Goal: Transaction & Acquisition: Obtain resource

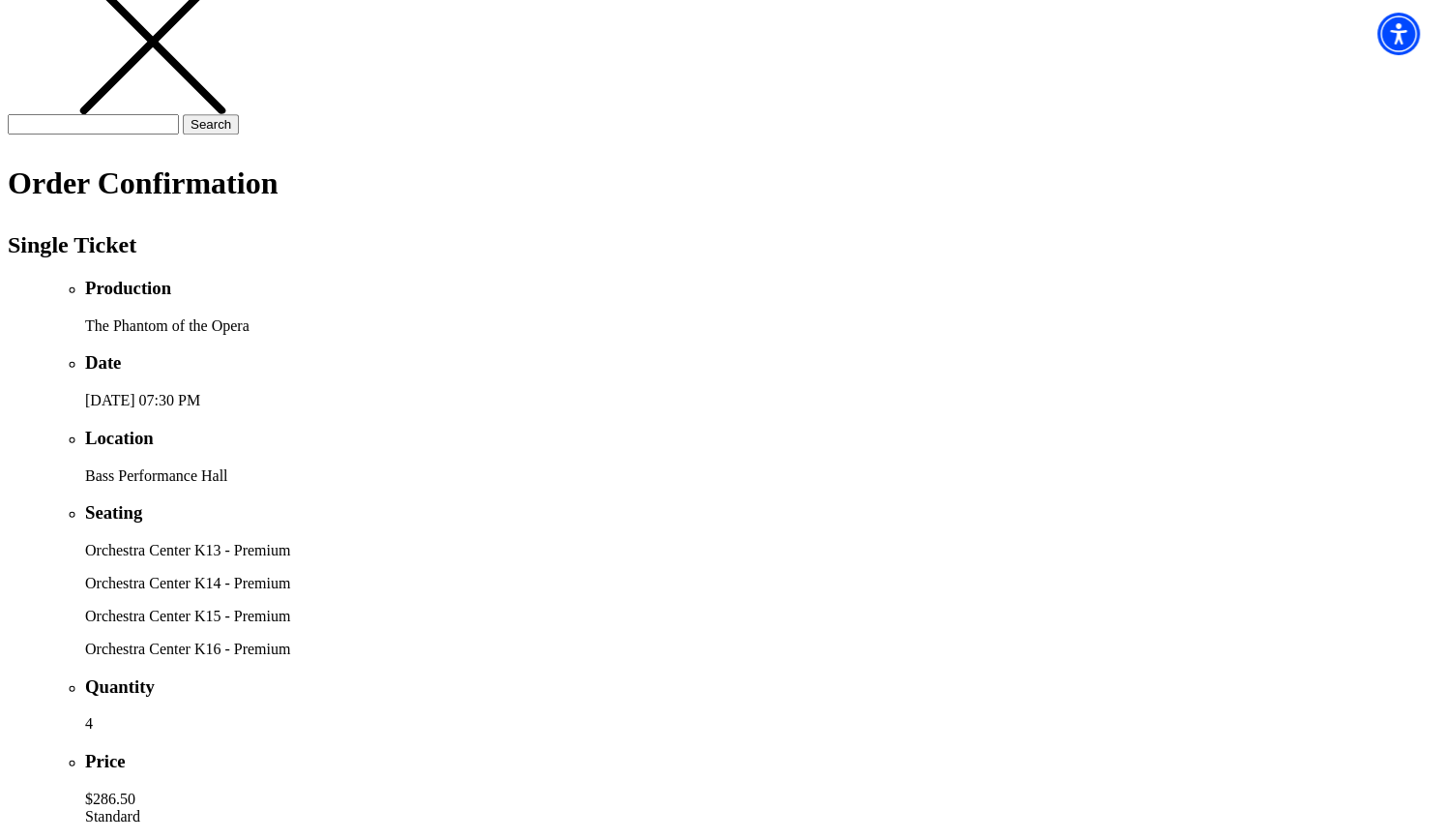
scroll to position [484, 0]
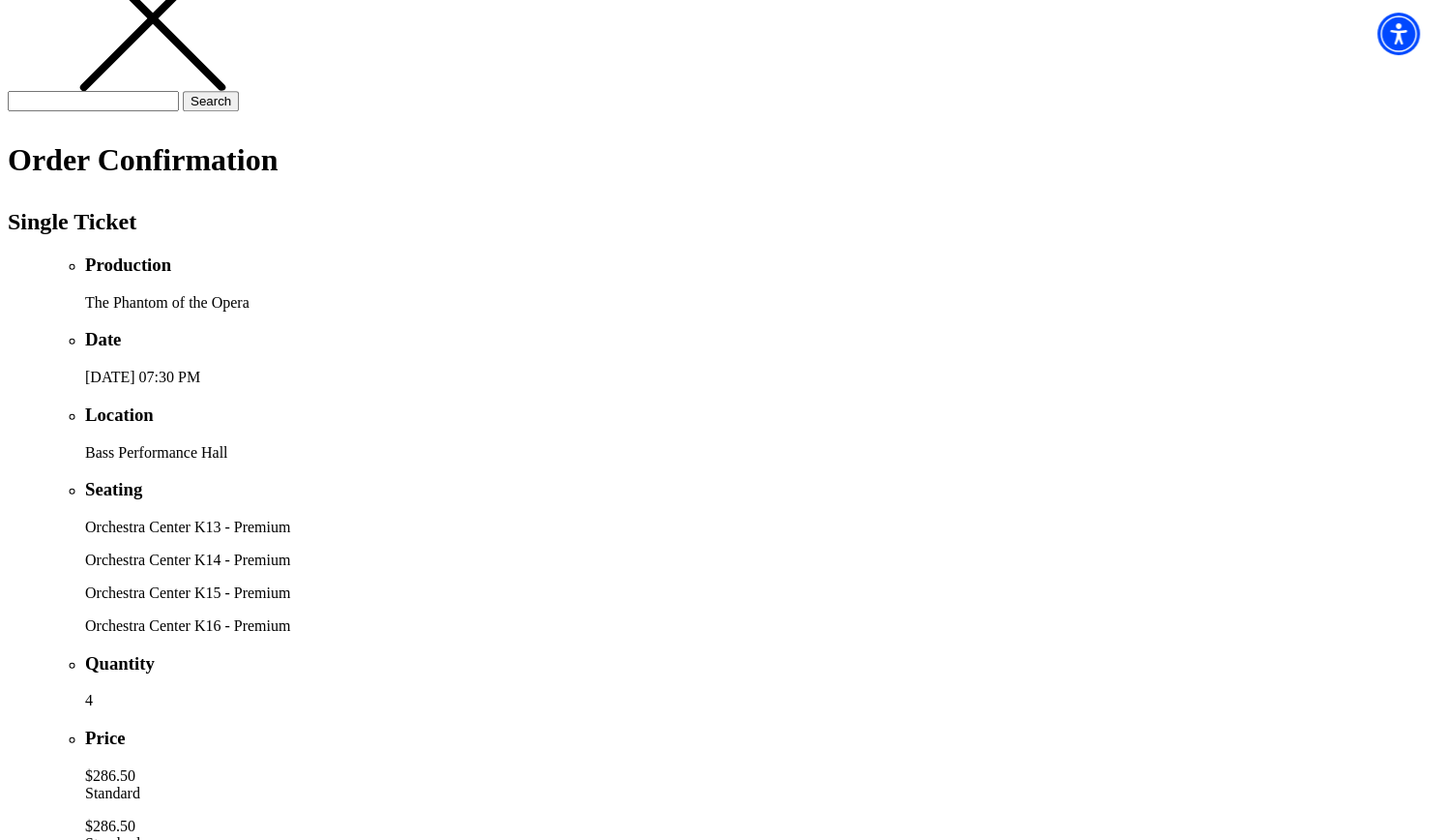
scroll to position [500, 0]
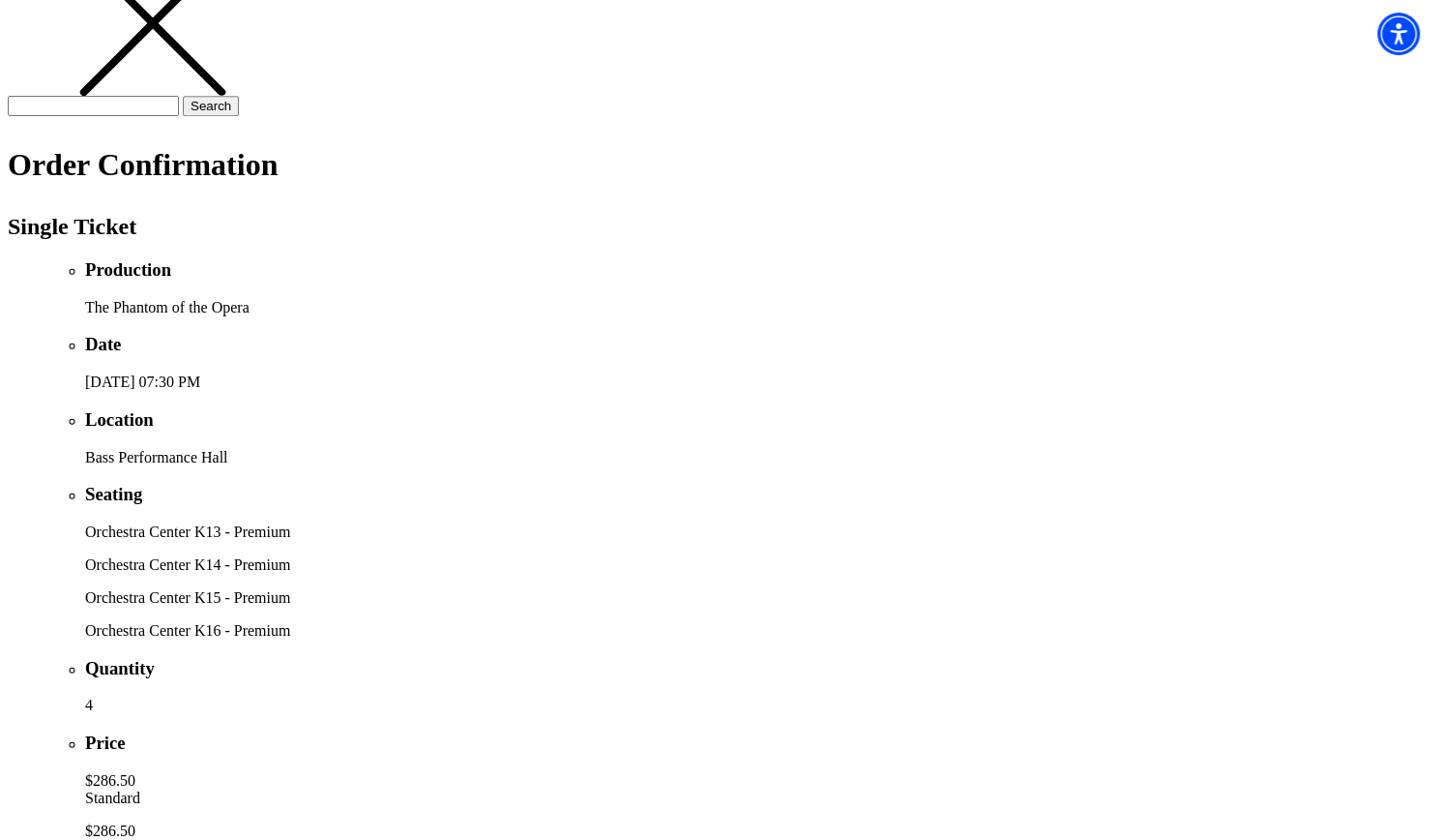
drag, startPoint x: 973, startPoint y: 677, endPoint x: 1164, endPoint y: 605, distance: 204.1
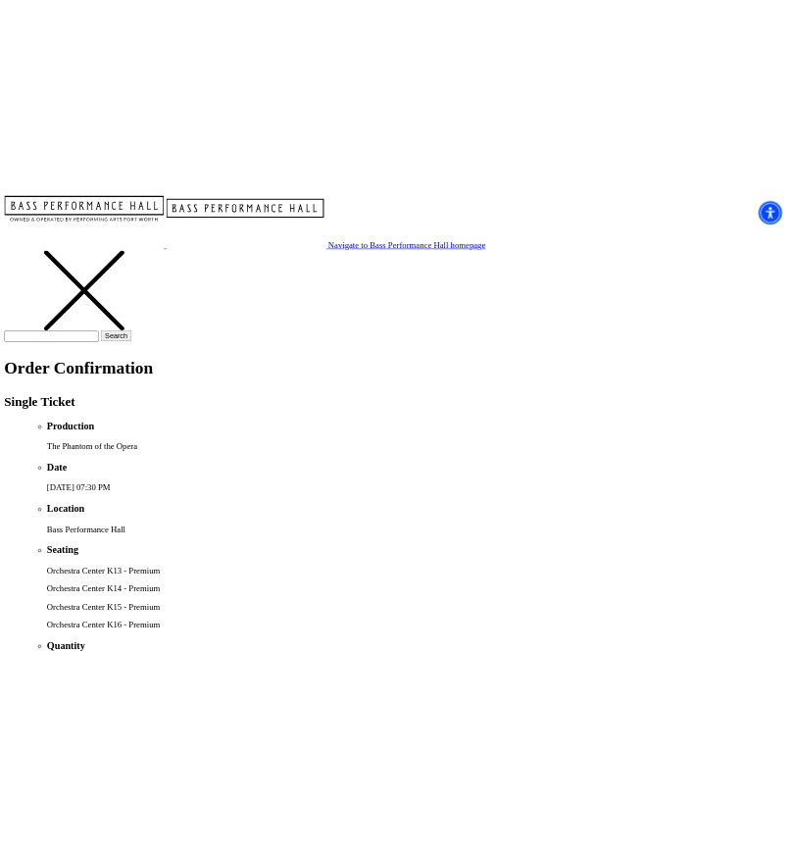
scroll to position [17, 0]
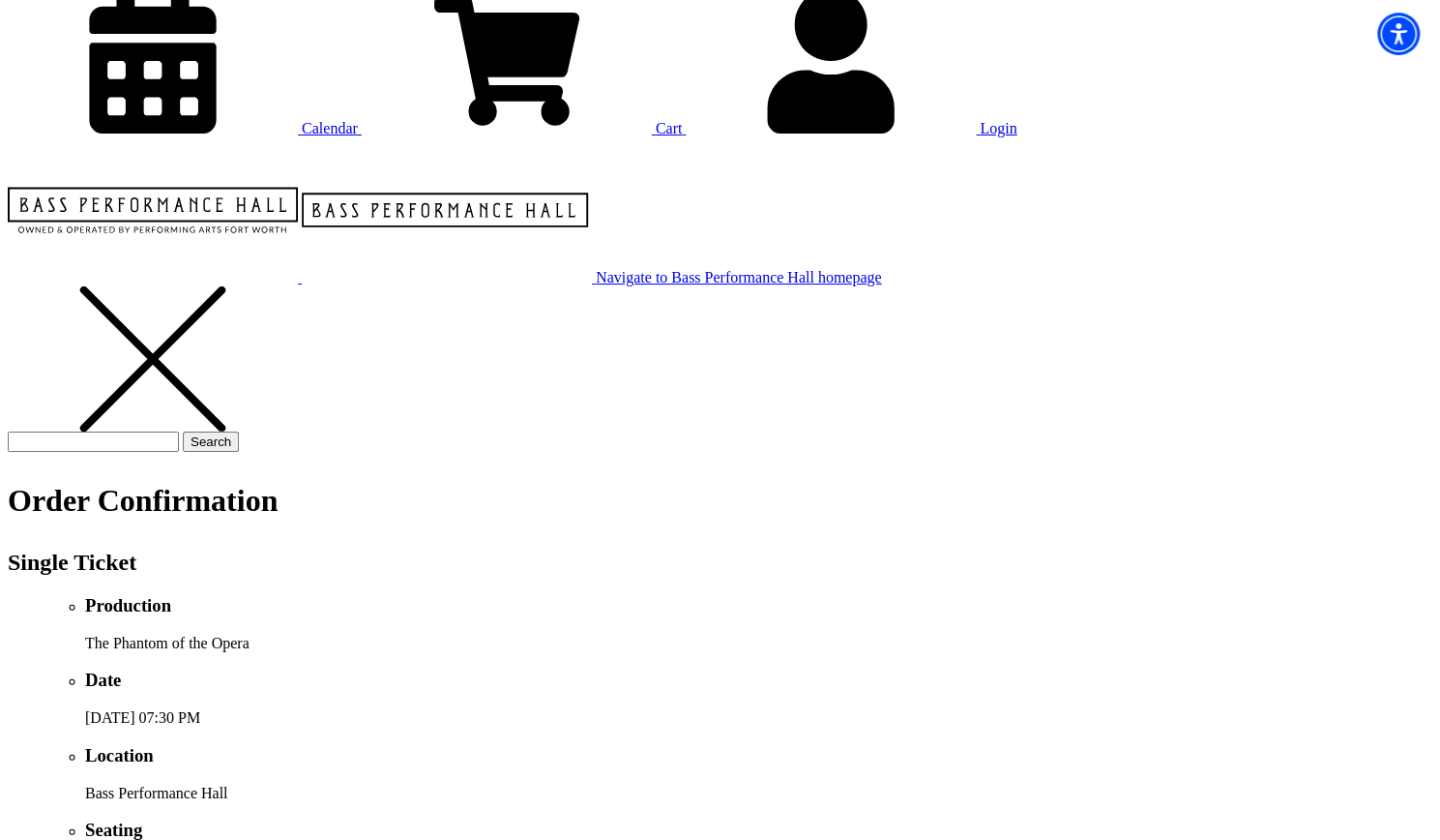
scroll to position [404, 0]
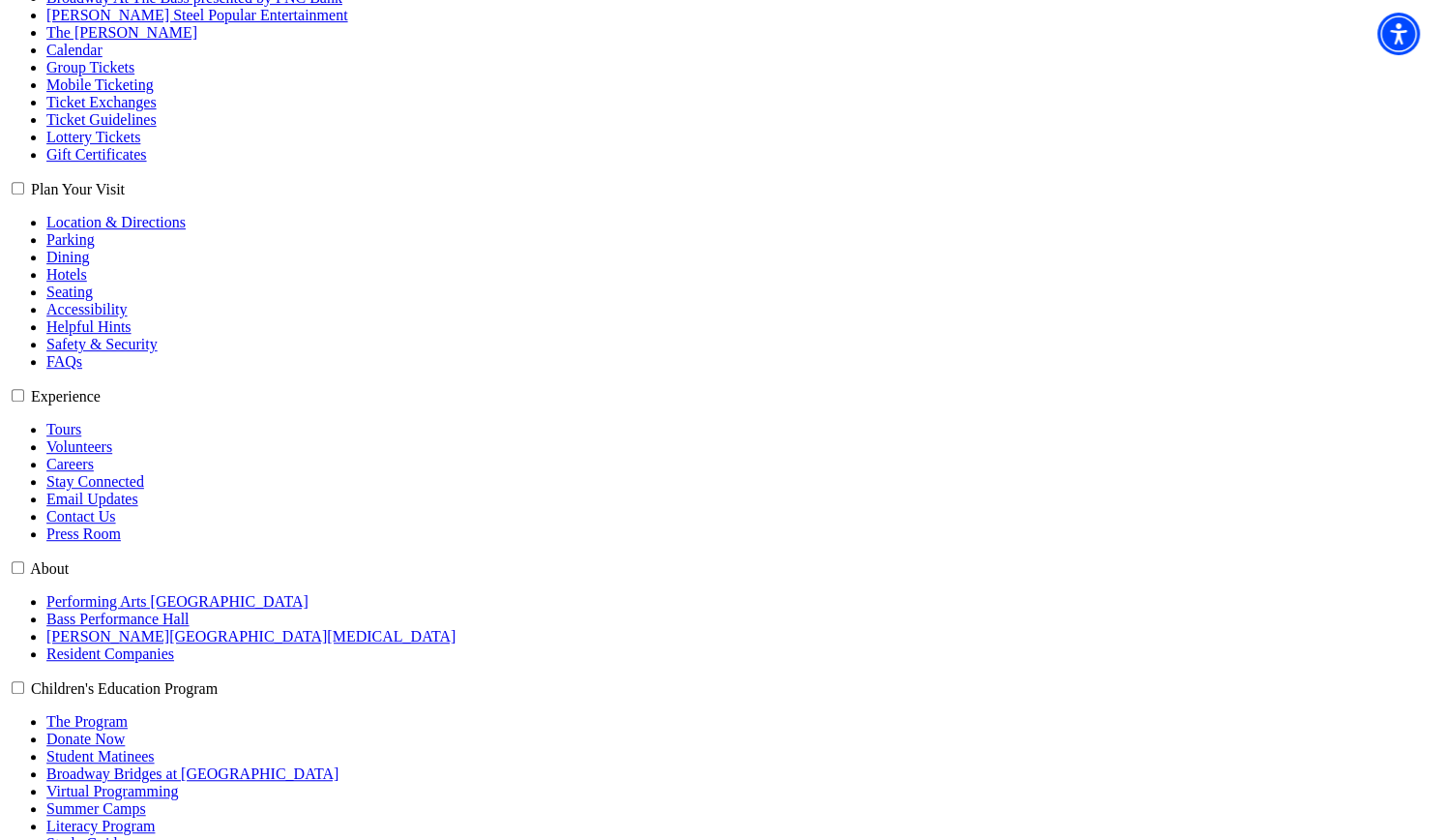
scroll to position [774, 0]
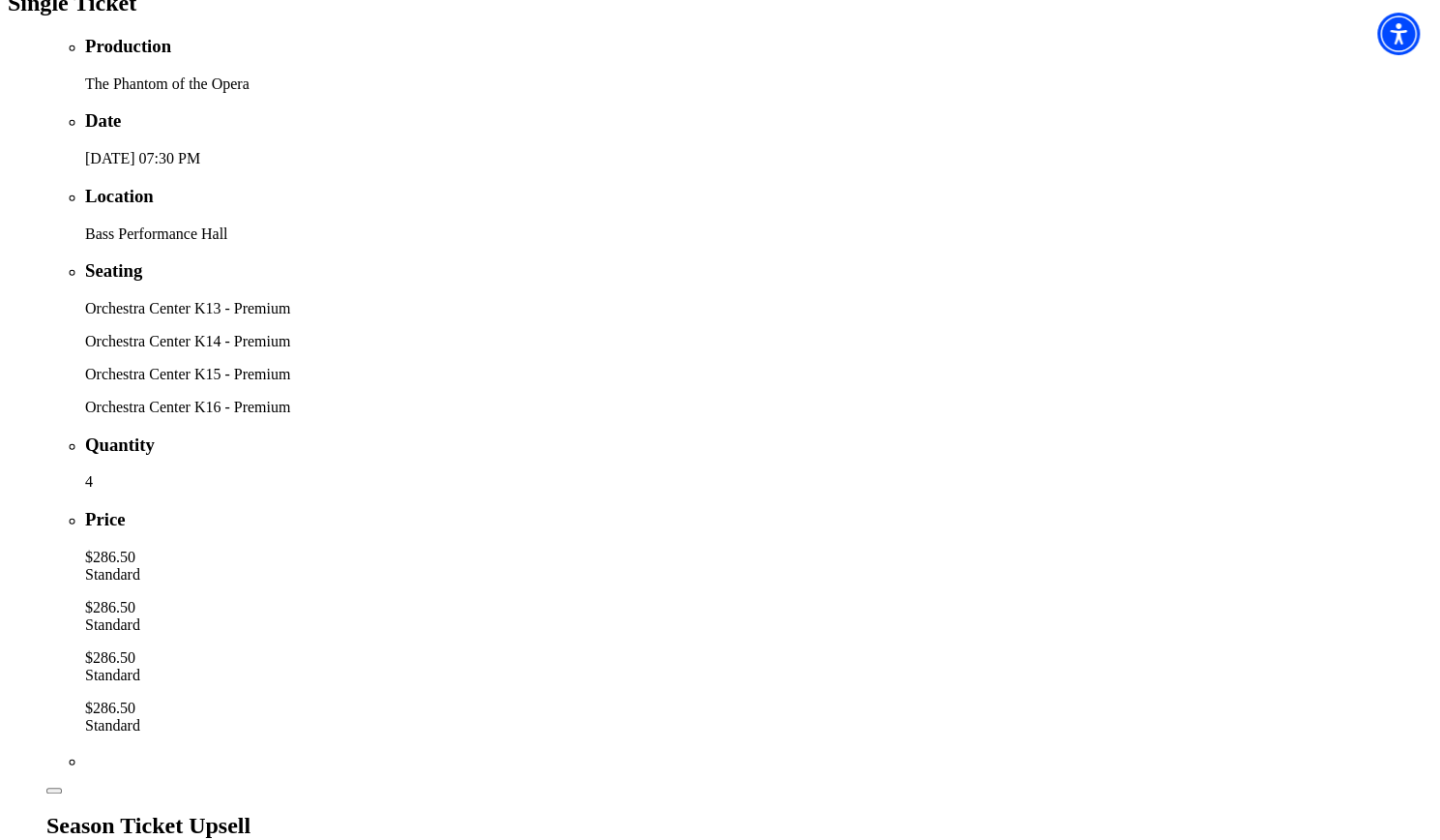
scroll to position [774, 0]
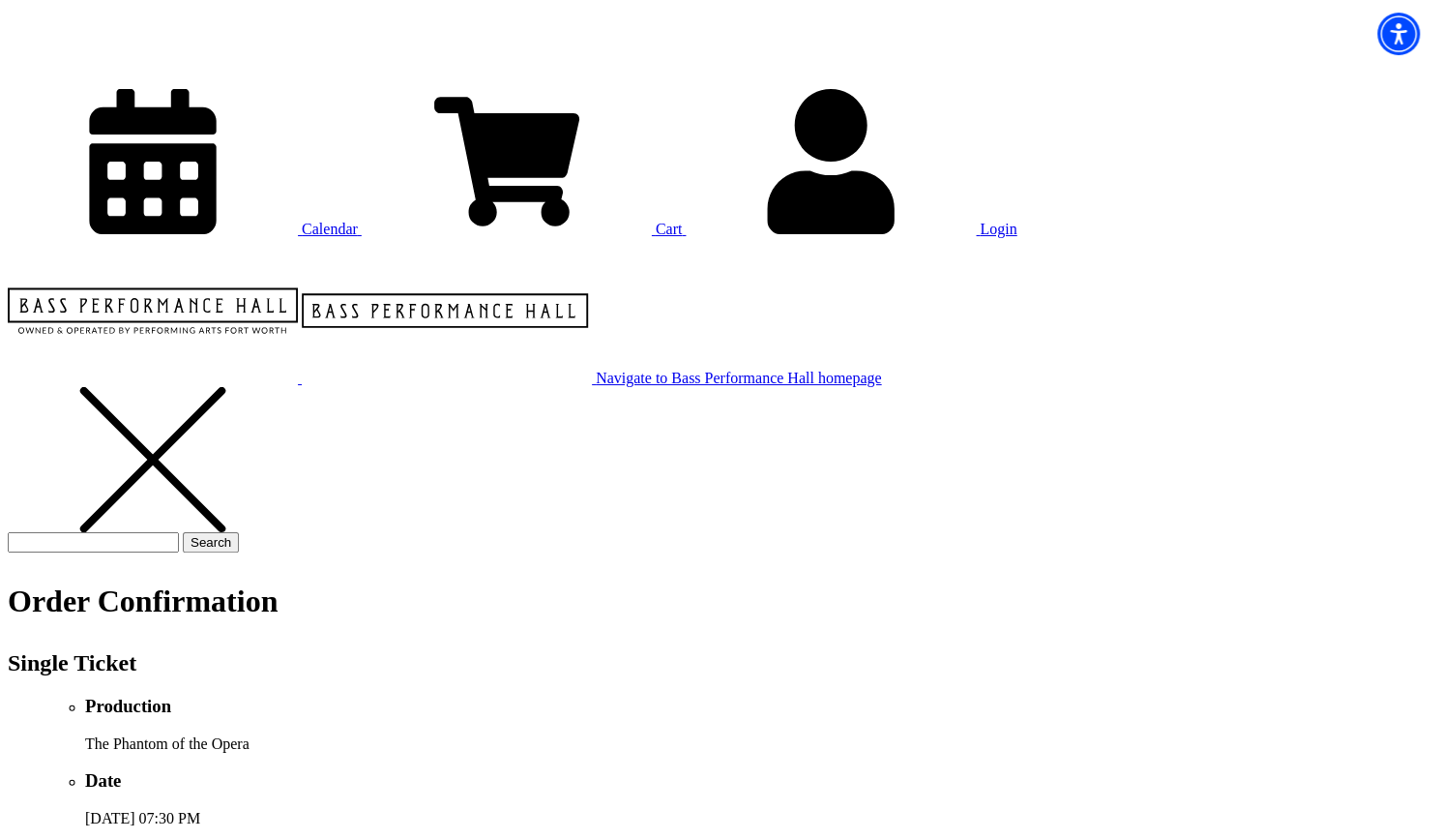
scroll to position [65, 0]
drag, startPoint x: 729, startPoint y: 156, endPoint x: 612, endPoint y: 196, distance: 123.6
click at [638, 582] on p "Order Confirmation" at bounding box center [720, 600] width 1425 height 36
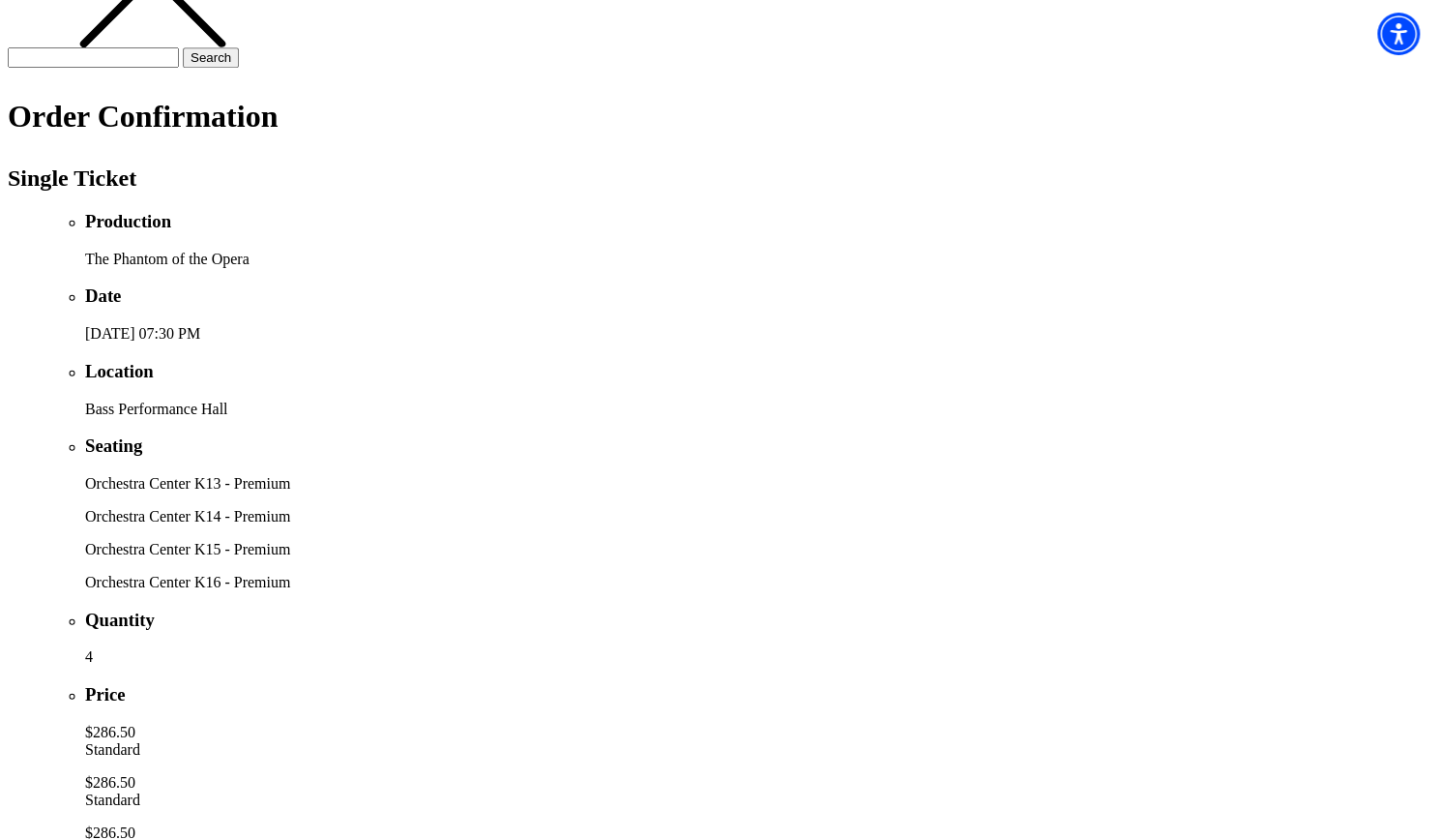
scroll to position [646, 0]
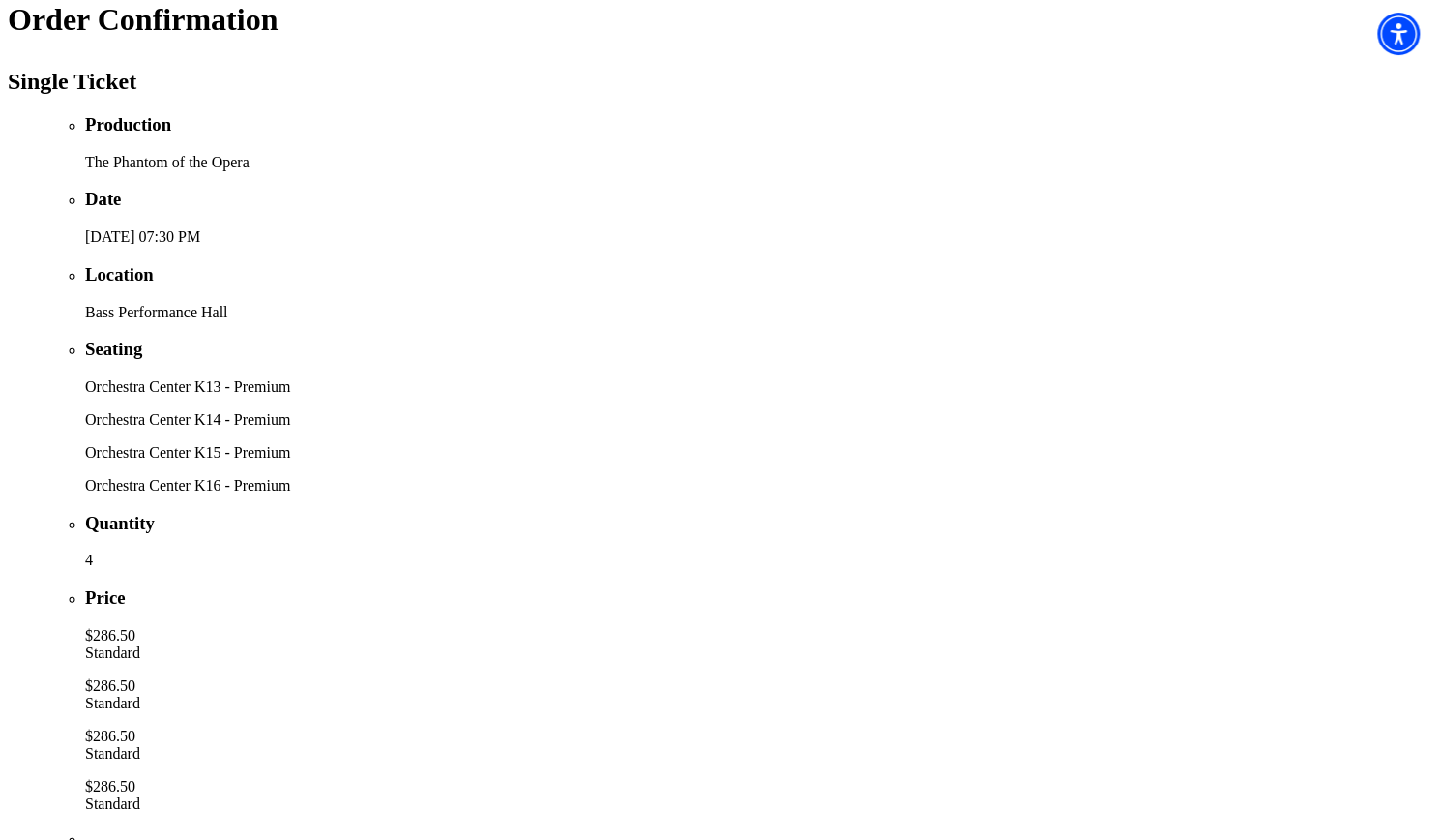
drag, startPoint x: 934, startPoint y: 521, endPoint x: 1166, endPoint y: 601, distance: 245.4
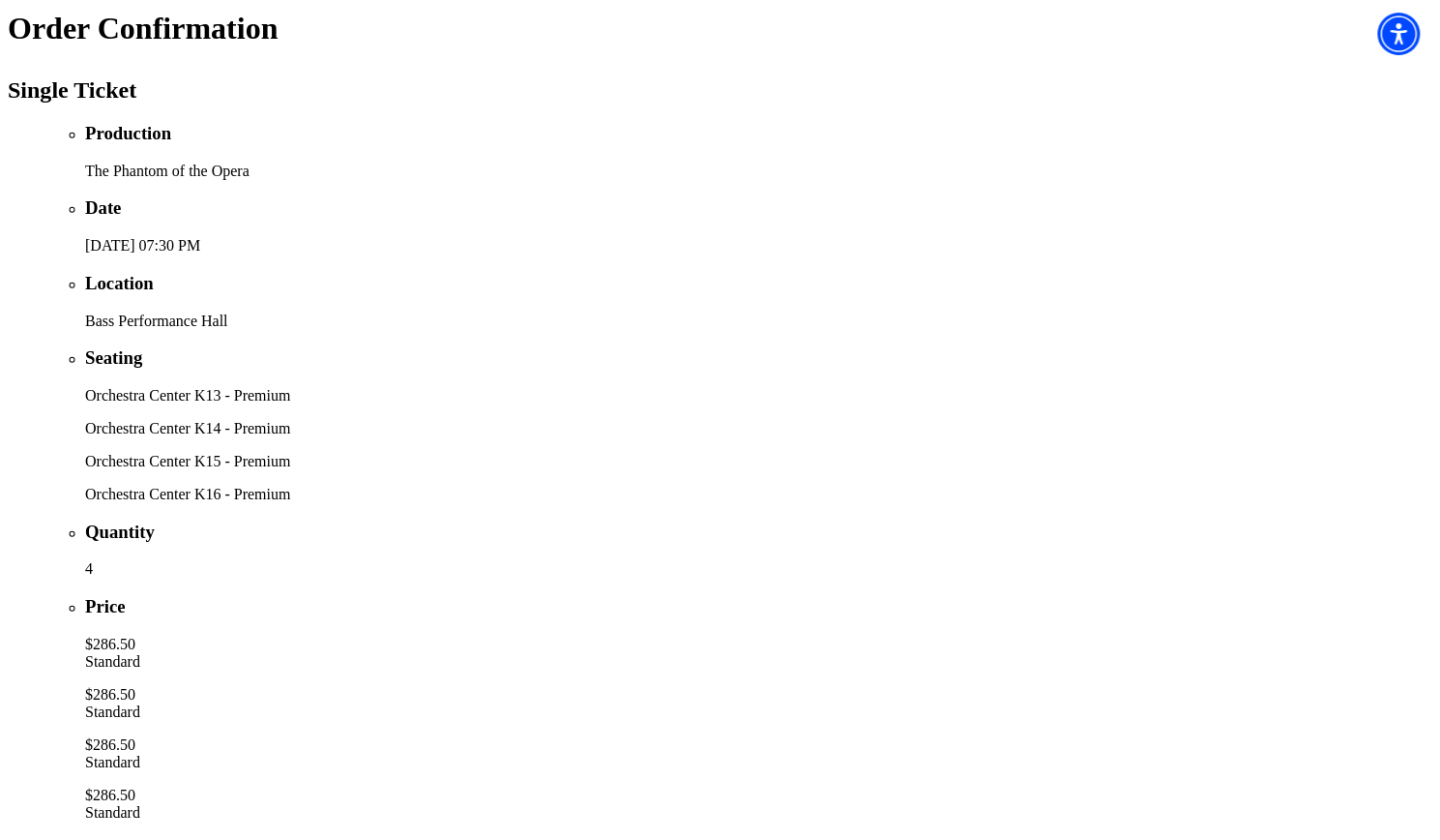
scroll to position [871, 0]
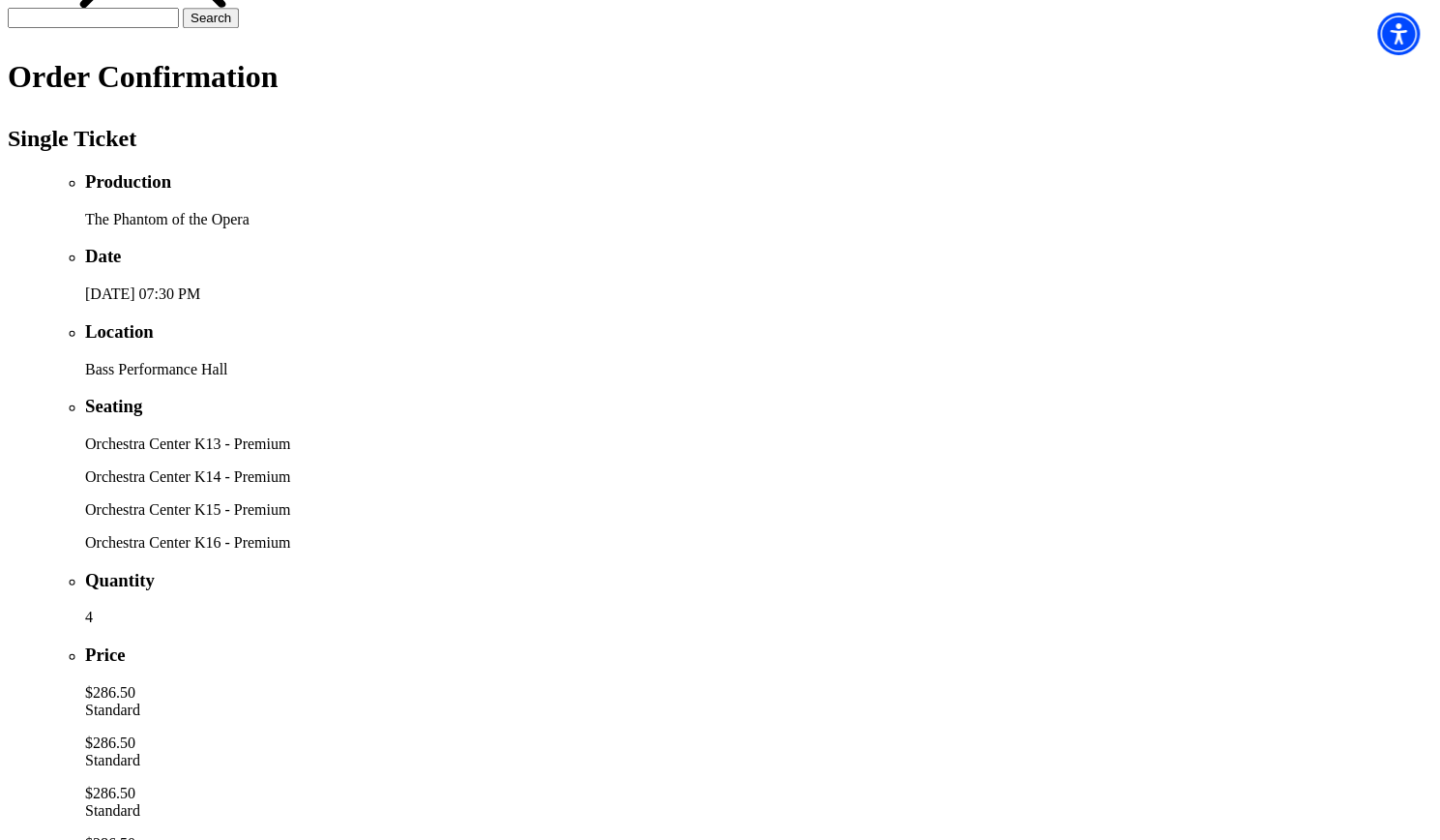
scroll to position [871, 0]
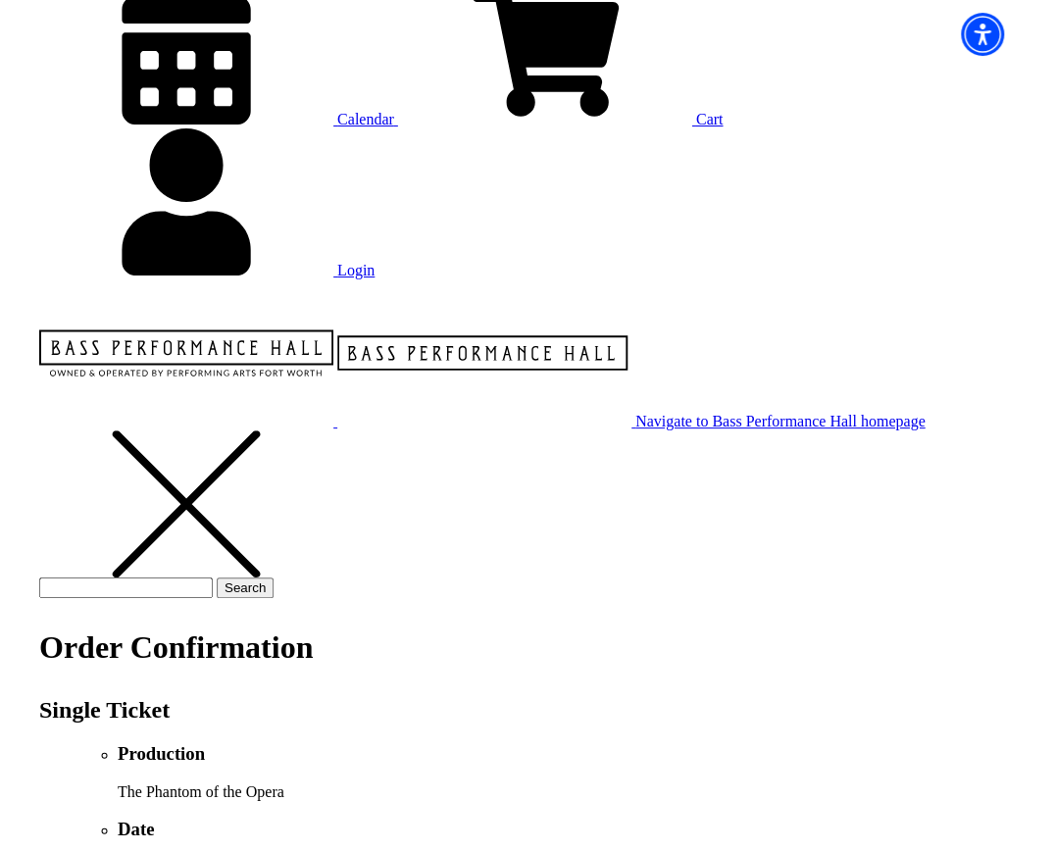
scroll to position [182, 0]
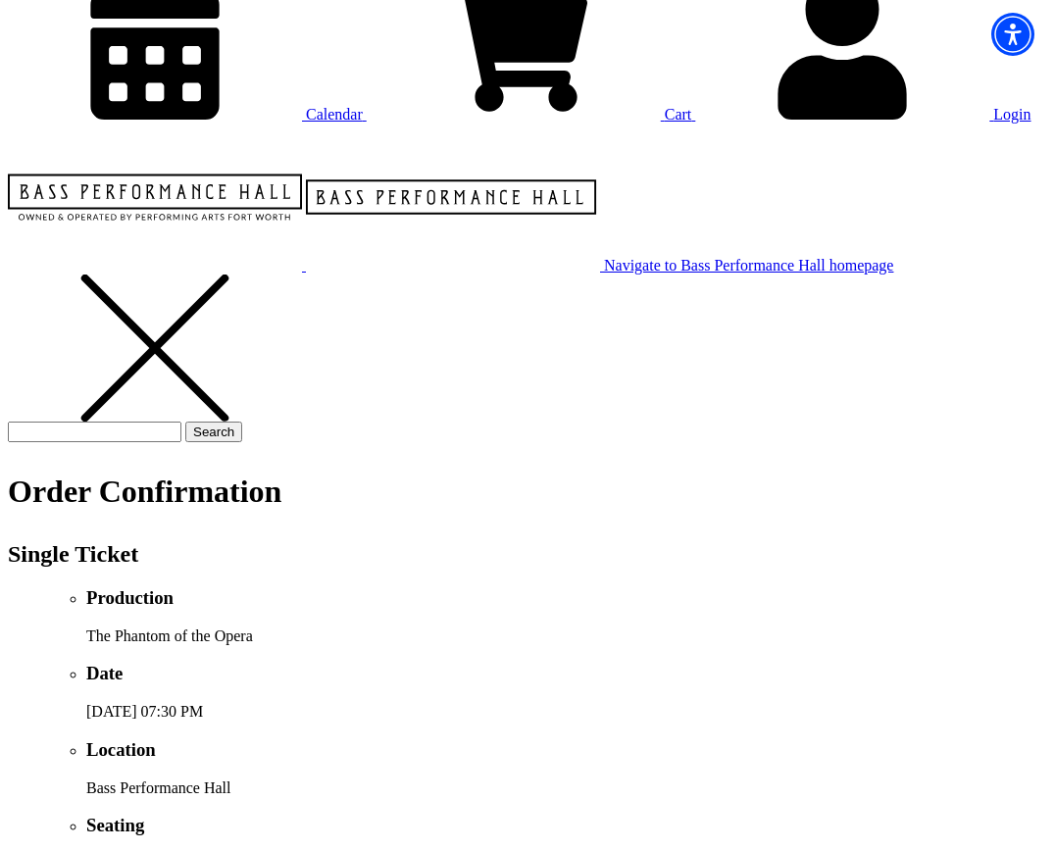
drag, startPoint x: 805, startPoint y: 254, endPoint x: 658, endPoint y: 567, distance: 346.4
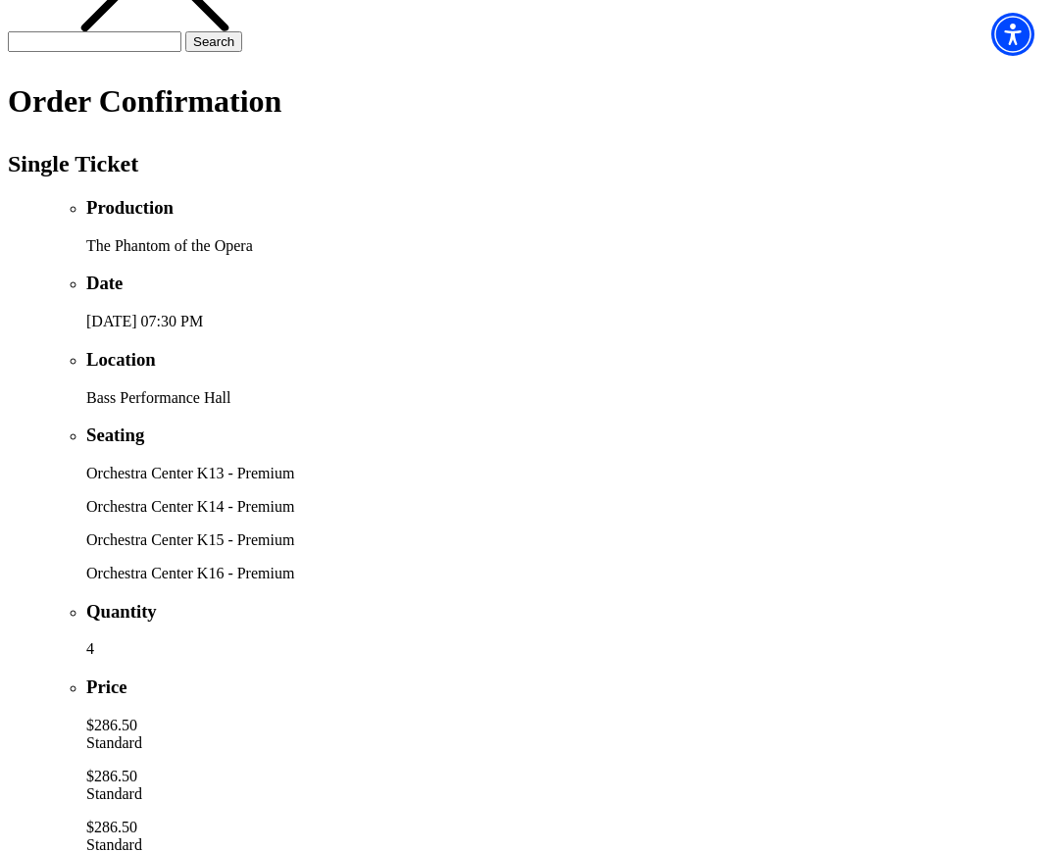
scroll to position [574, 0]
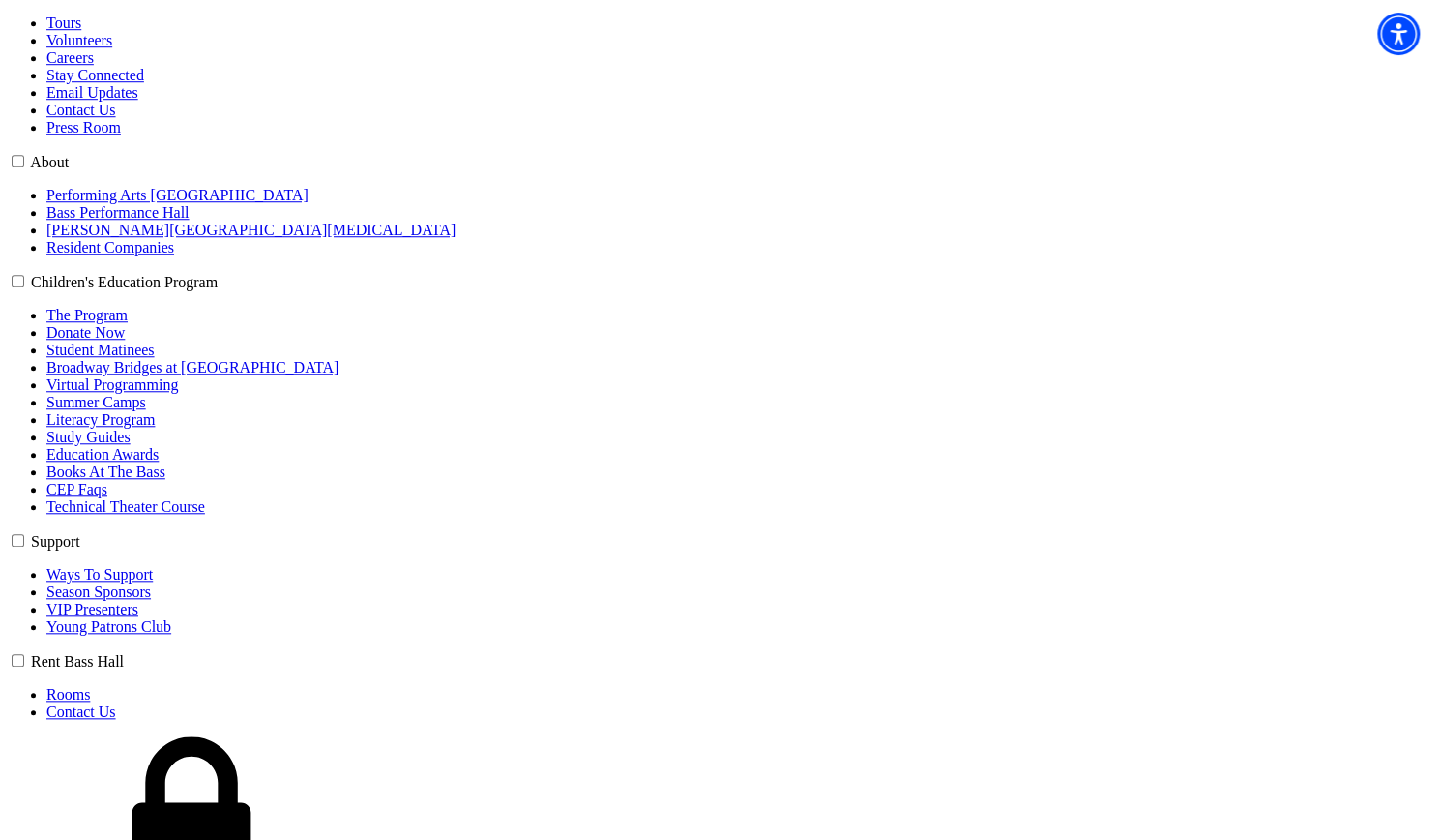
scroll to position [1041, 0]
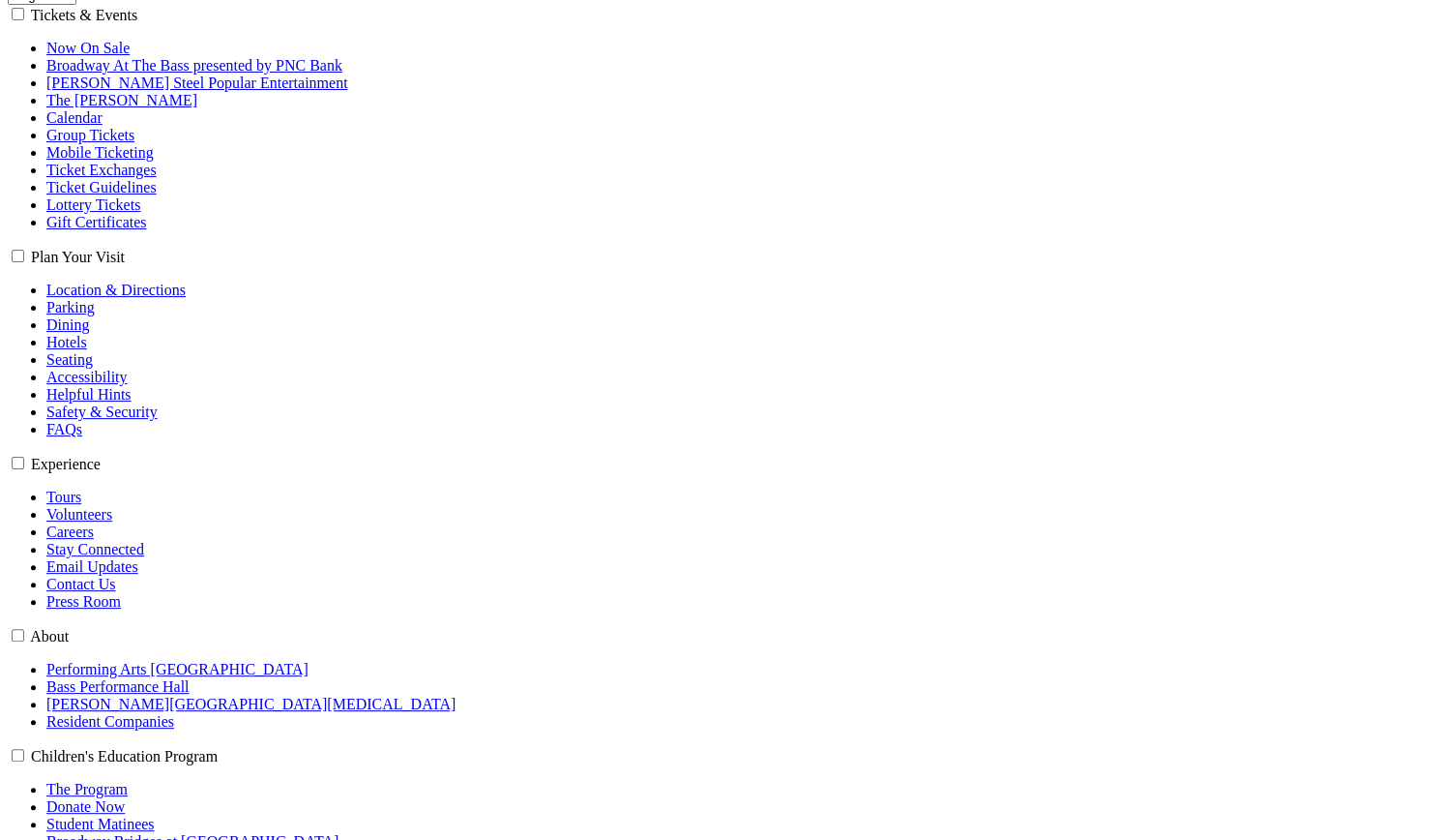
scroll to position [484, 0]
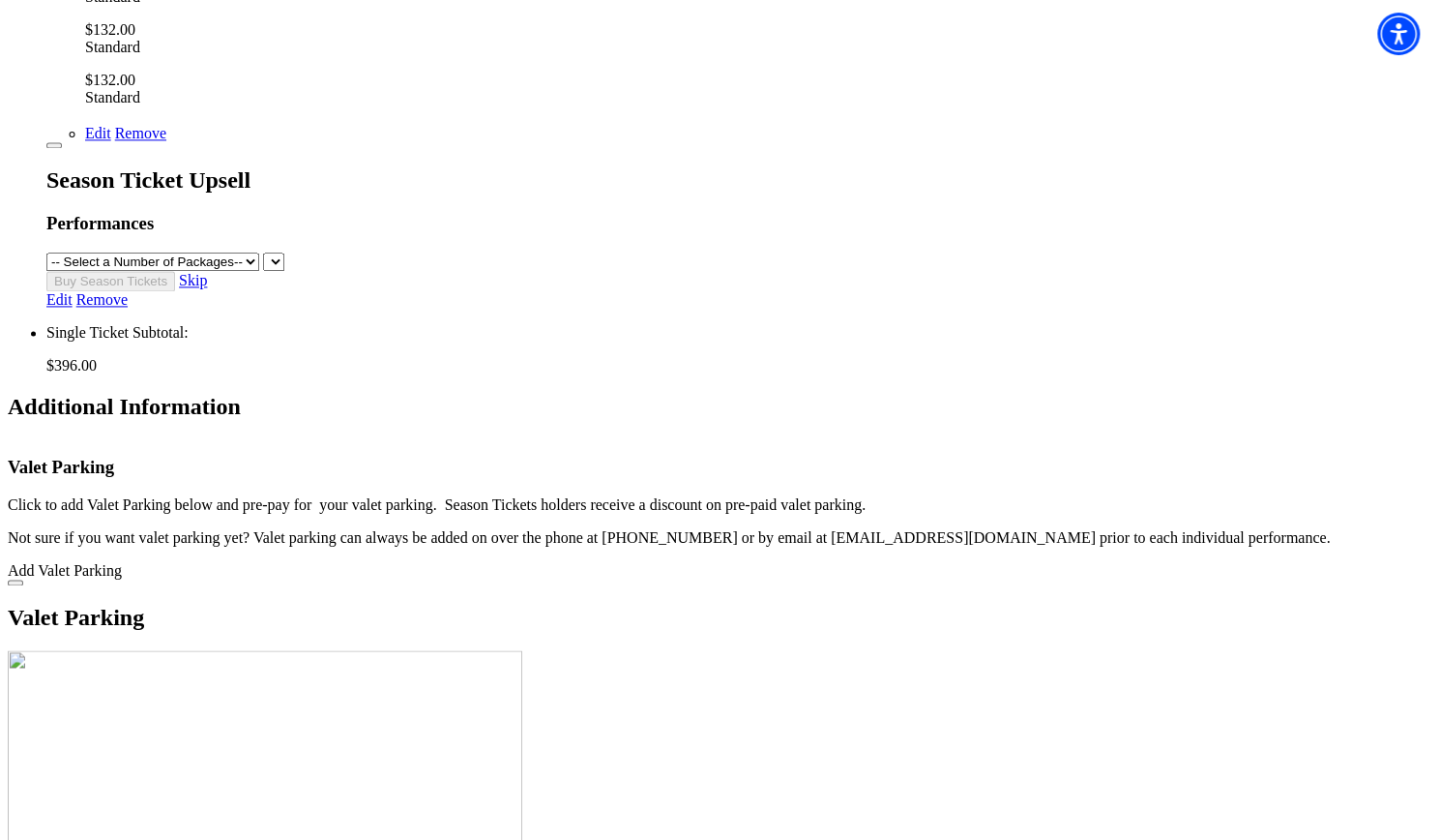
scroll to position [1741, 0]
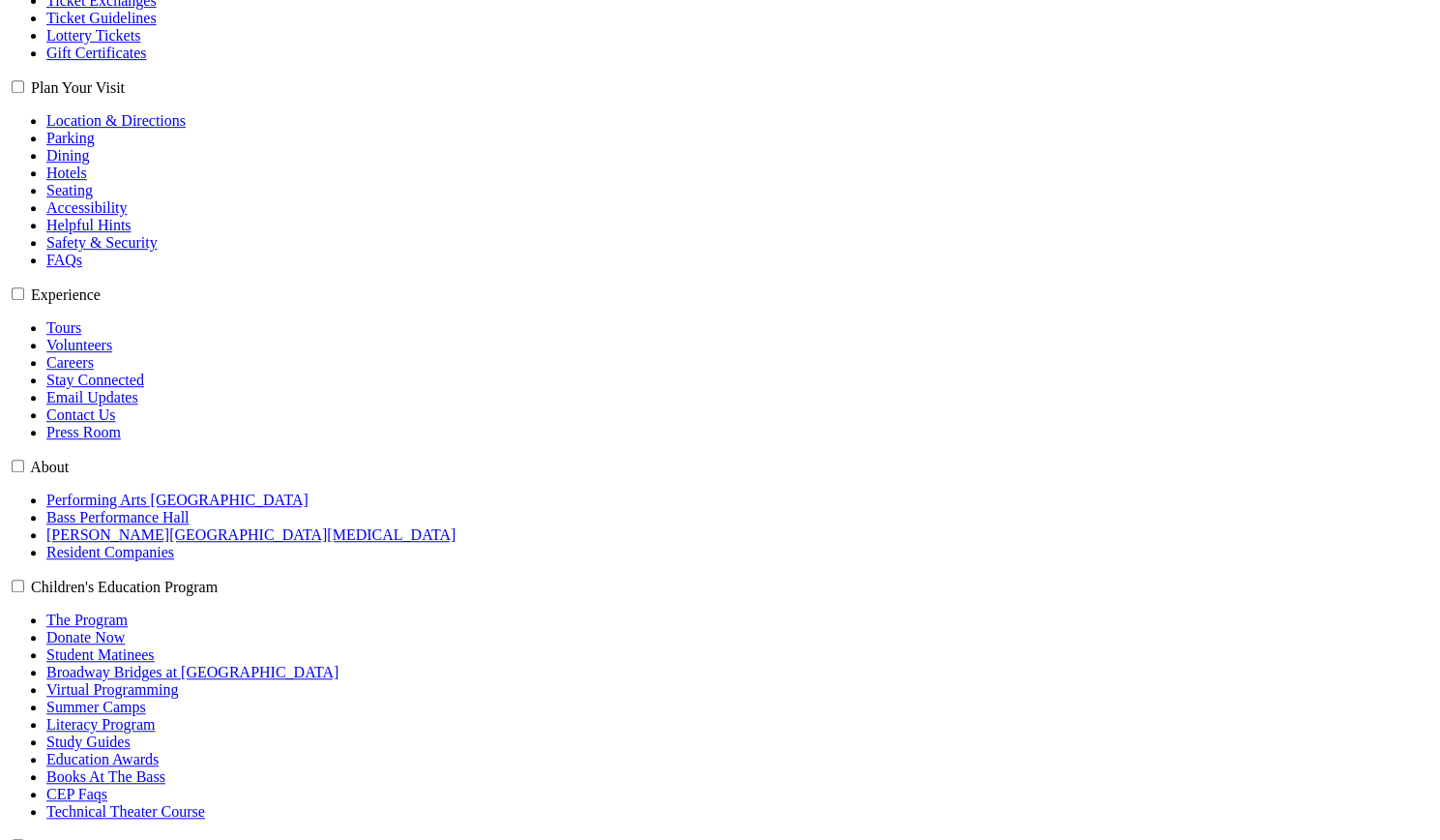
scroll to position [566, 0]
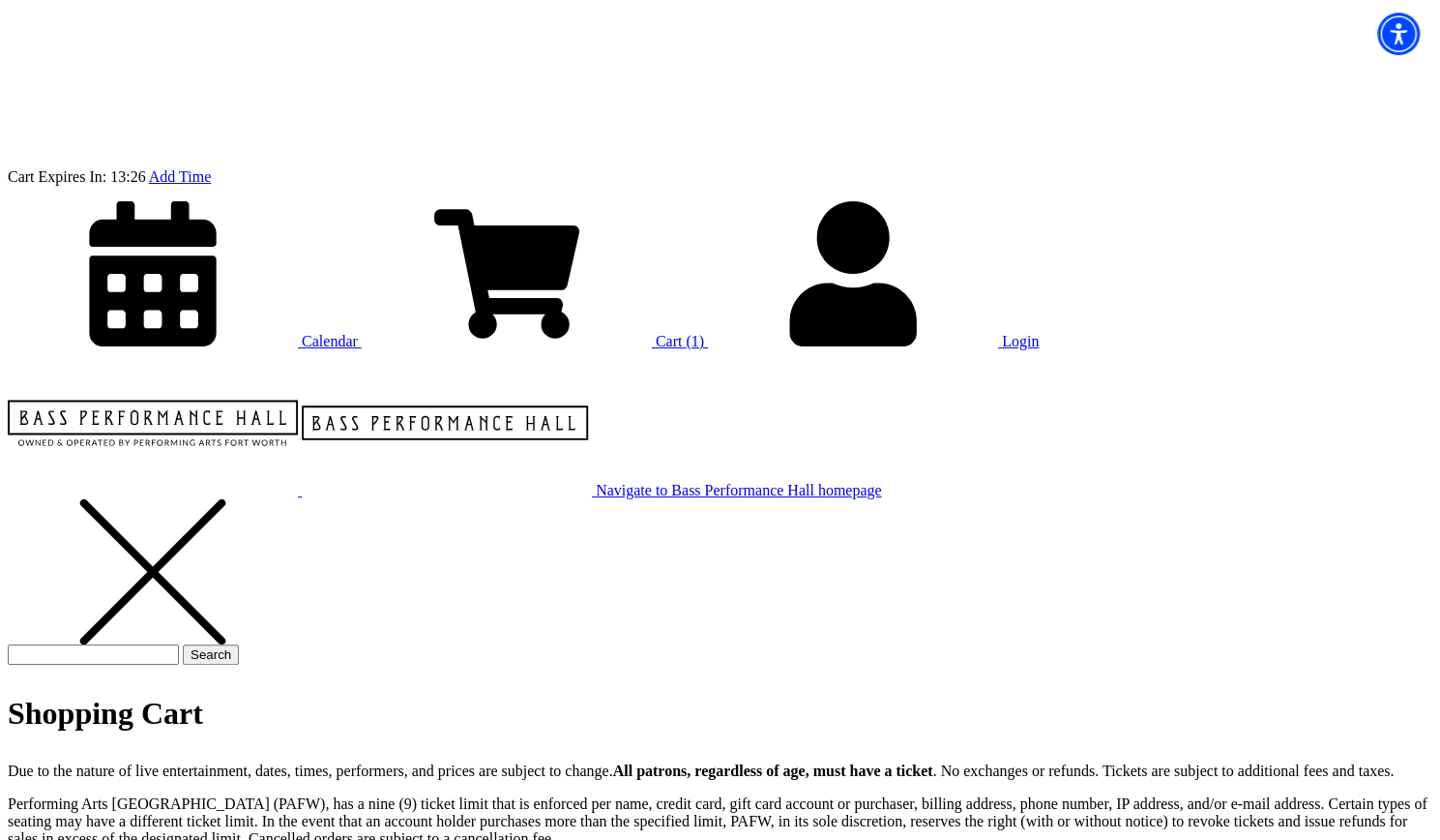
click at [683, 333] on span "Cart" at bounding box center [669, 341] width 27 height 17
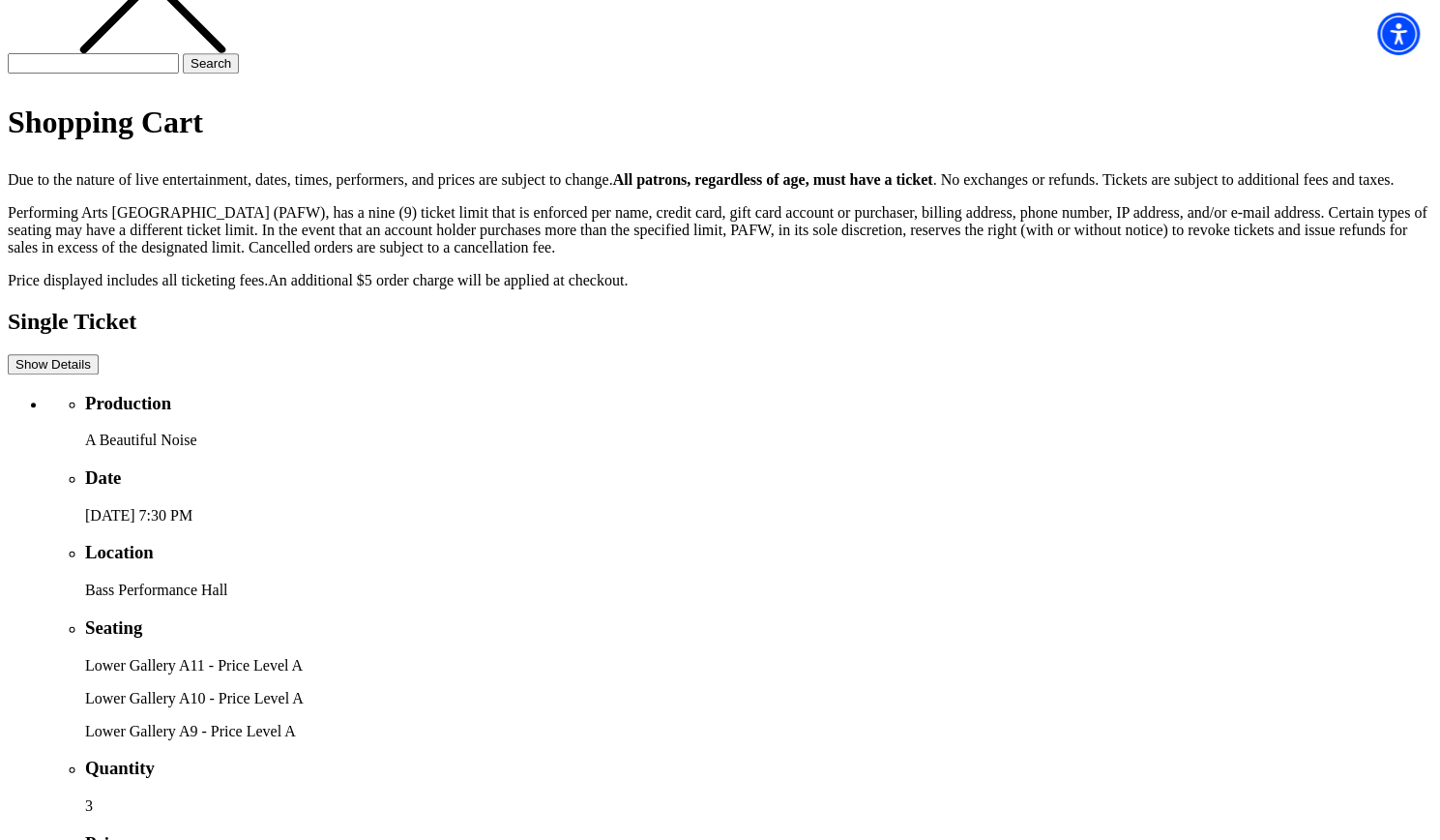
scroll to position [677, 0]
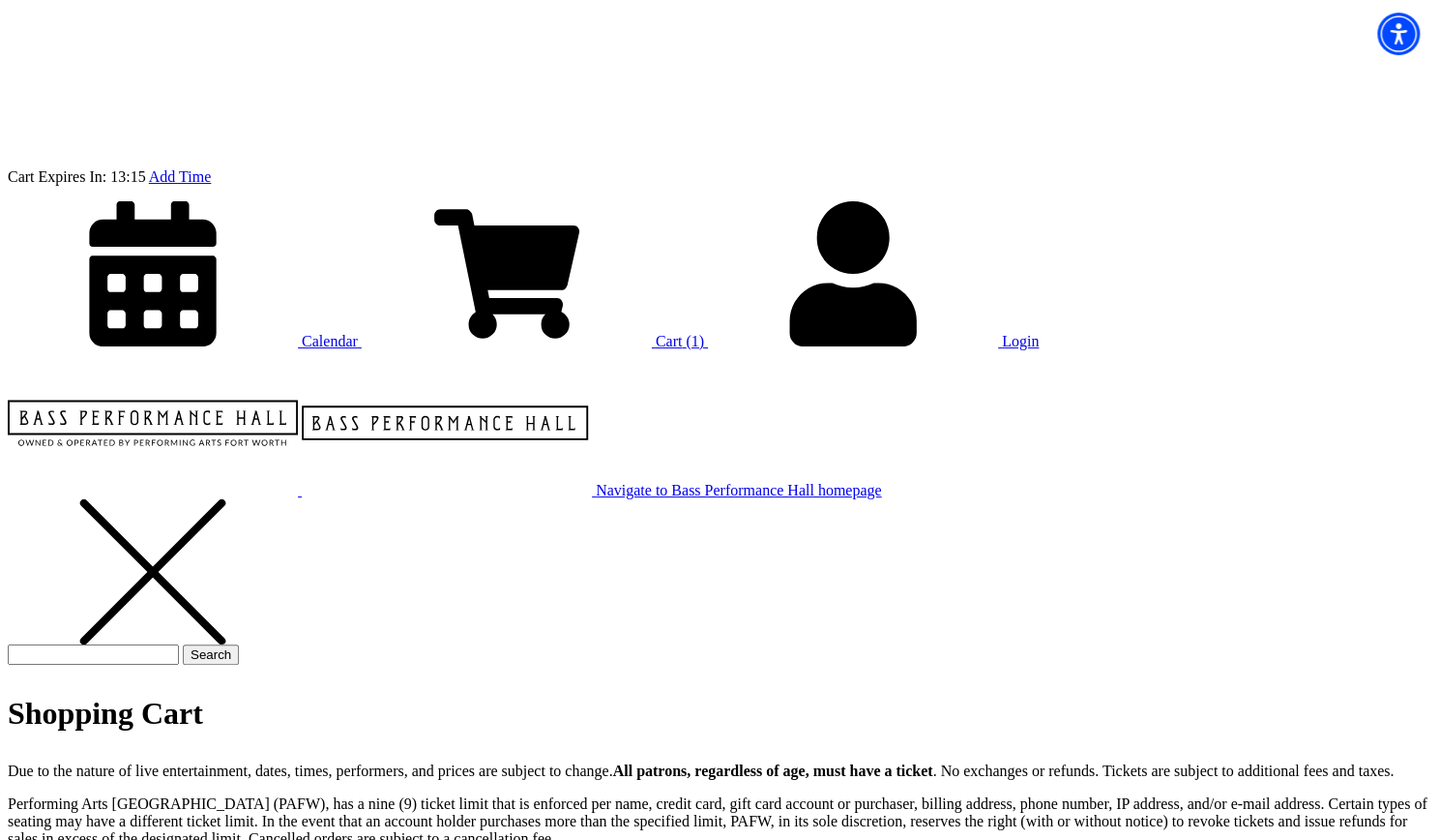
click at [211, 169] on link "Add Time" at bounding box center [180, 177] width 62 height 17
click at [298, 350] on icon at bounding box center [153, 422] width 290 height 145
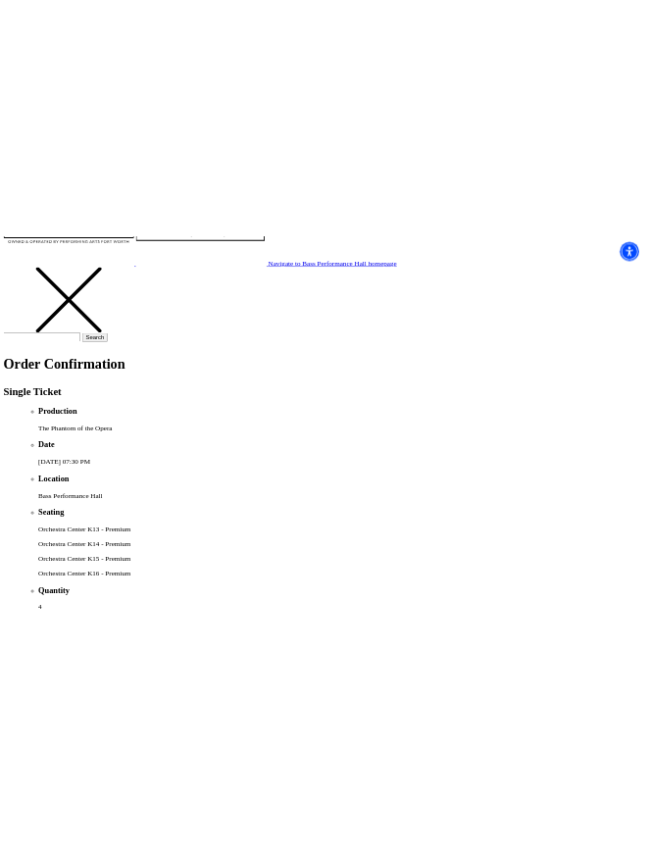
scroll to position [392, 0]
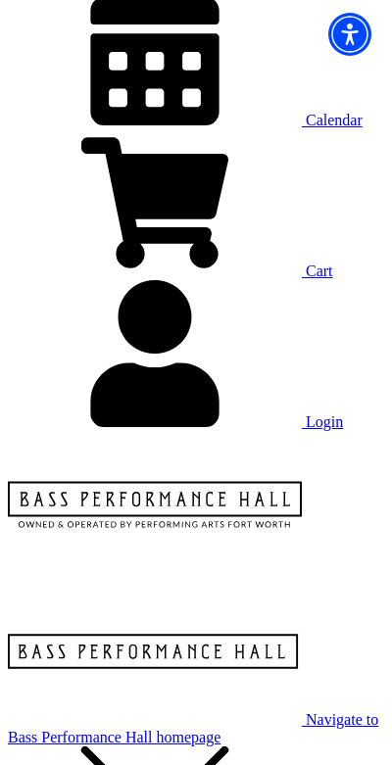
scroll to position [0, 0]
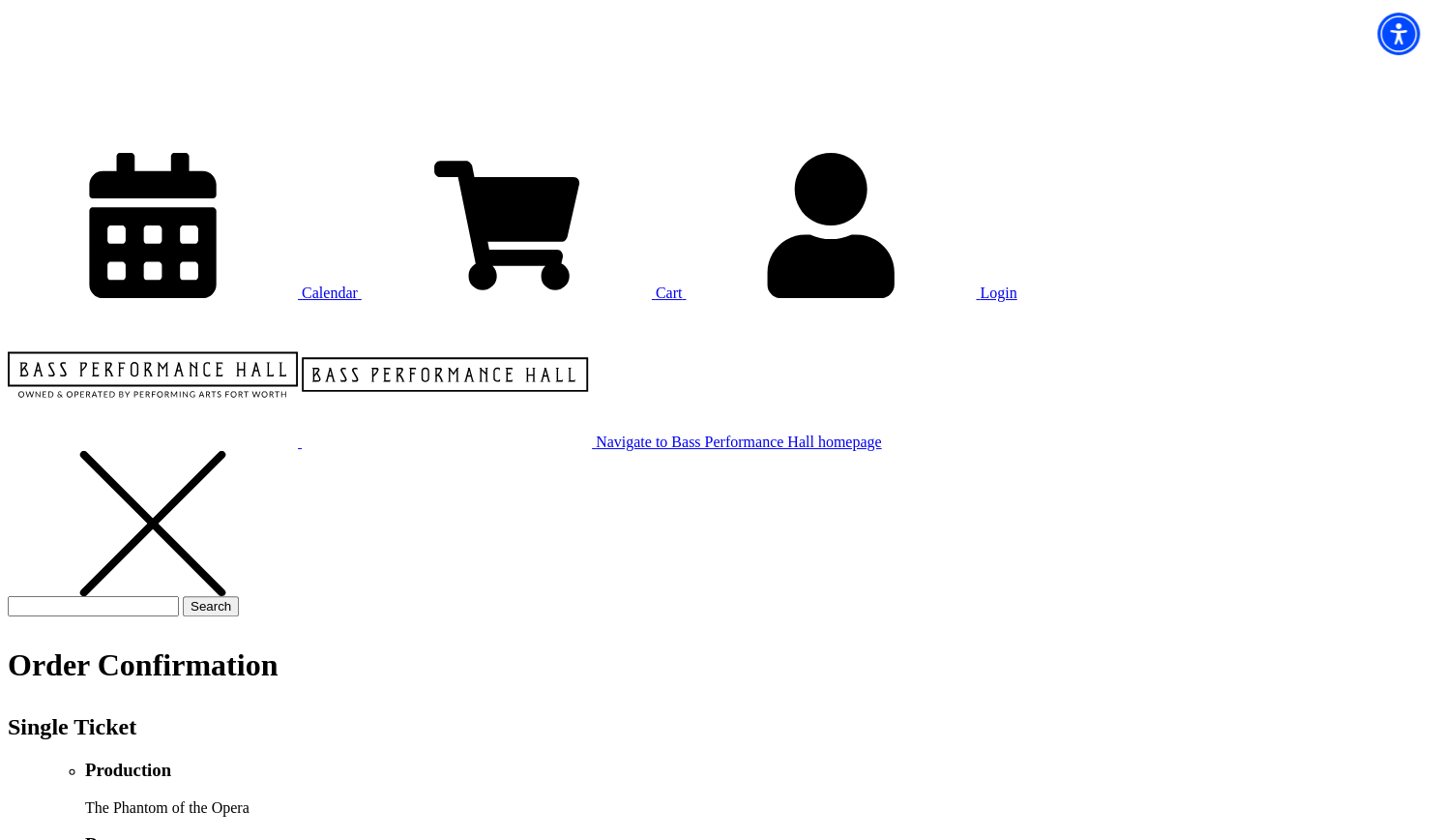
click at [683, 284] on span "Cart" at bounding box center [669, 292] width 27 height 17
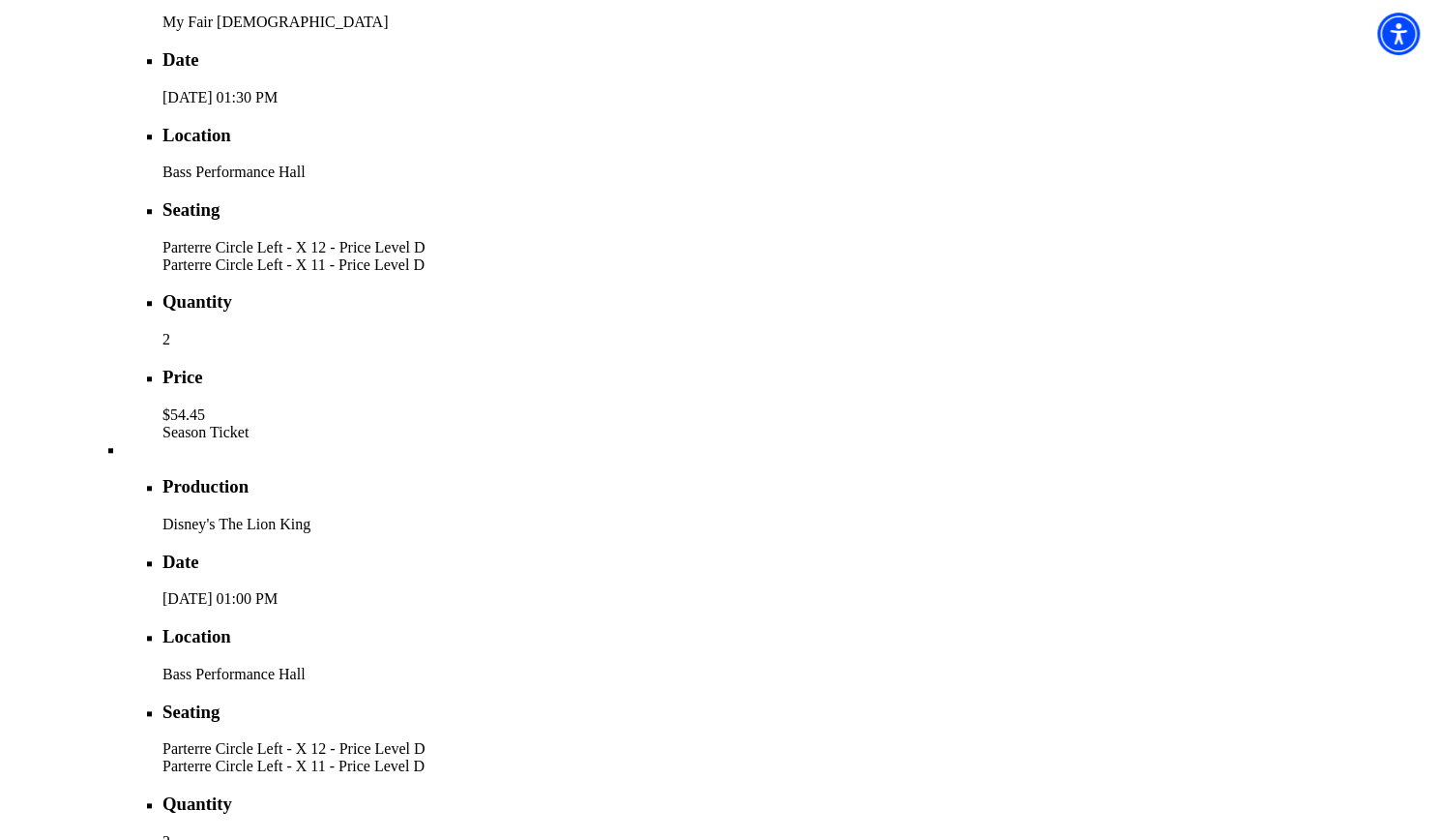
scroll to position [871, 0]
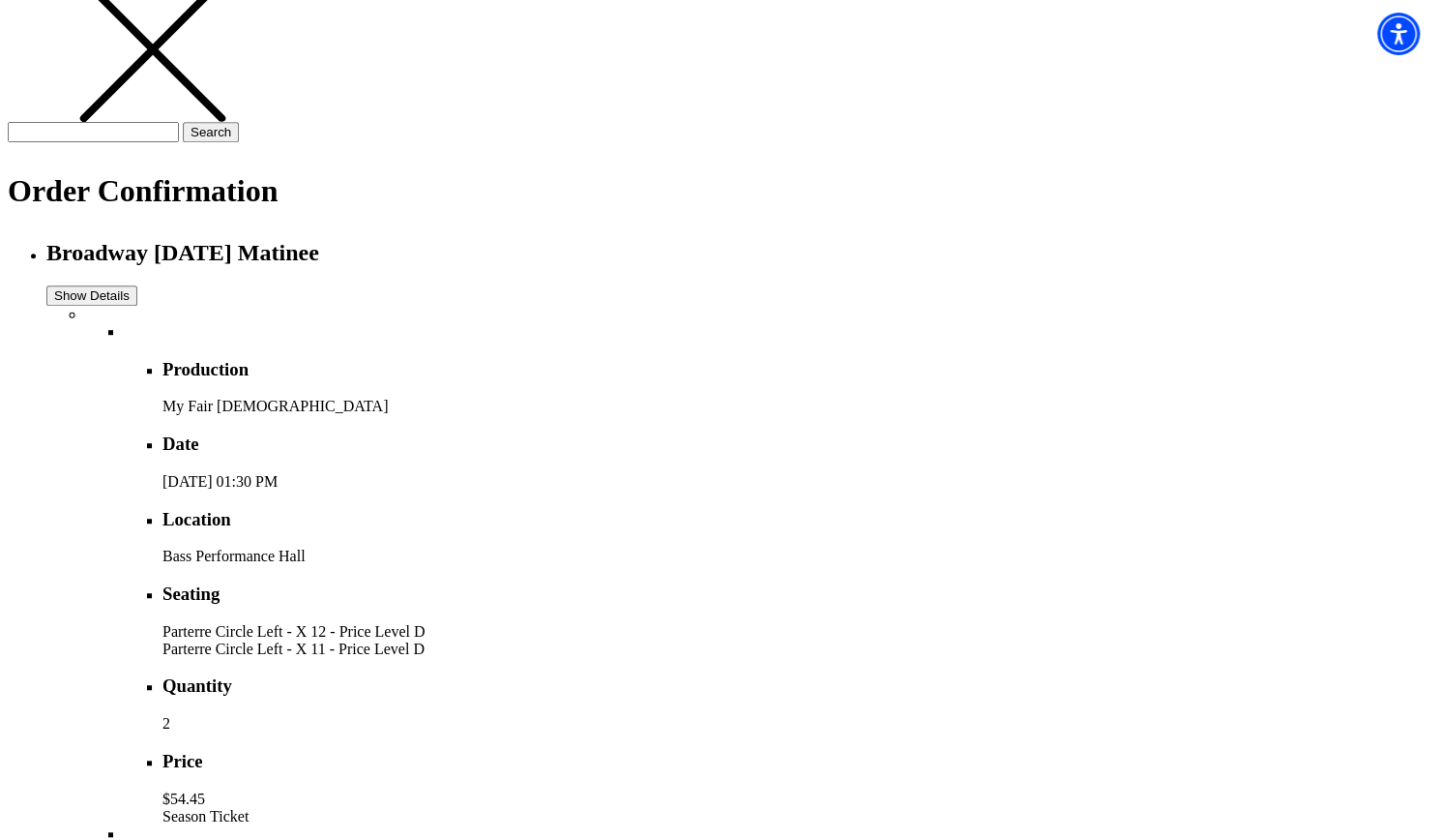
scroll to position [774, 0]
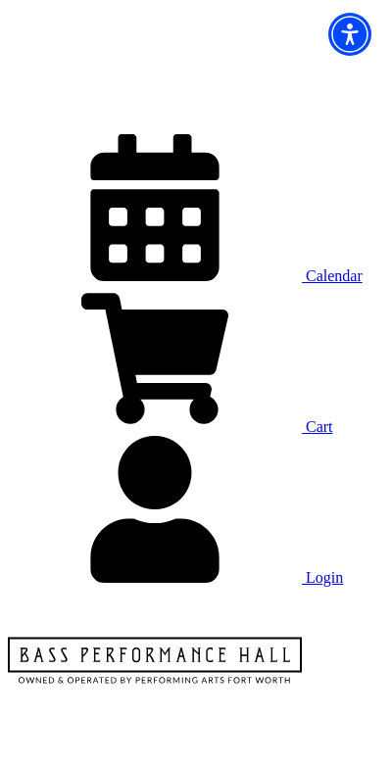
scroll to position [0, 0]
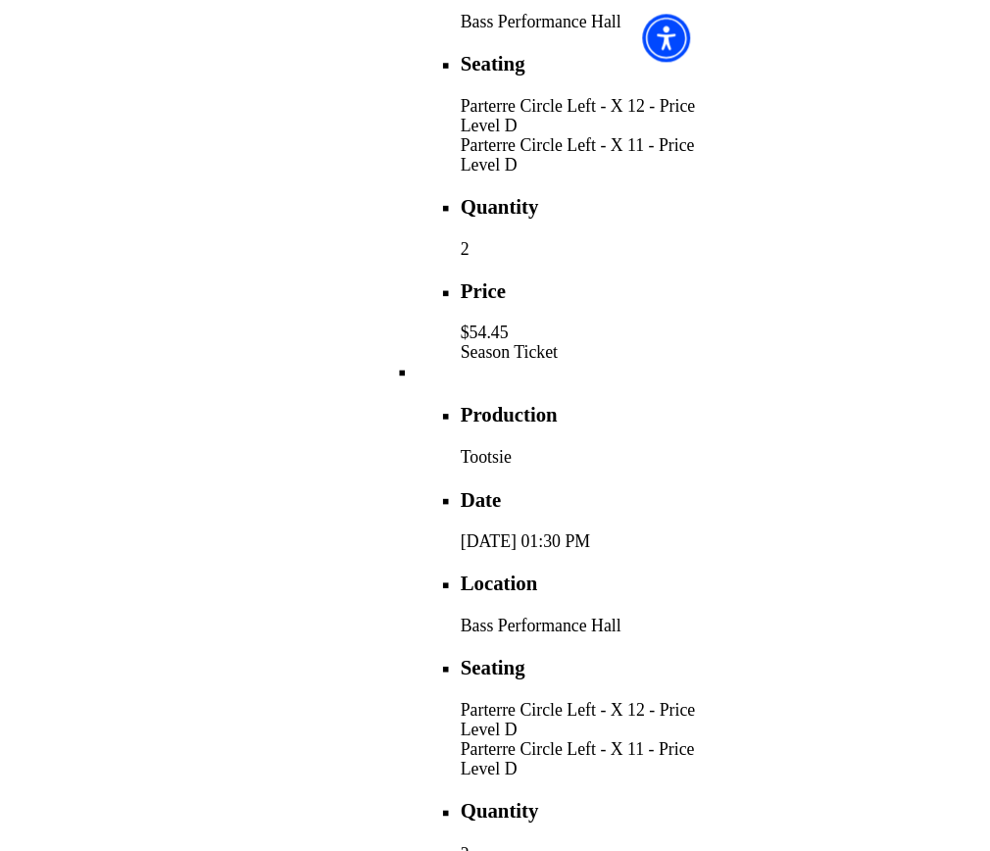
scroll to position [3136, 0]
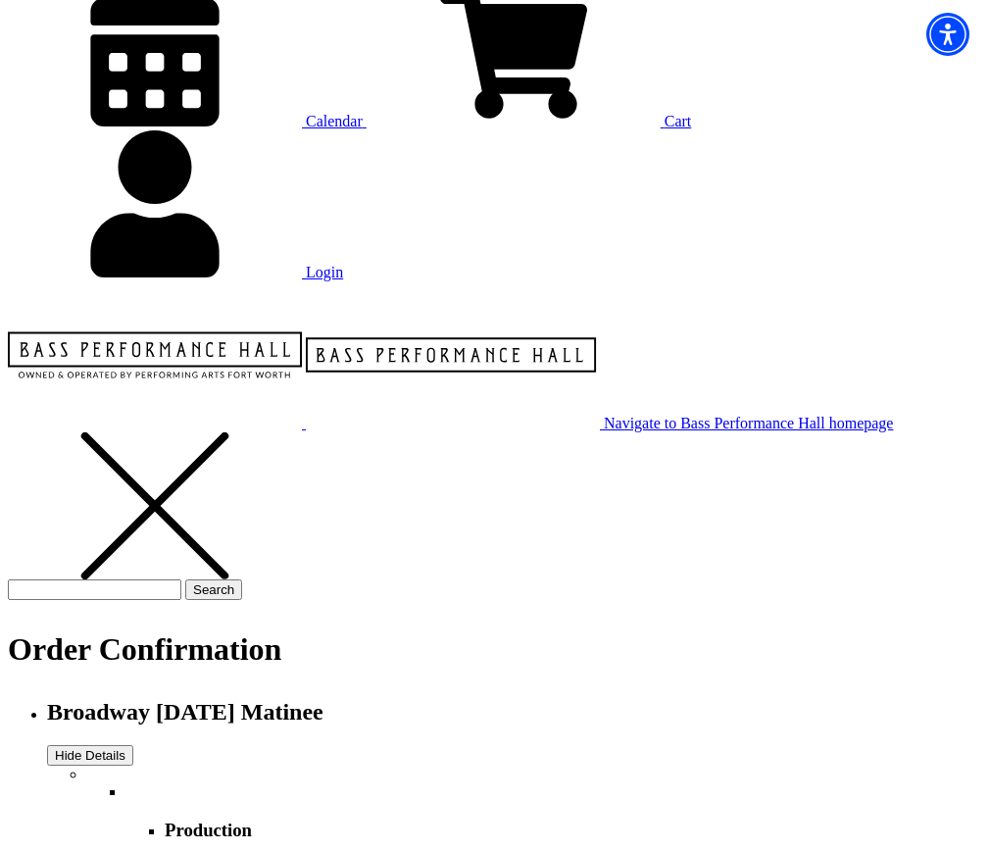
scroll to position [0, 0]
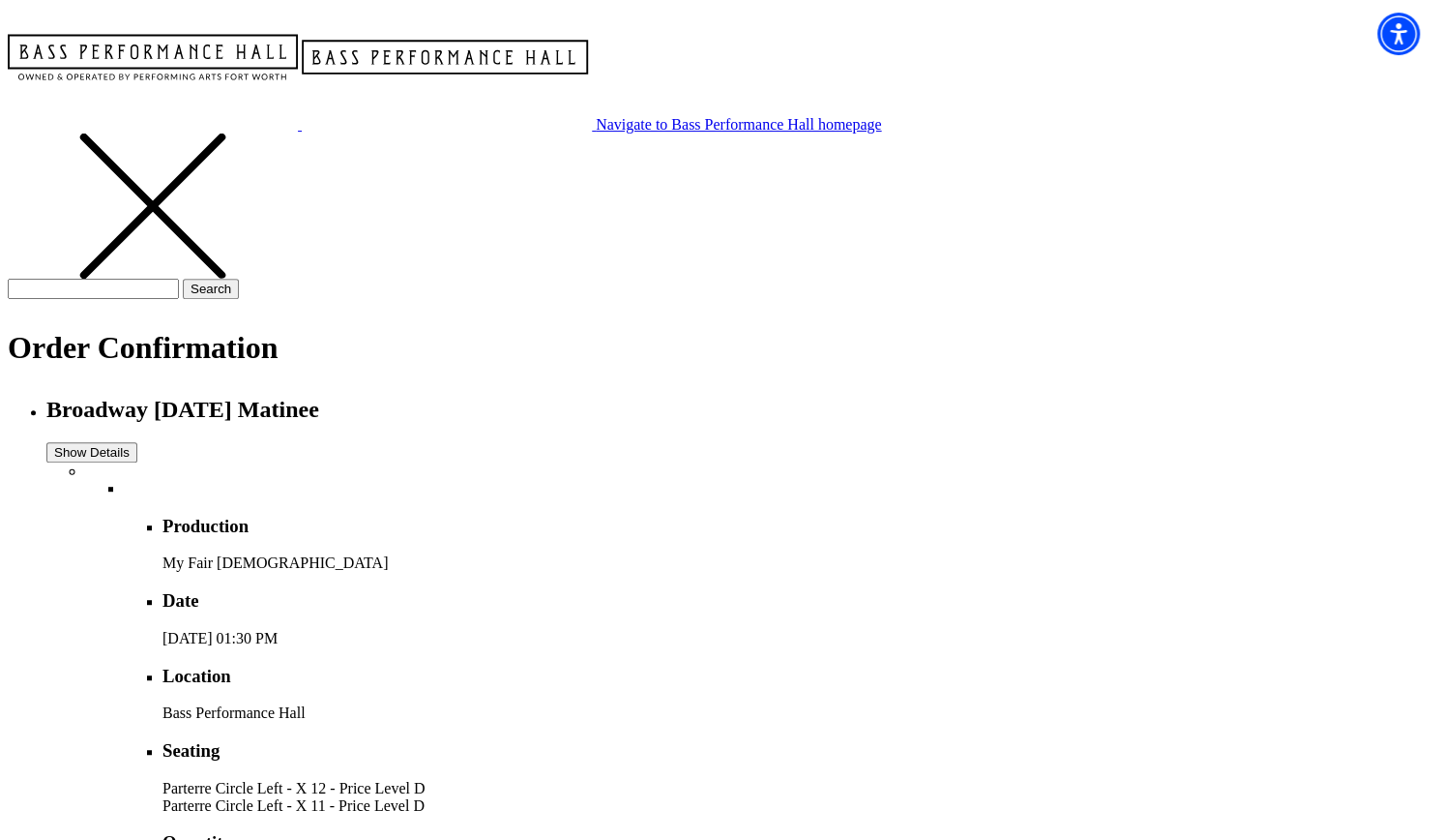
scroll to position [484, 0]
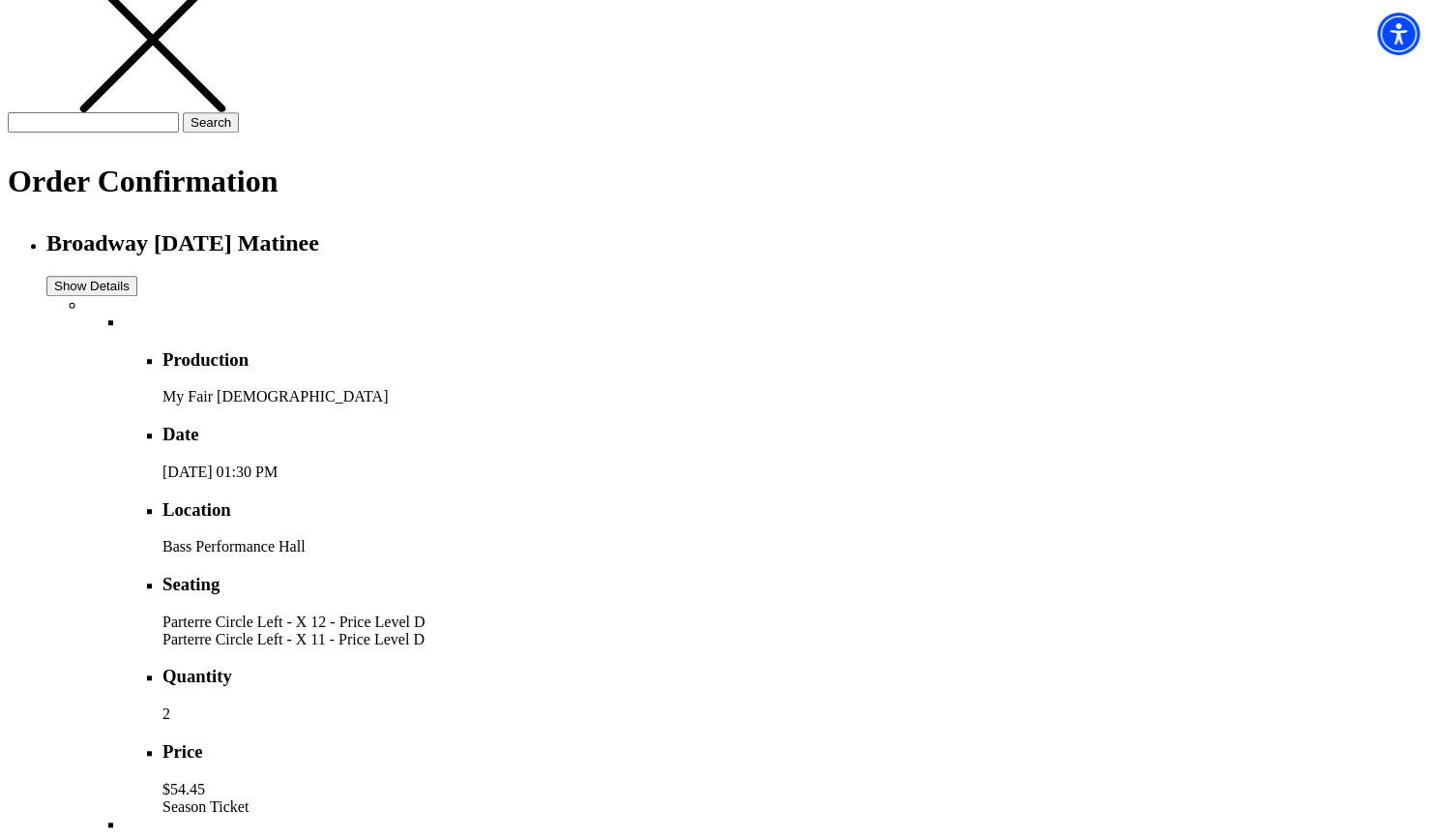
drag, startPoint x: 1357, startPoint y: 370, endPoint x: 1372, endPoint y: 312, distance: 59.9
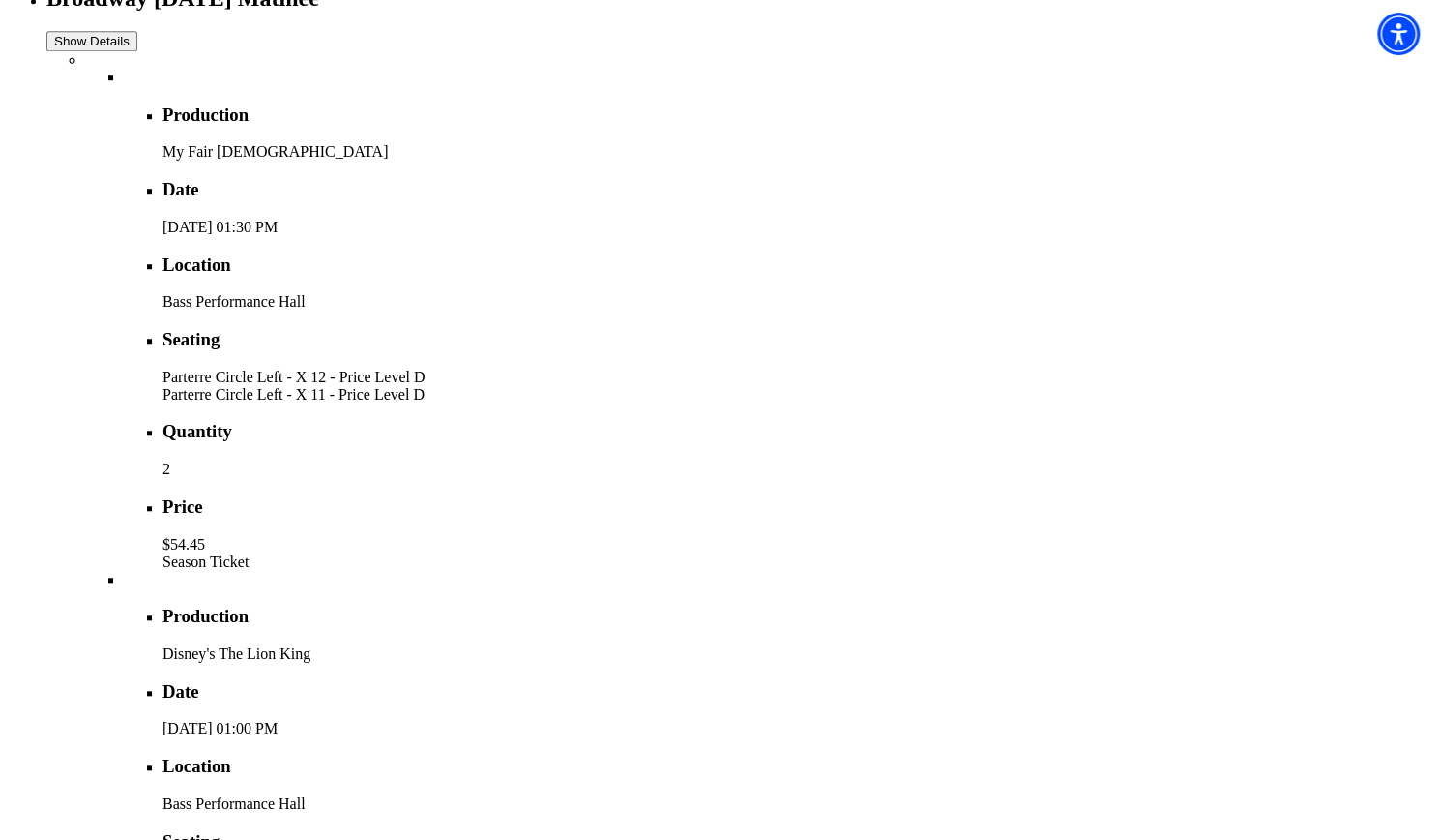
scroll to position [967, 0]
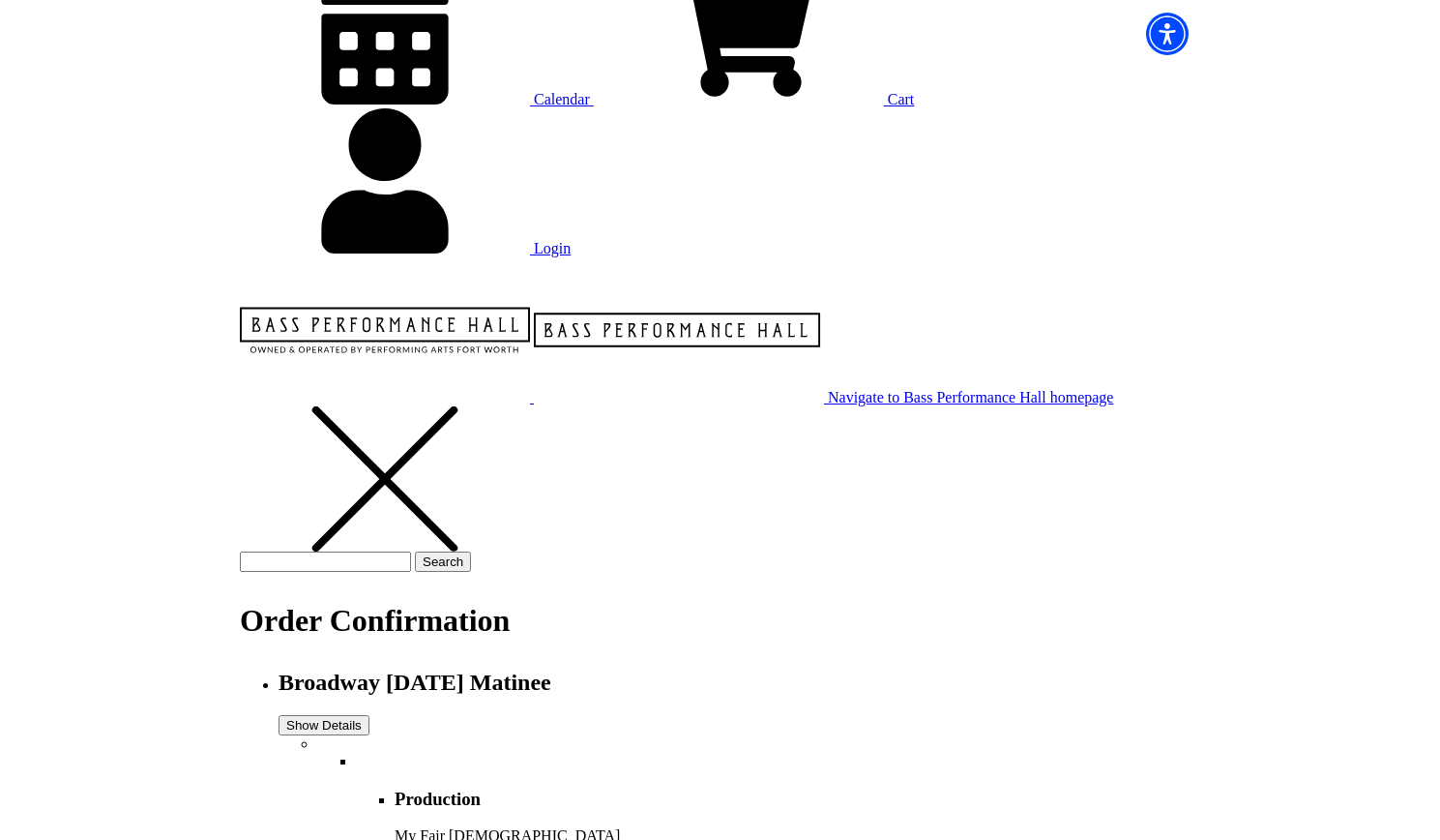
scroll to position [149, 0]
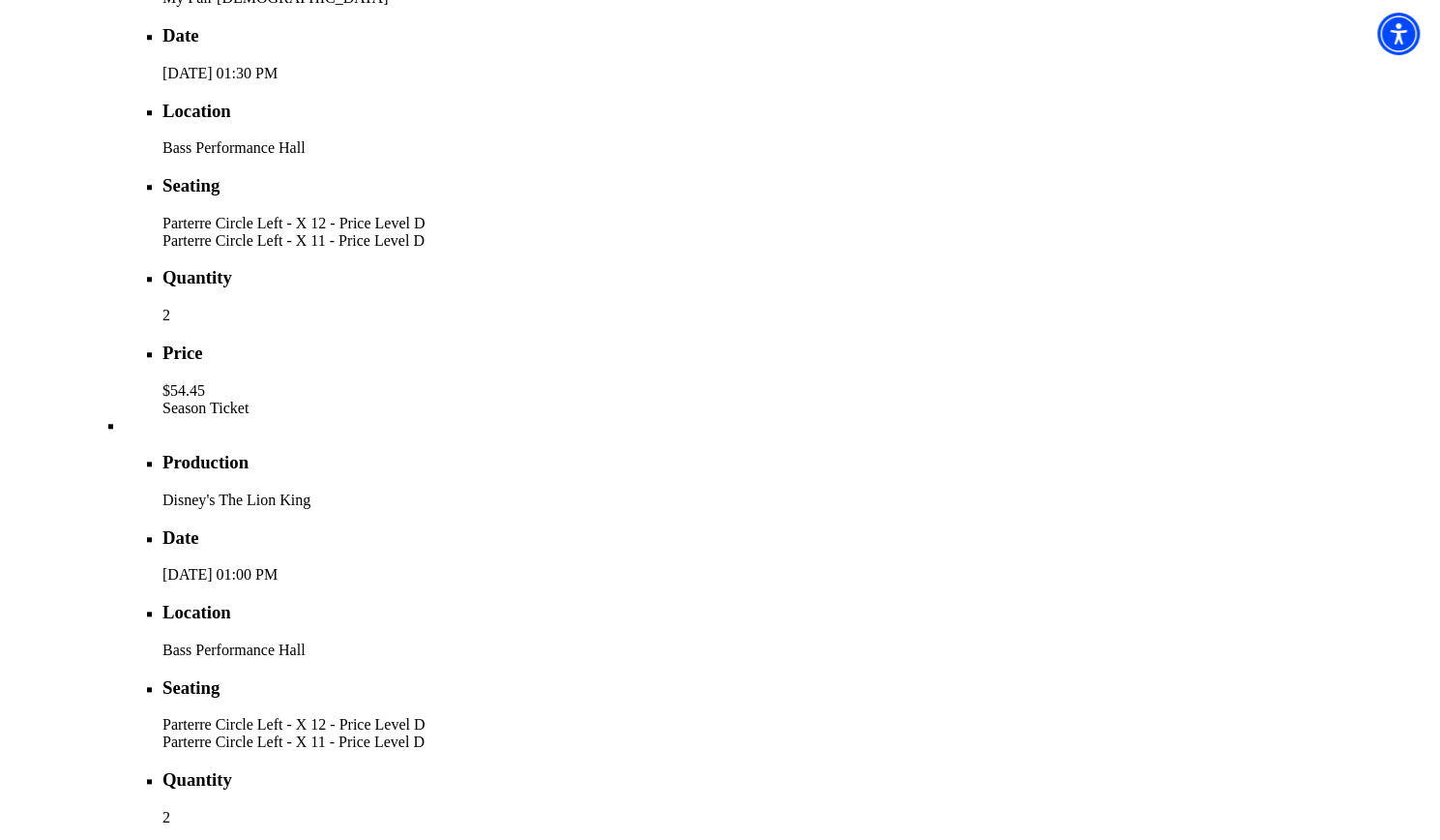
scroll to position [923, 0]
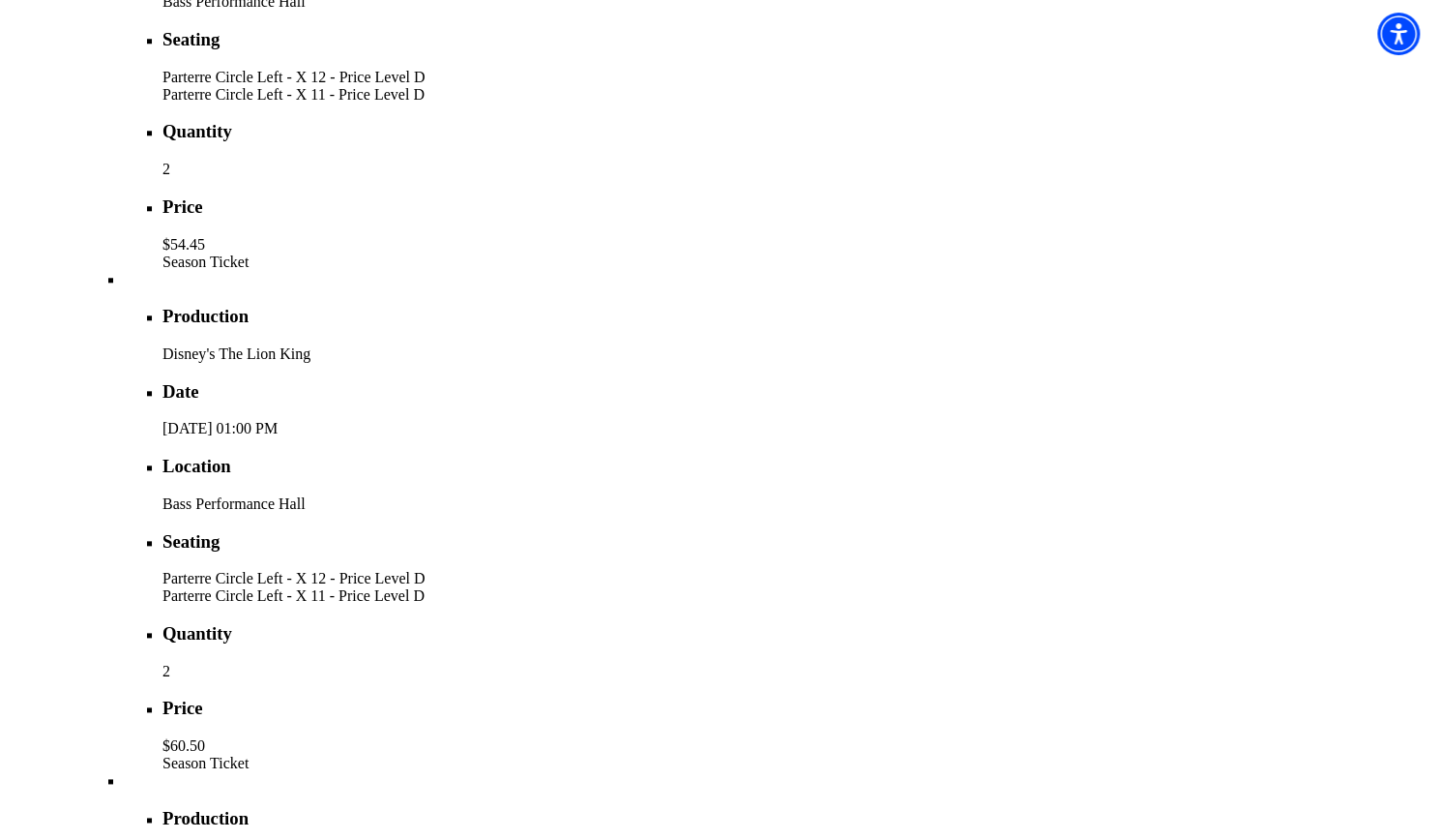
scroll to position [1192, 0]
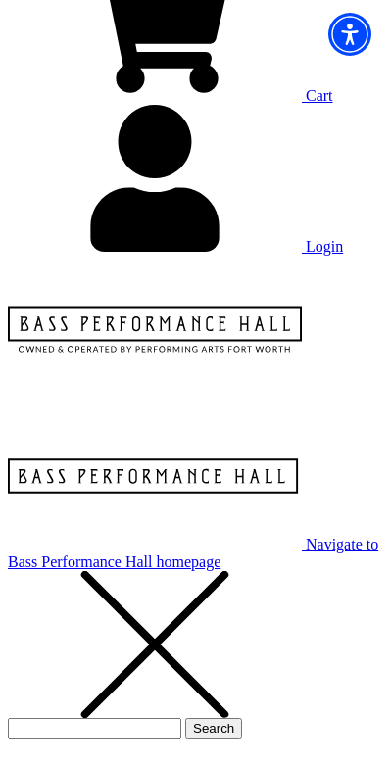
scroll to position [392, 0]
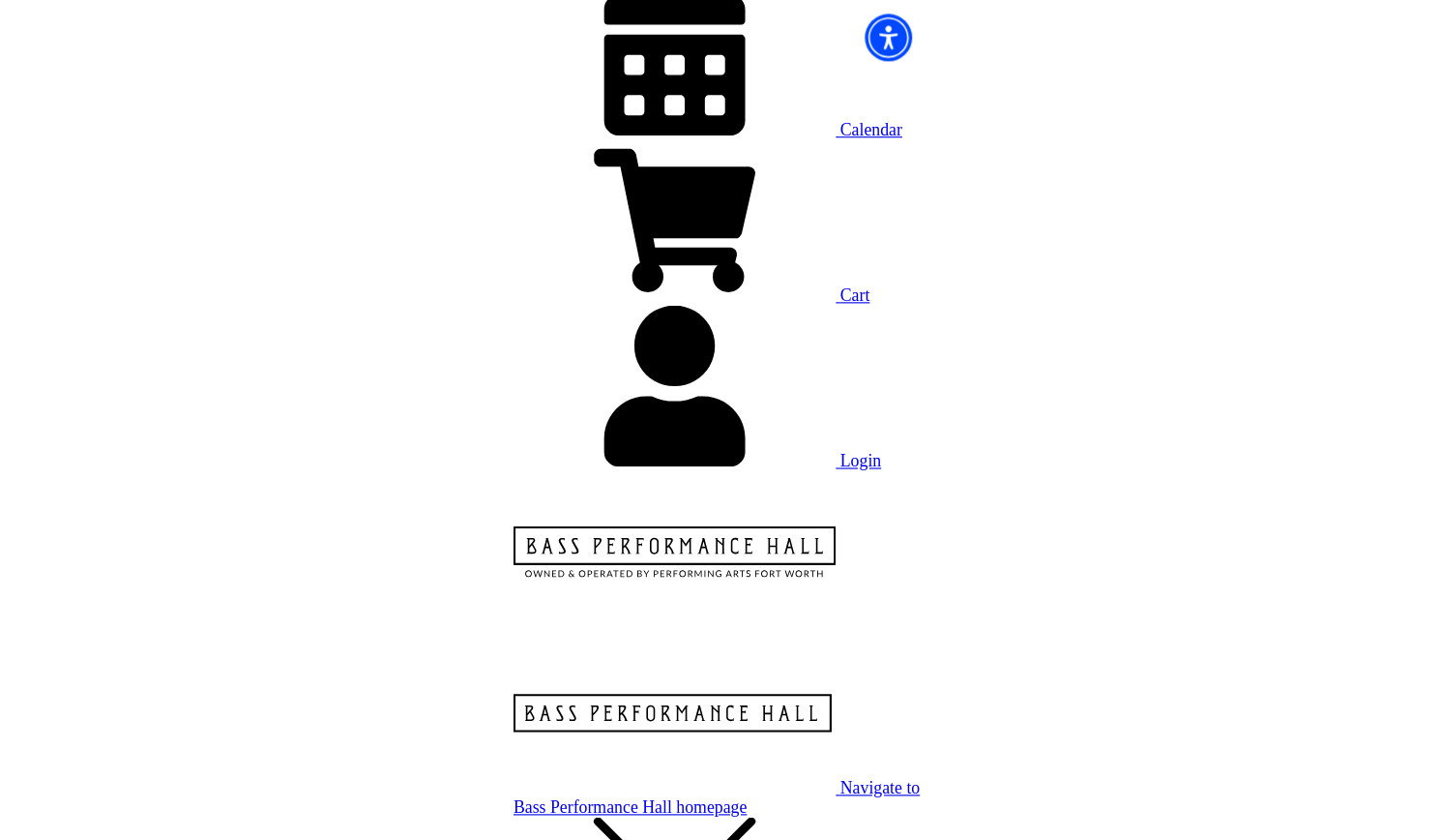
scroll to position [0, 0]
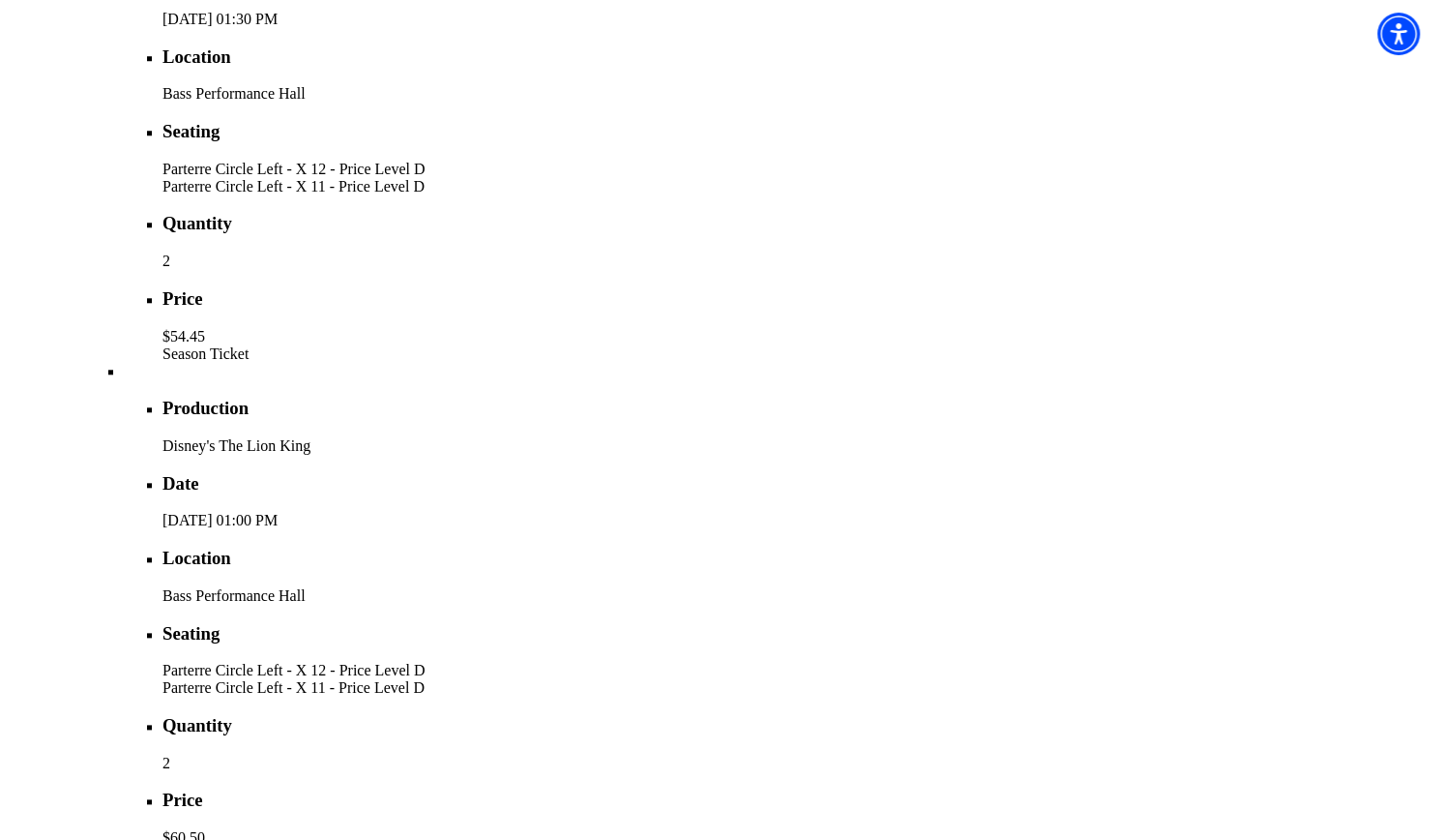
scroll to position [1161, 0]
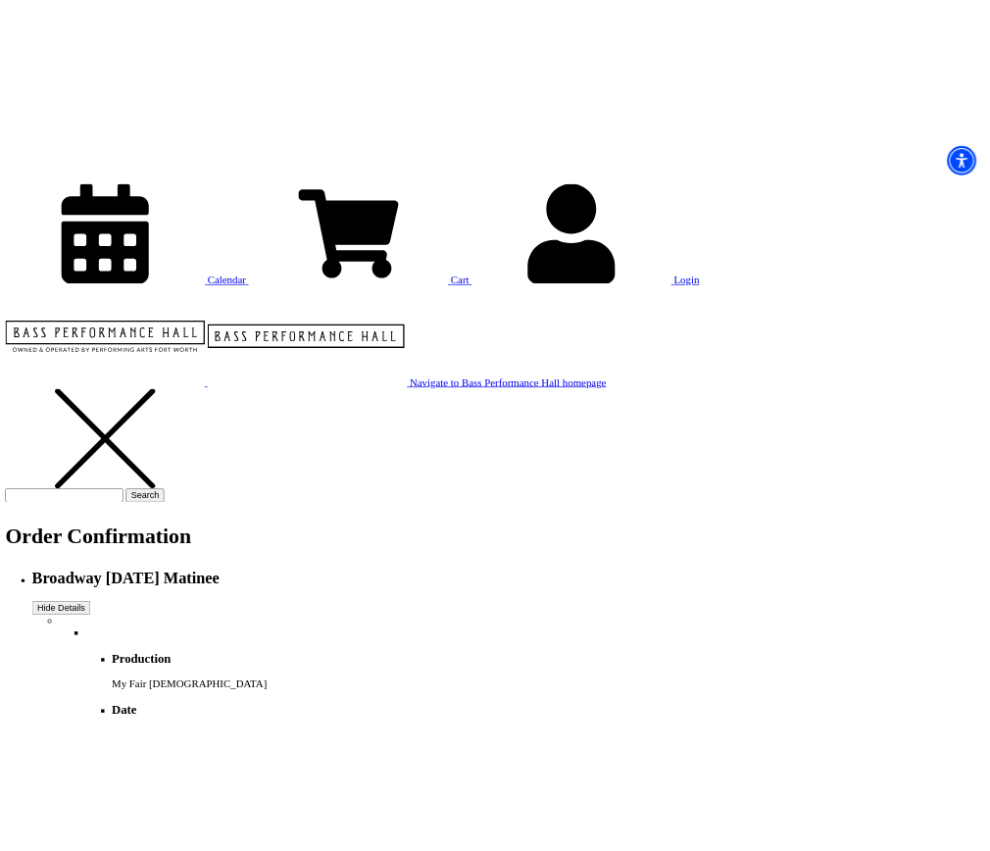
scroll to position [0, 0]
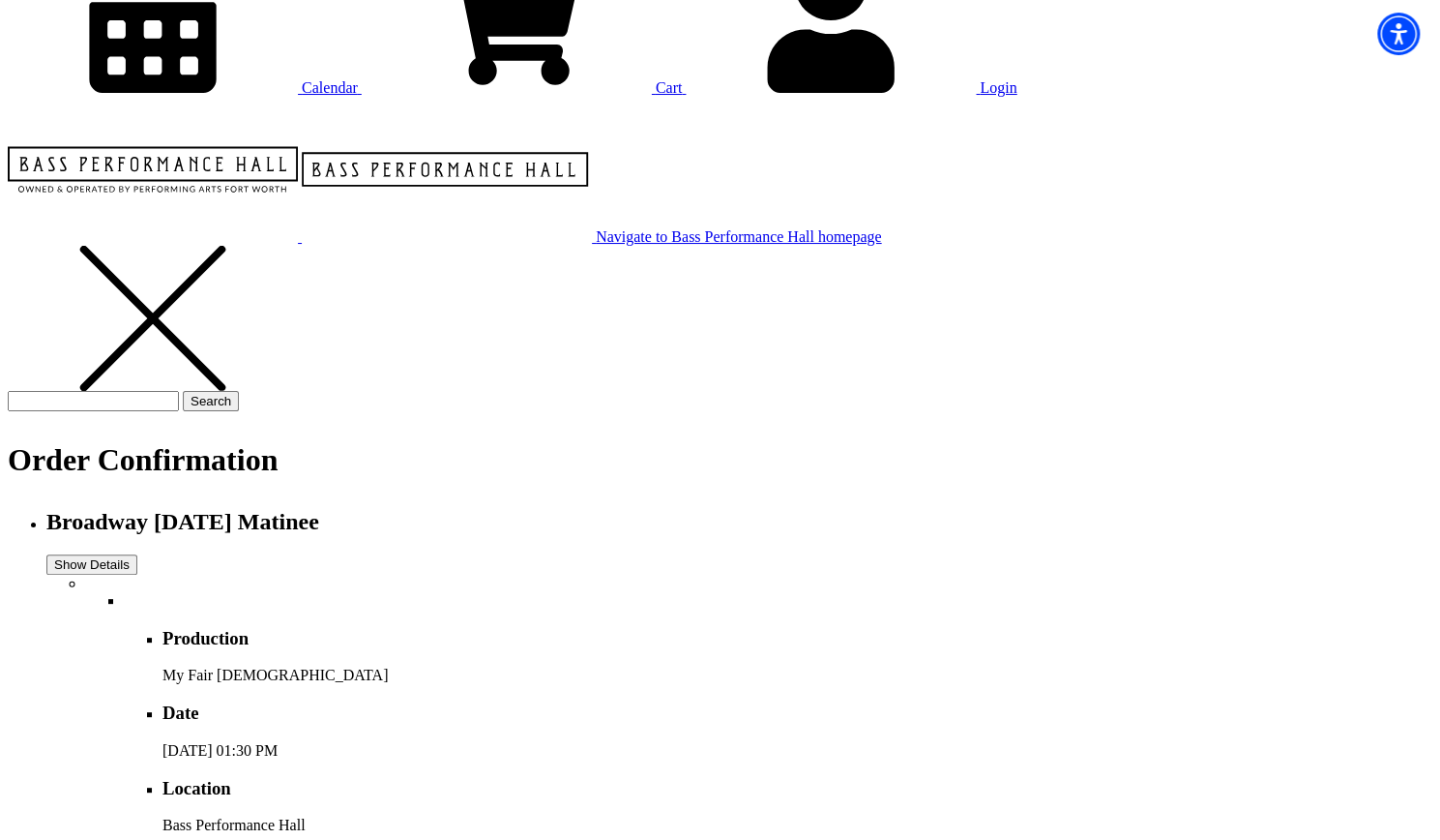
scroll to position [484, 0]
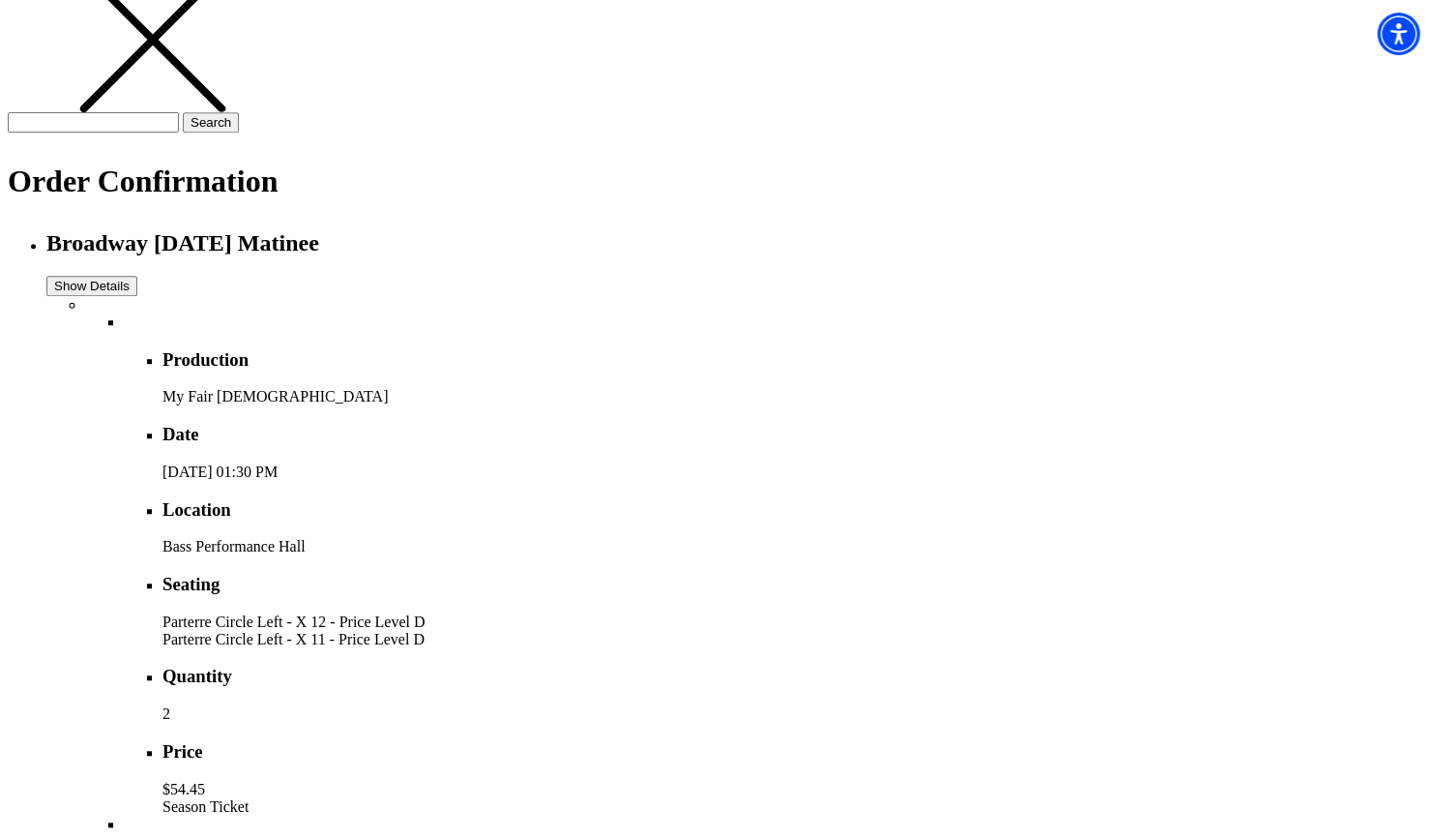
drag, startPoint x: 1292, startPoint y: 405, endPoint x: 1338, endPoint y: 469, distance: 78.8
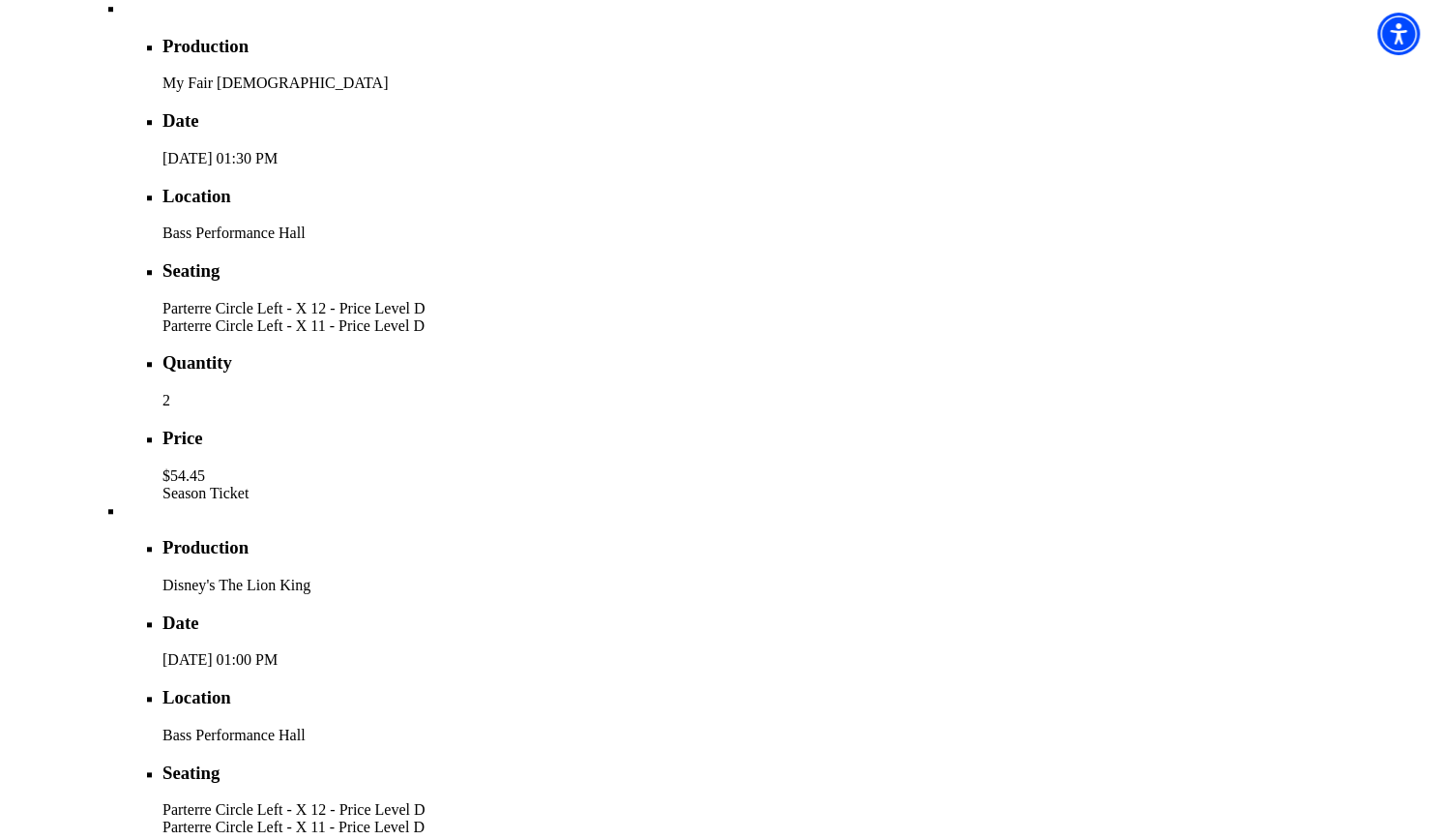
scroll to position [967, 0]
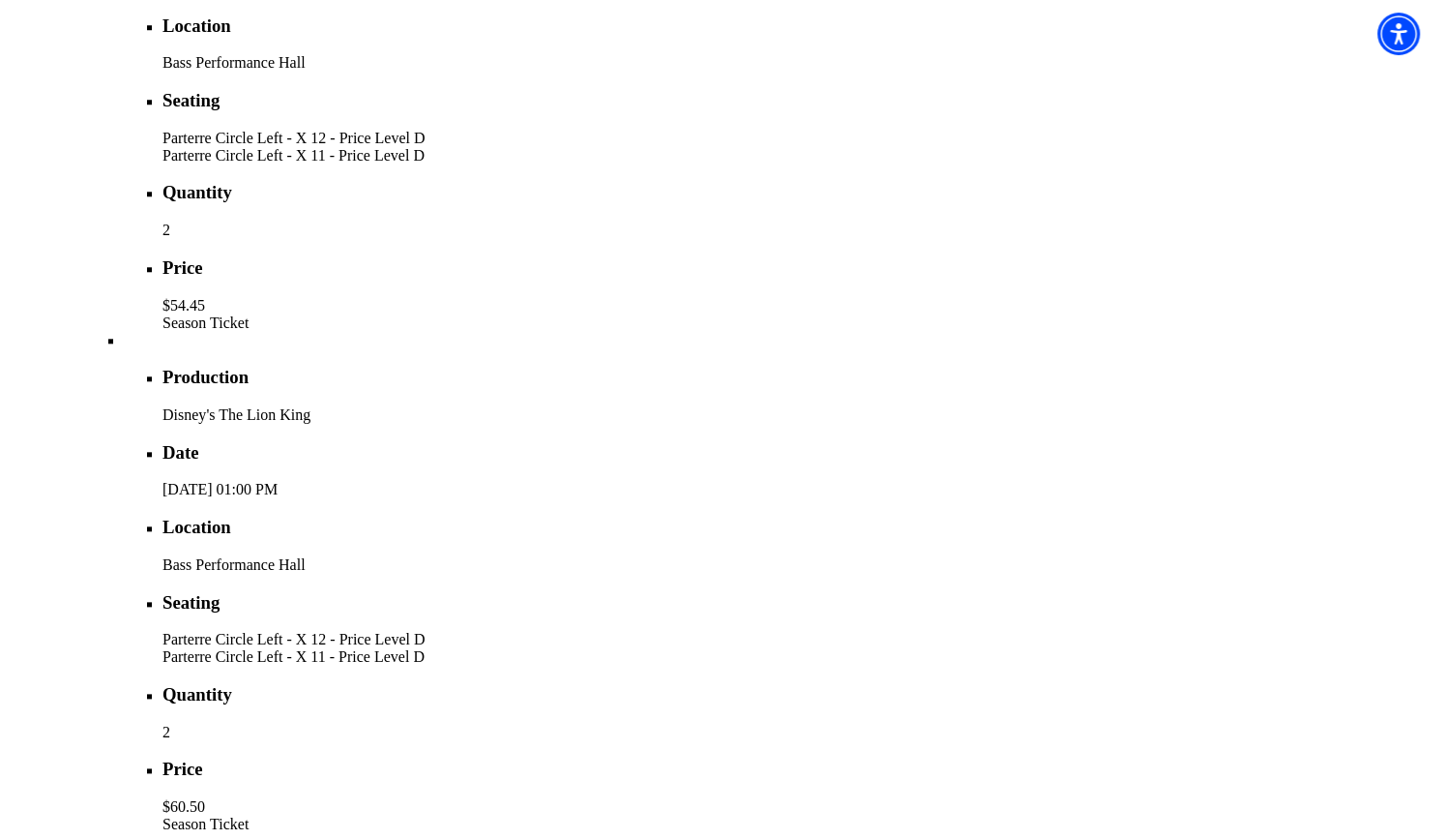
drag, startPoint x: 993, startPoint y: 585, endPoint x: 1167, endPoint y: 594, distance: 174.2
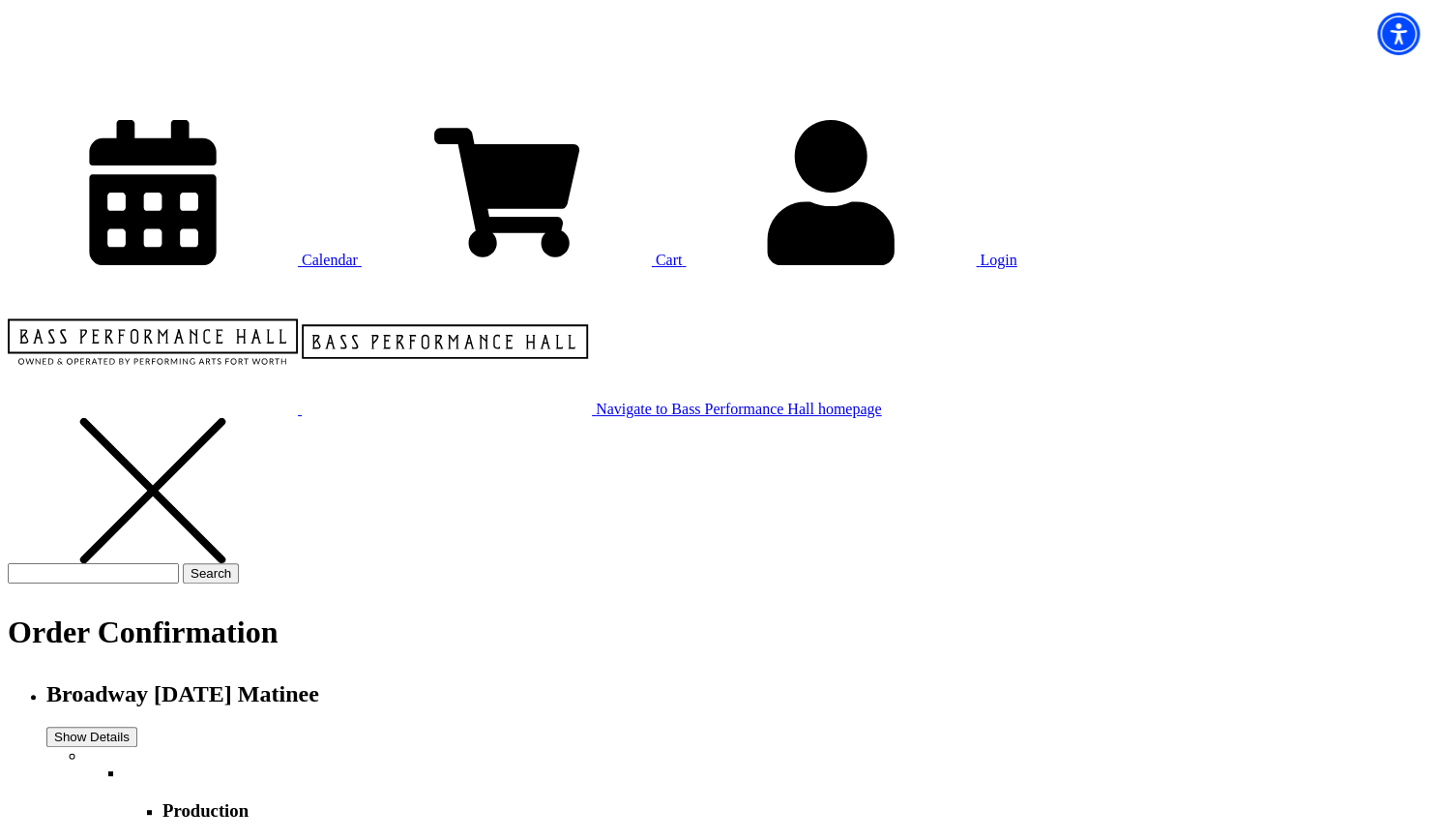
scroll to position [0, 0]
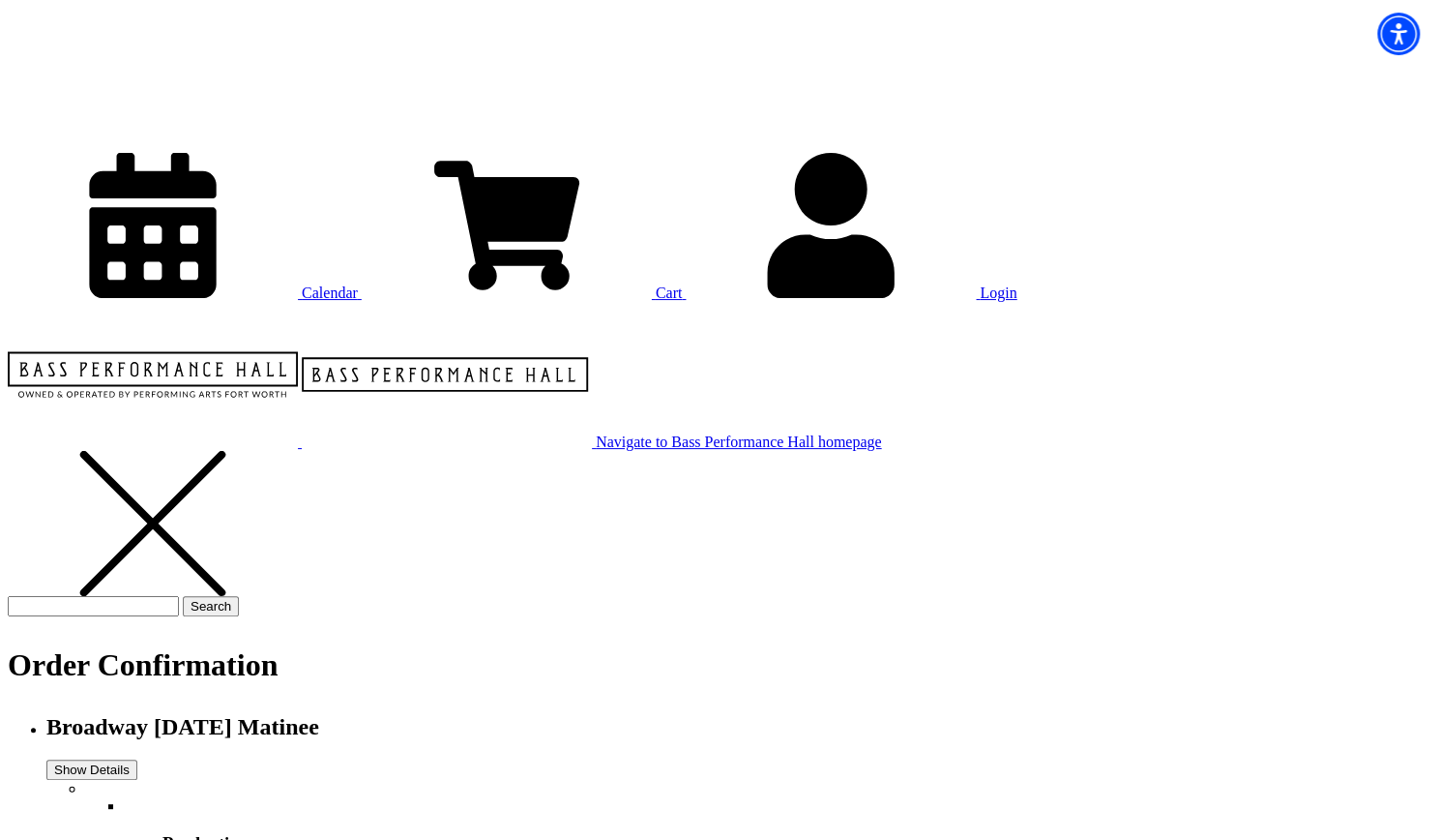
click at [683, 284] on span "Cart" at bounding box center [669, 292] width 27 height 17
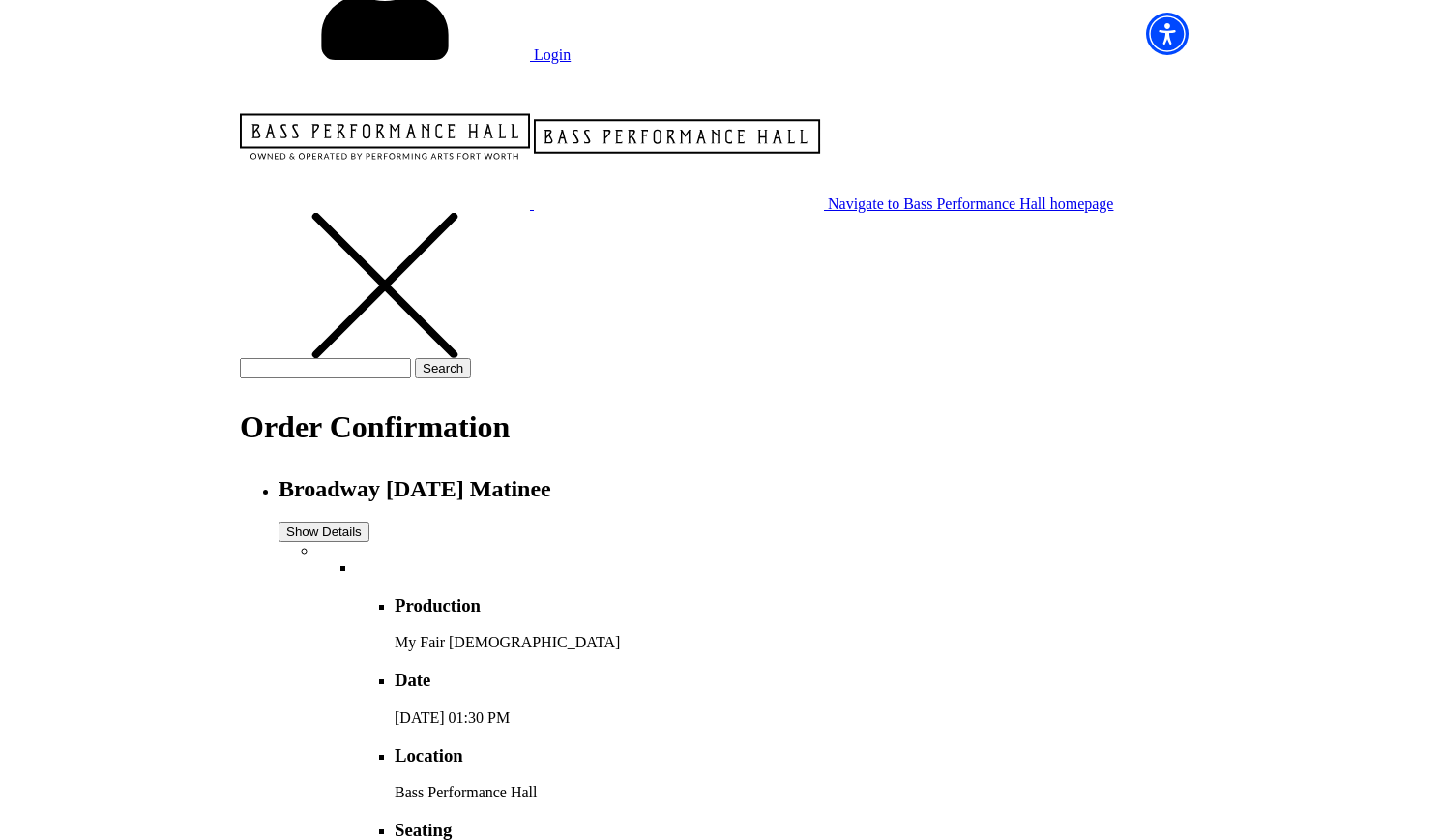
scroll to position [281, 0]
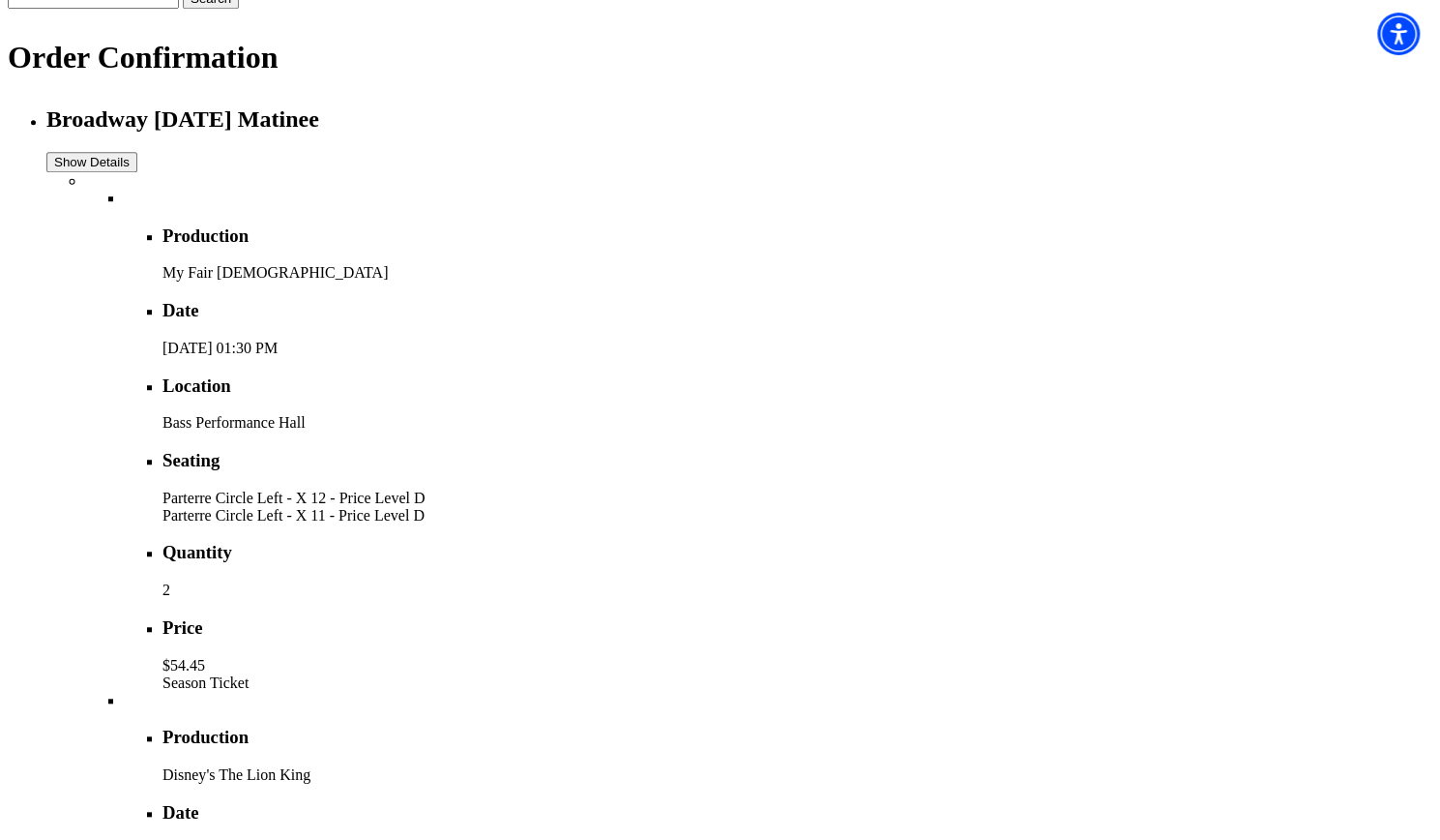
scroll to position [765, 0]
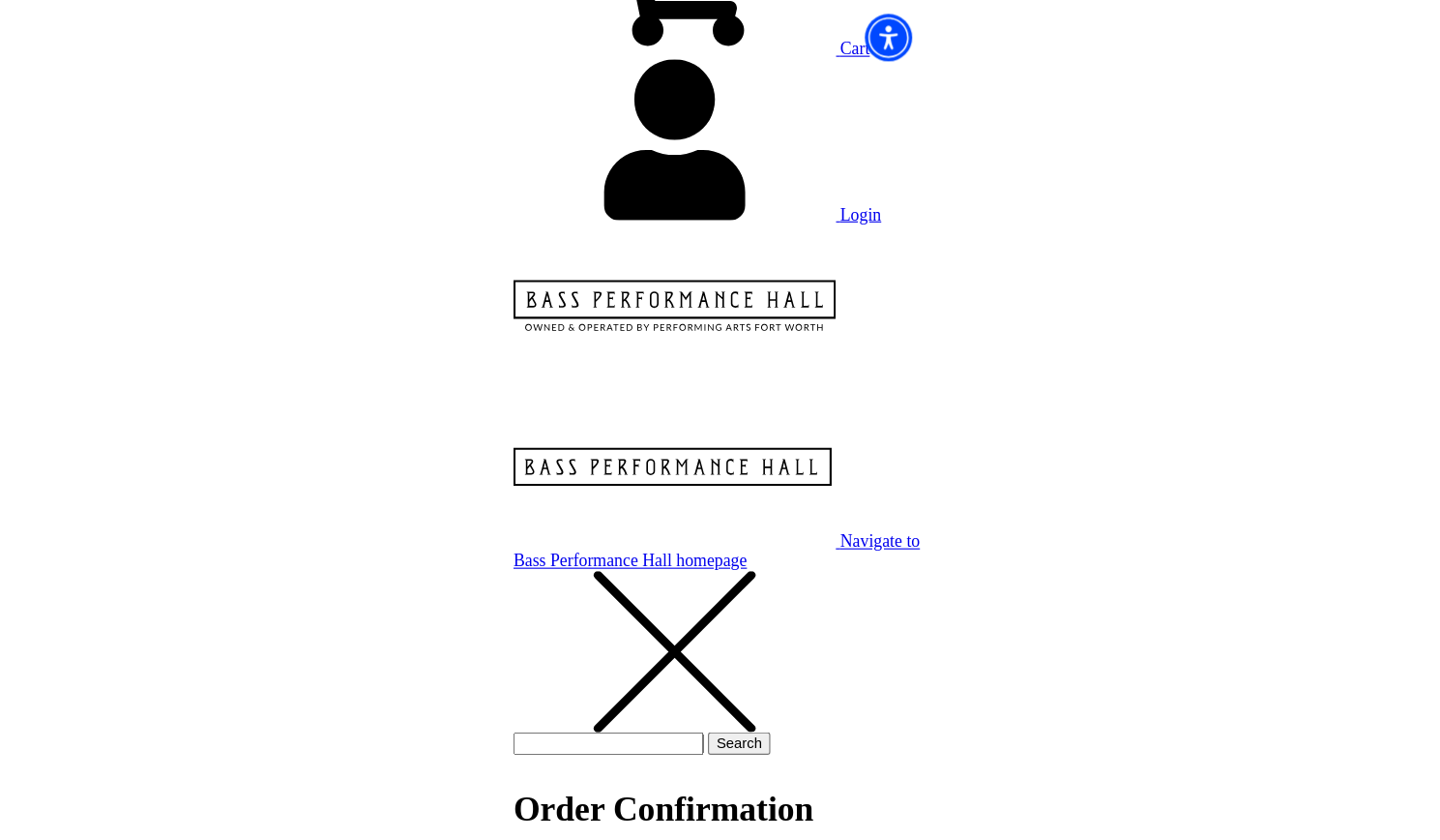
scroll to position [81, 0]
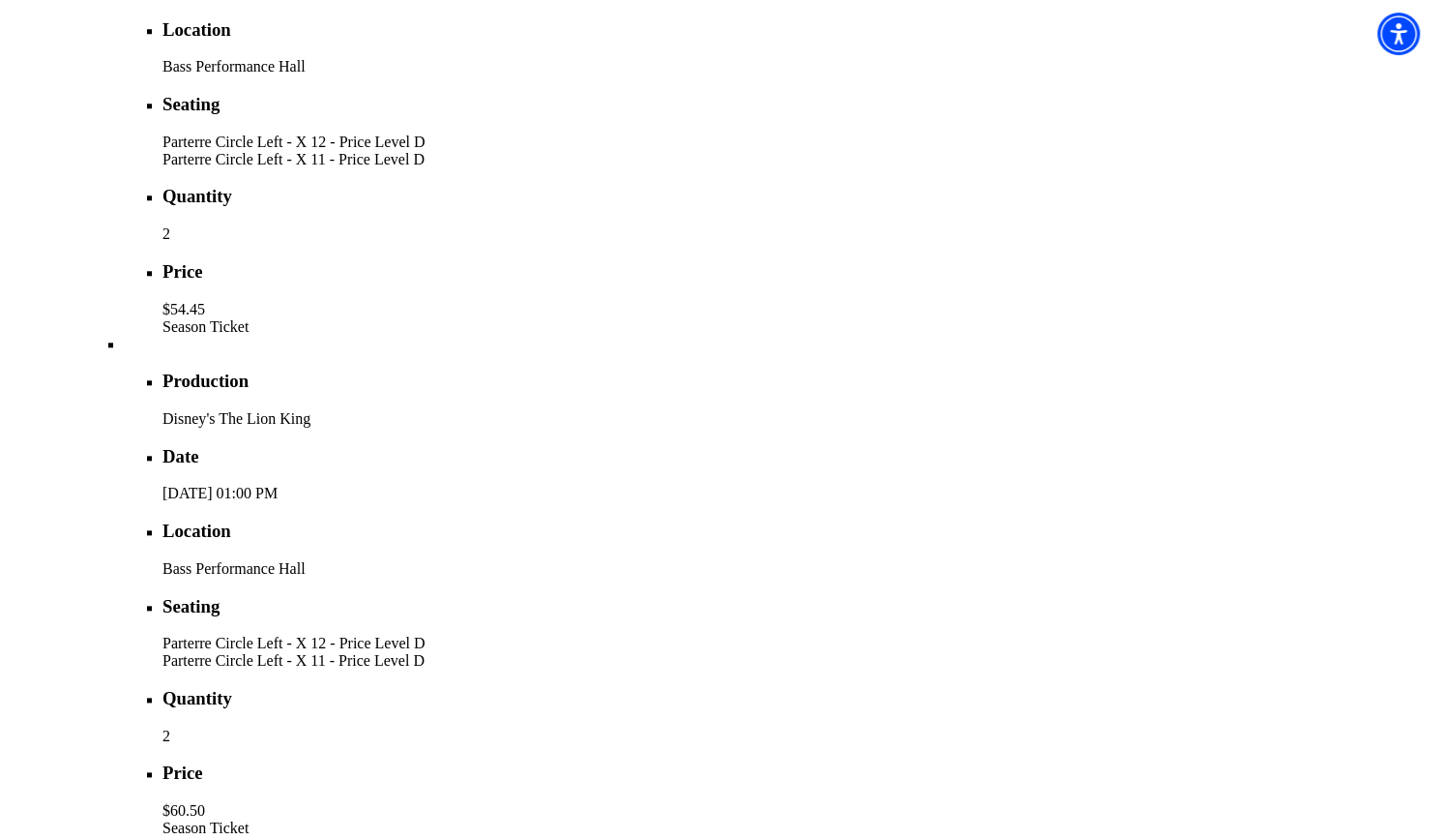
scroll to position [1242, 0]
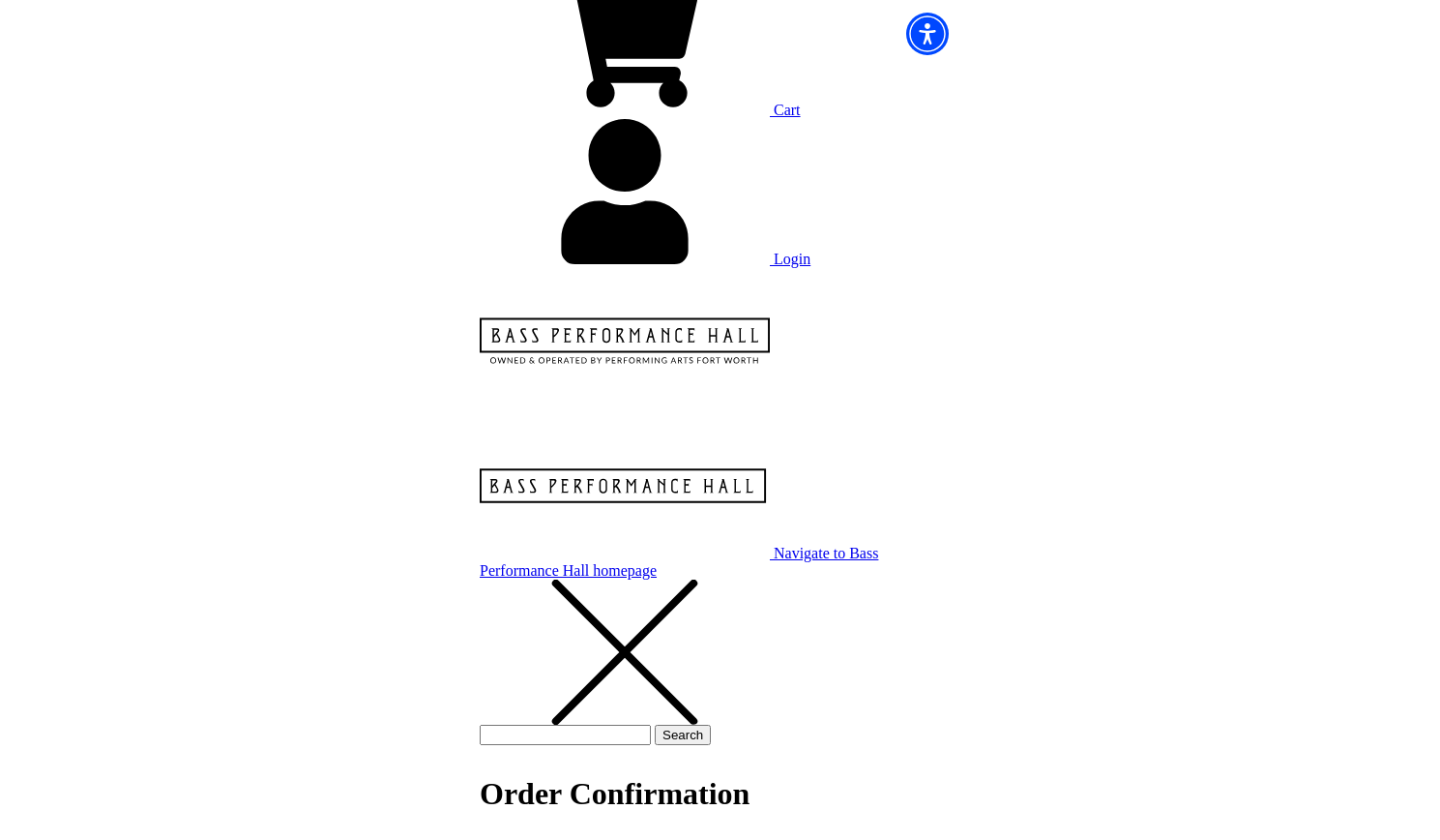
scroll to position [97, 0]
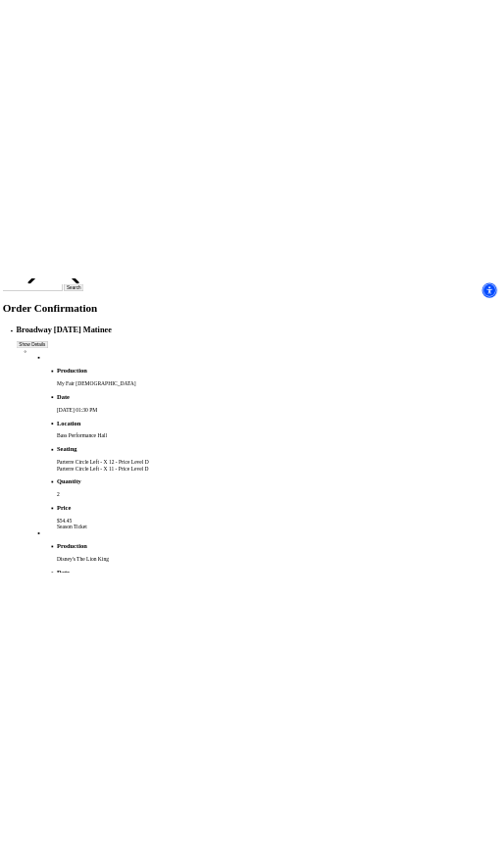
scroll to position [1078, 0]
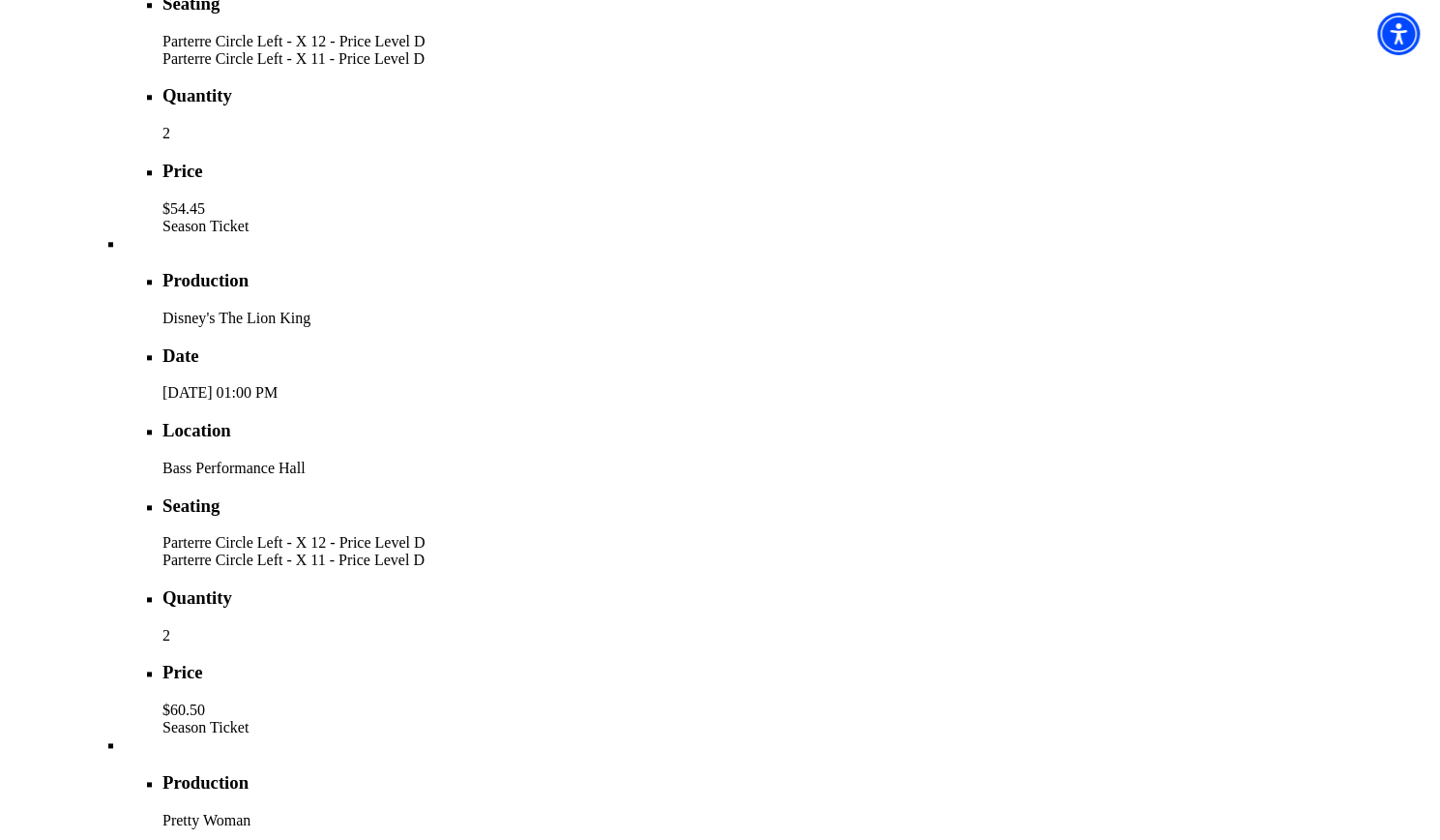
drag, startPoint x: 920, startPoint y: 479, endPoint x: 1174, endPoint y: 604, distance: 283.1
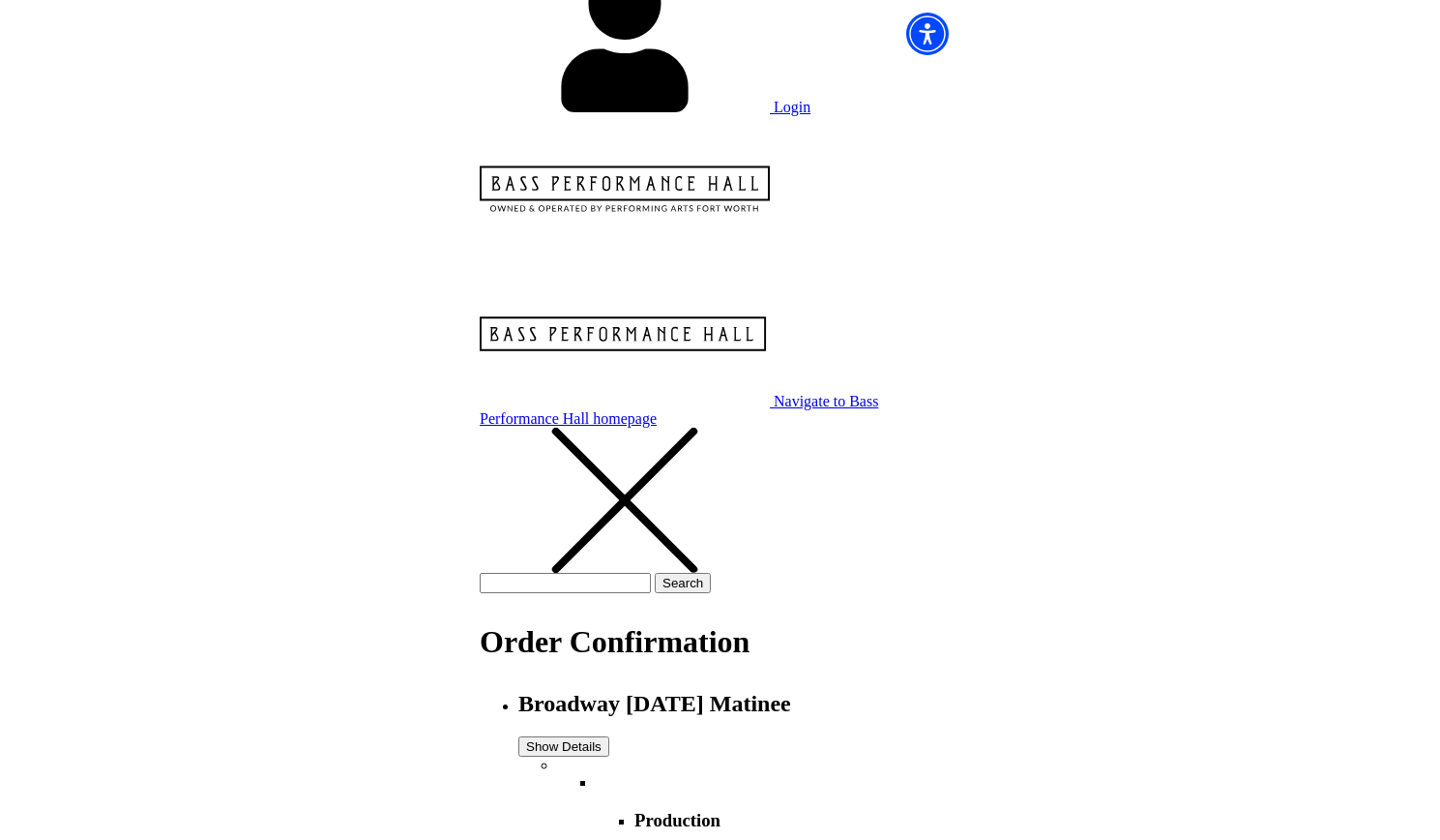
scroll to position [0, 0]
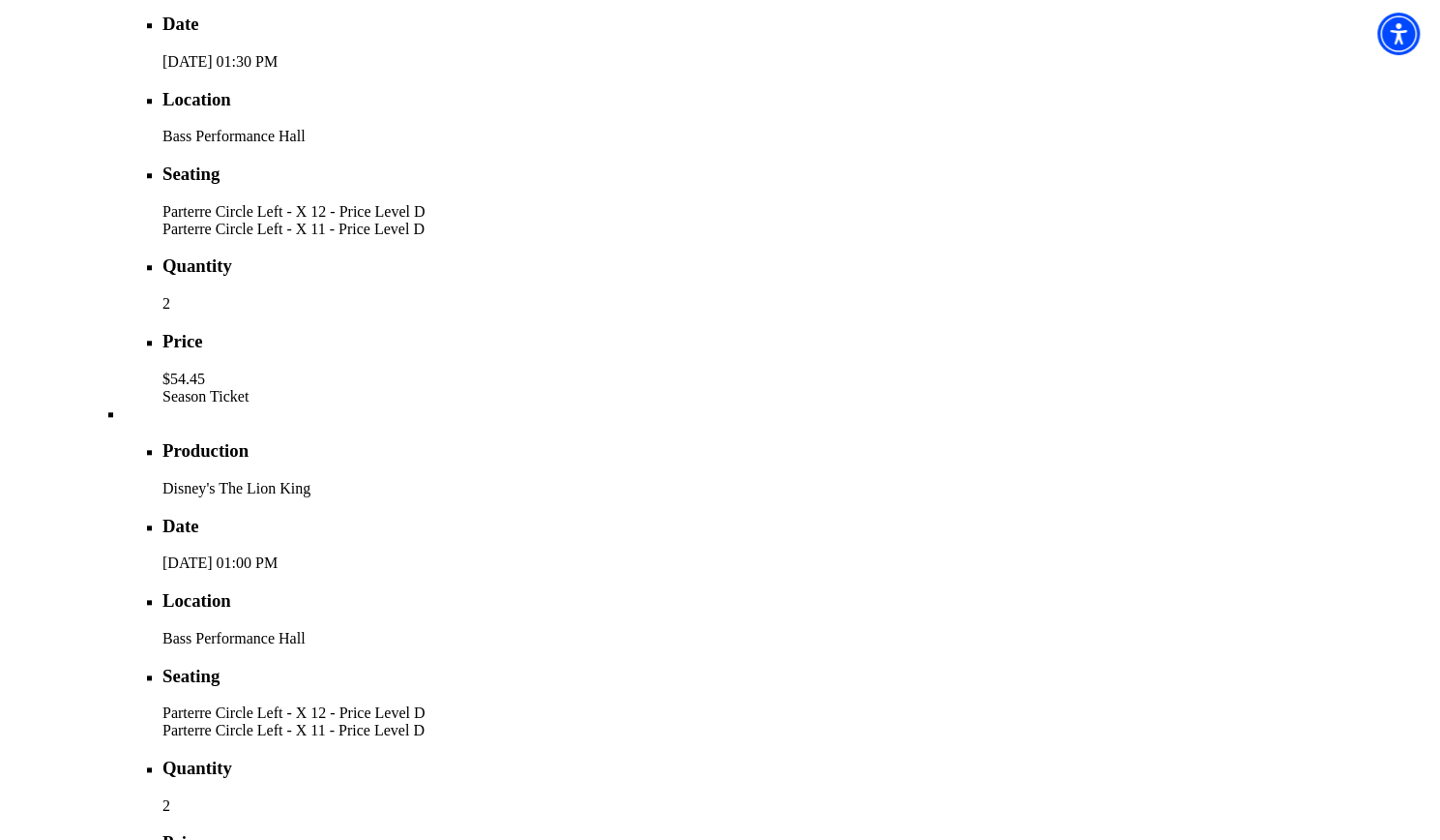
scroll to position [1161, 0]
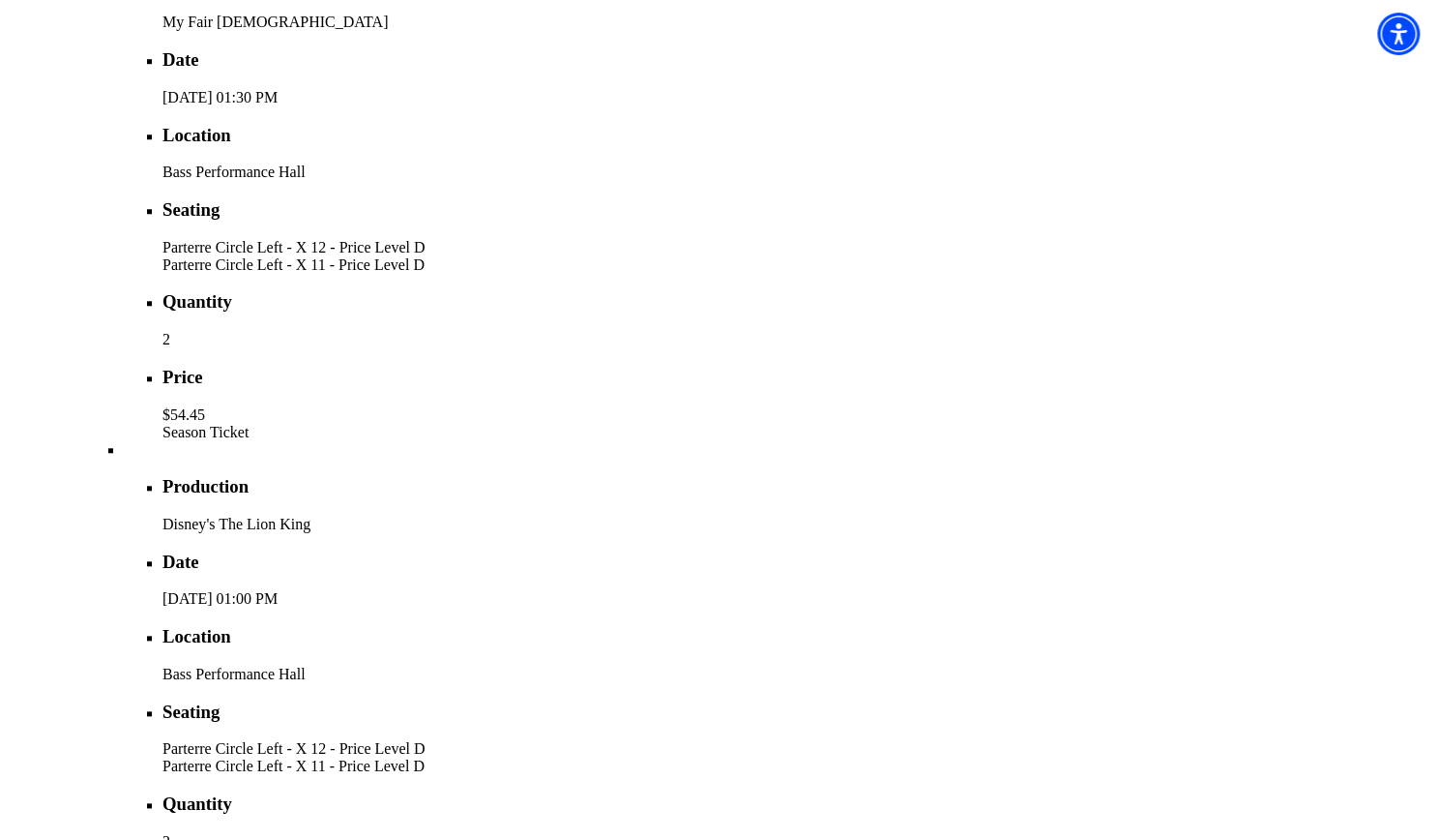
scroll to position [1064, 0]
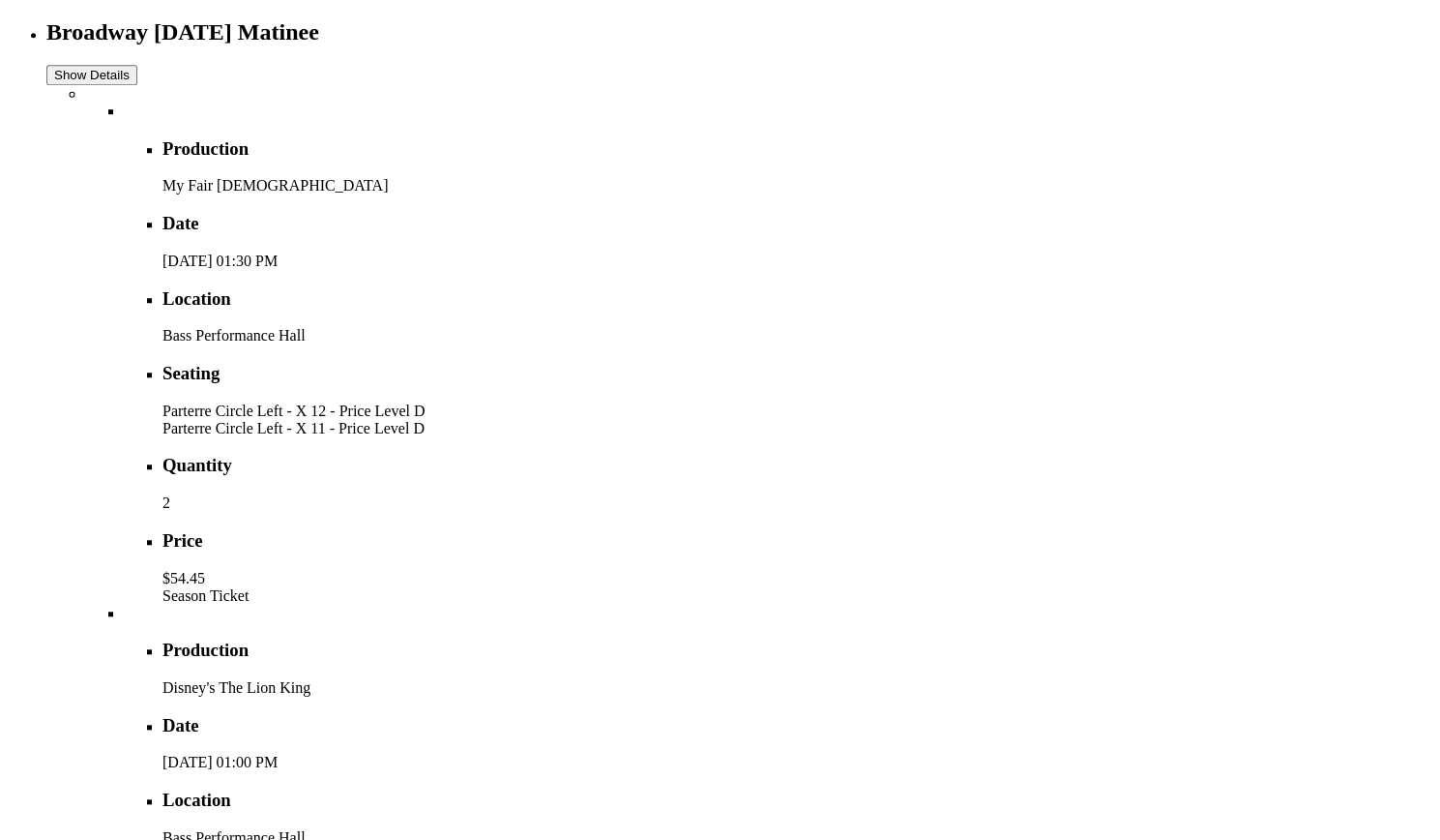
scroll to position [871, 0]
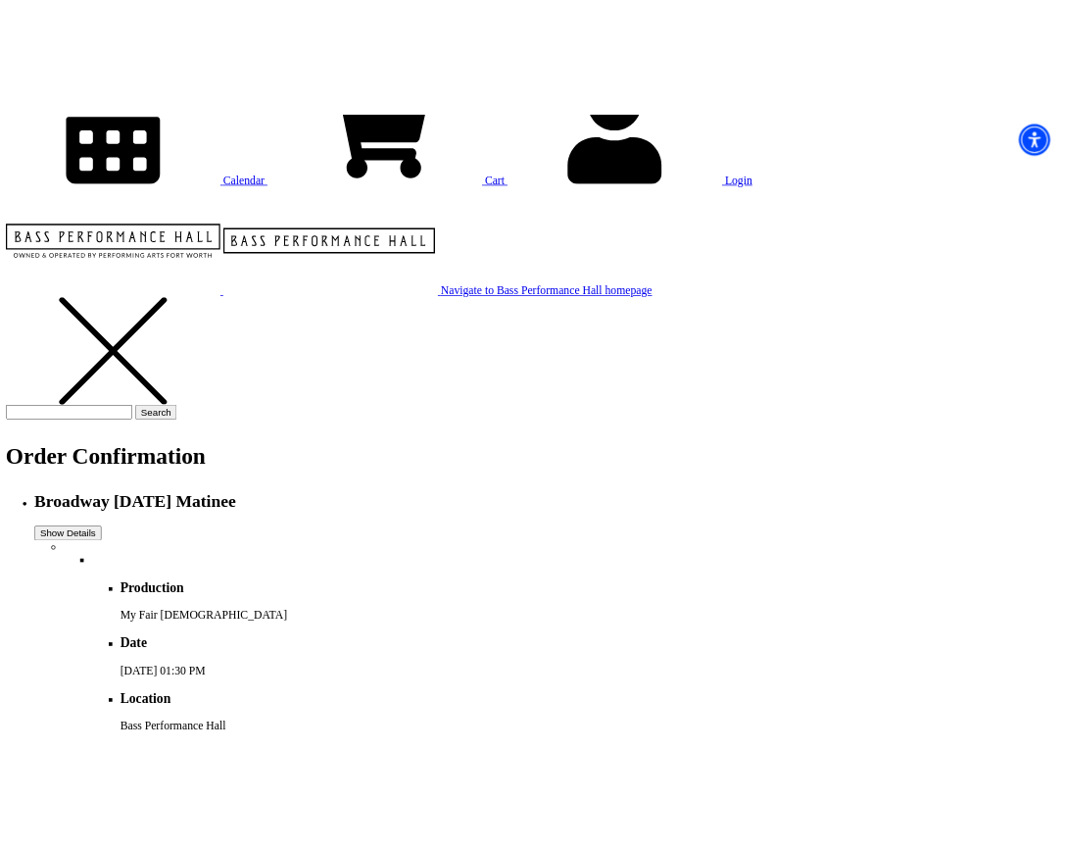
scroll to position [392, 0]
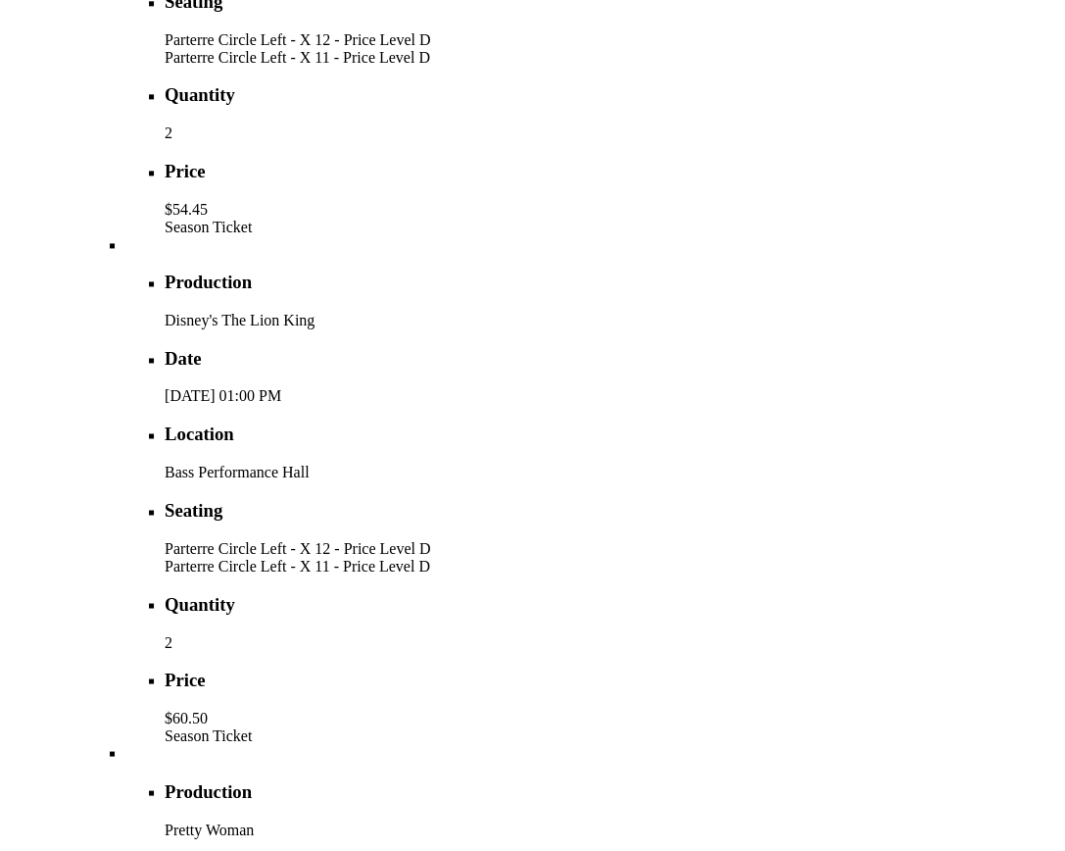
scroll to position [1176, 0]
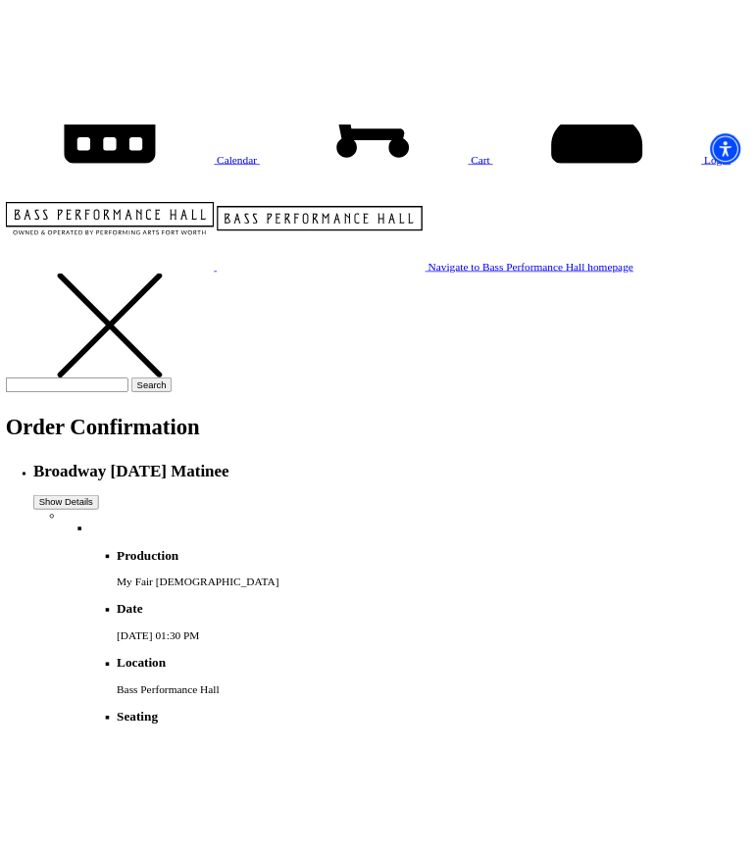
scroll to position [249, 0]
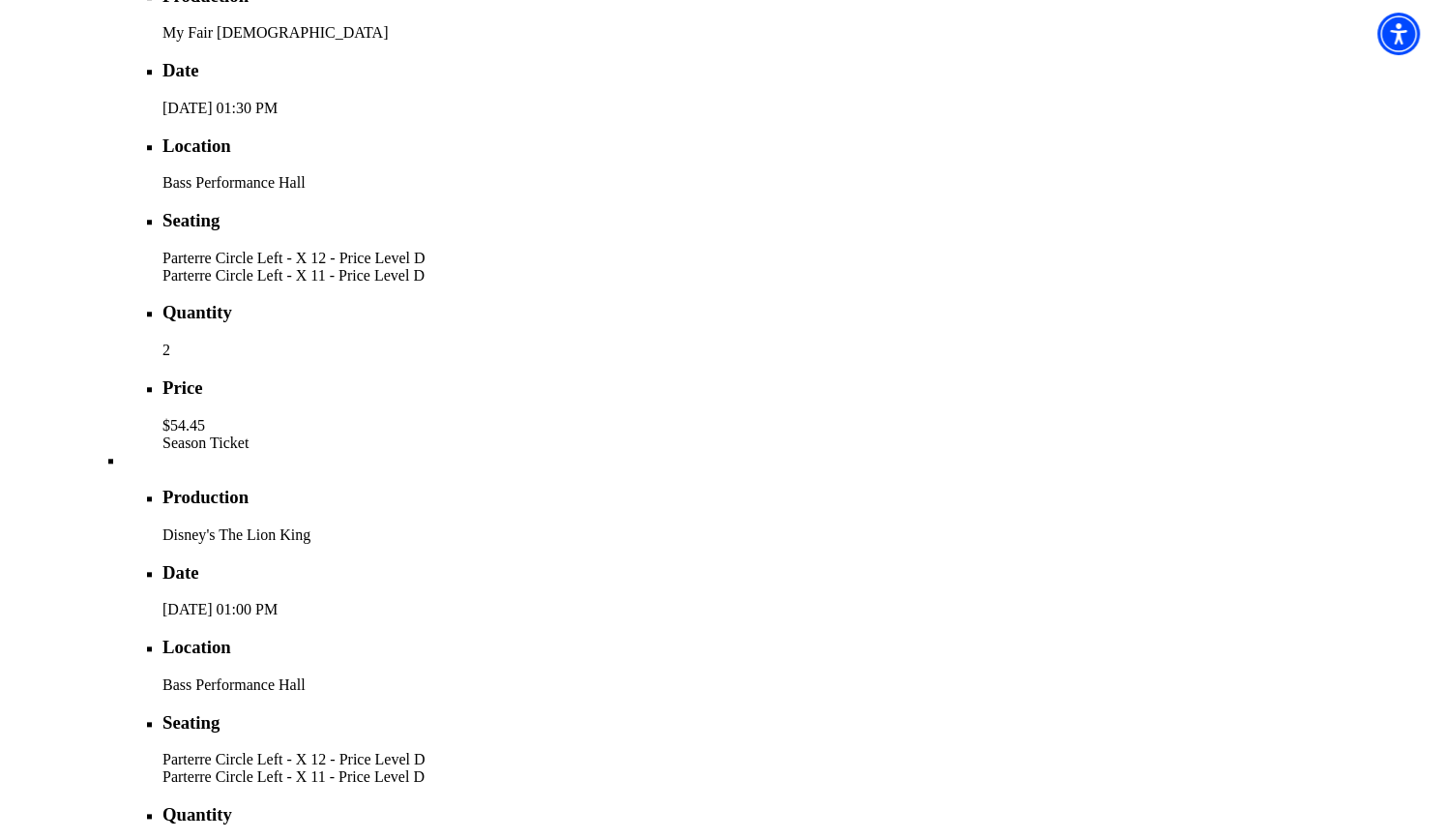
scroll to position [1310, 0]
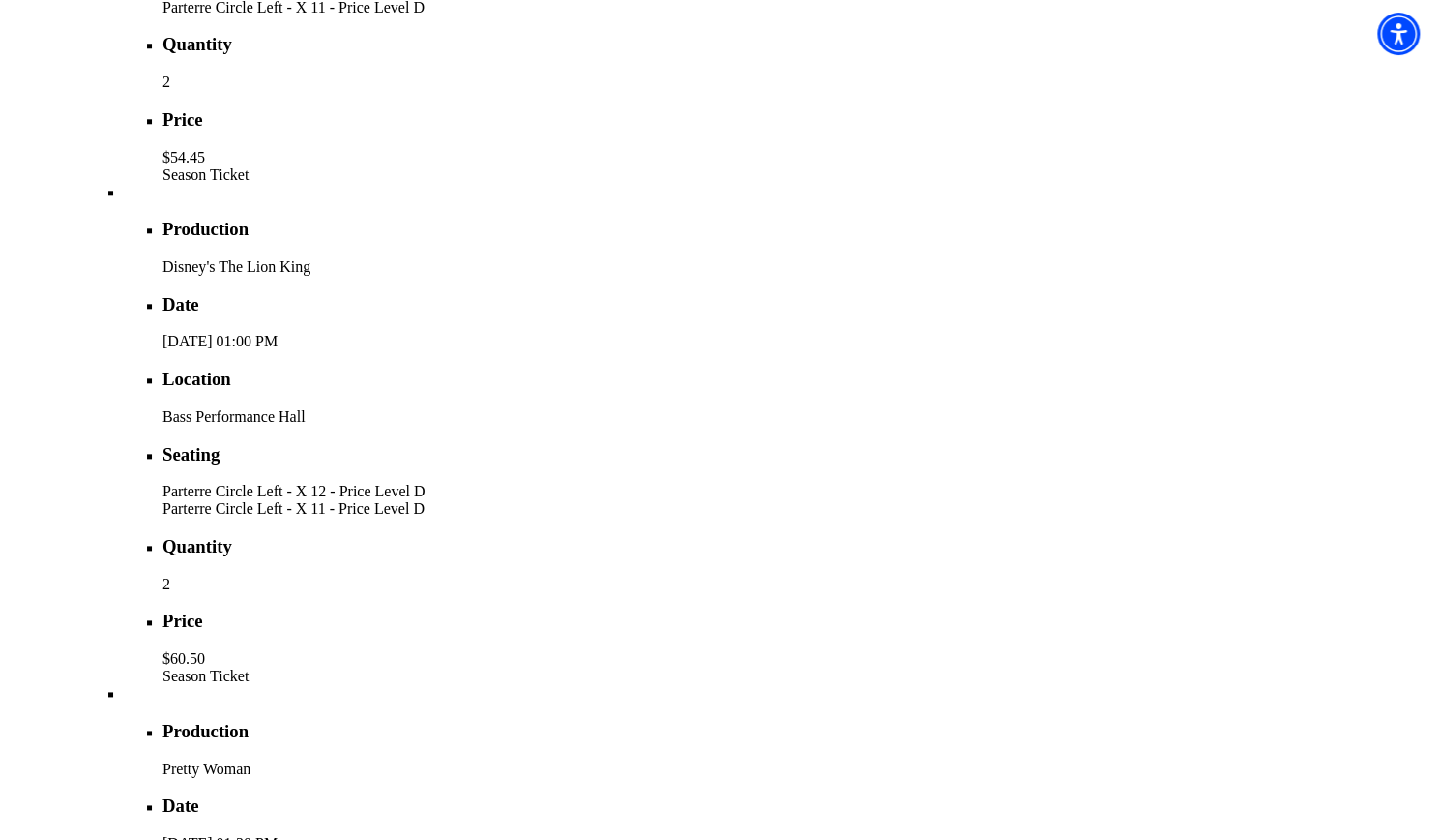
scroll to position [1116, 0]
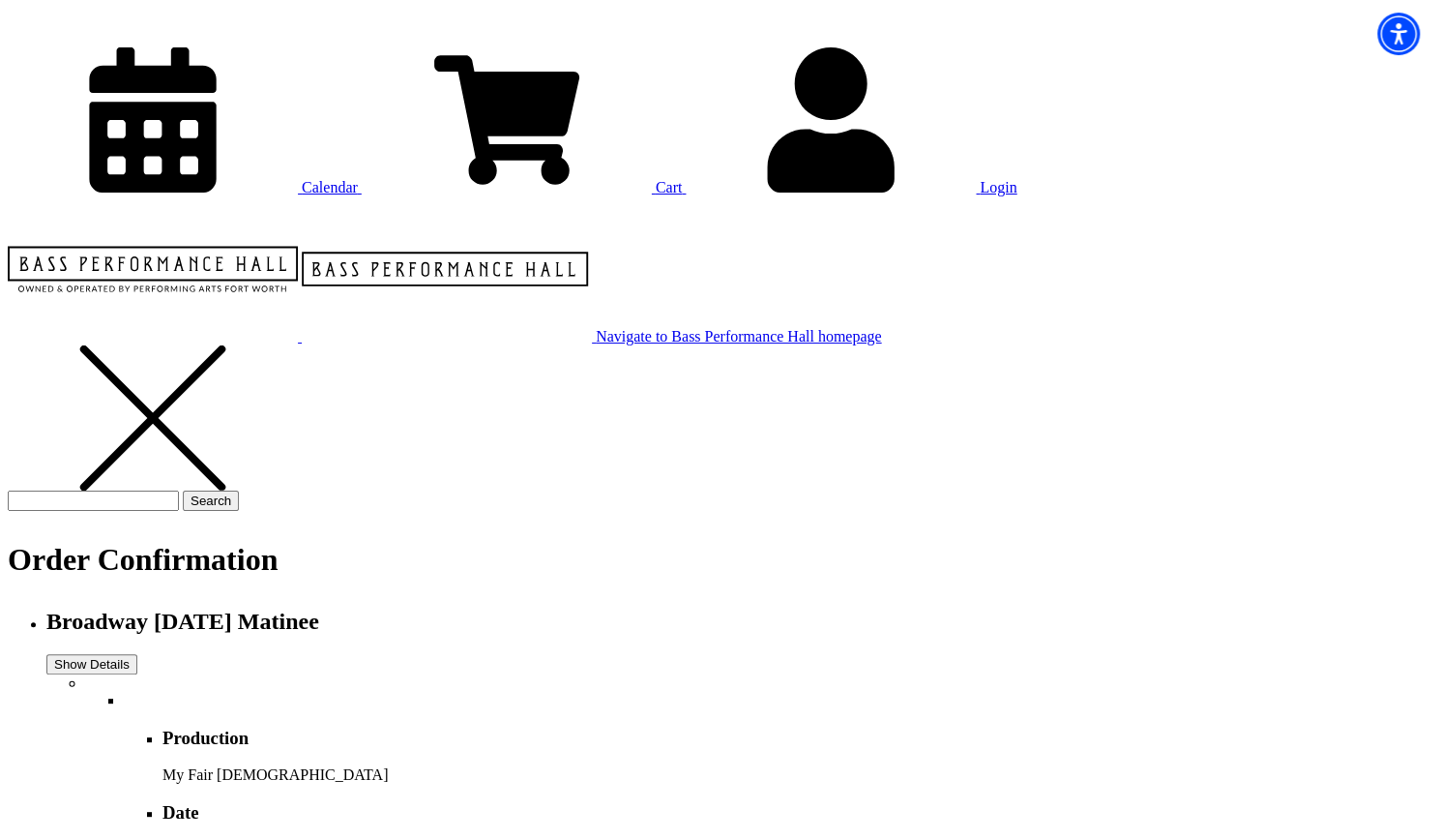
scroll to position [290, 0]
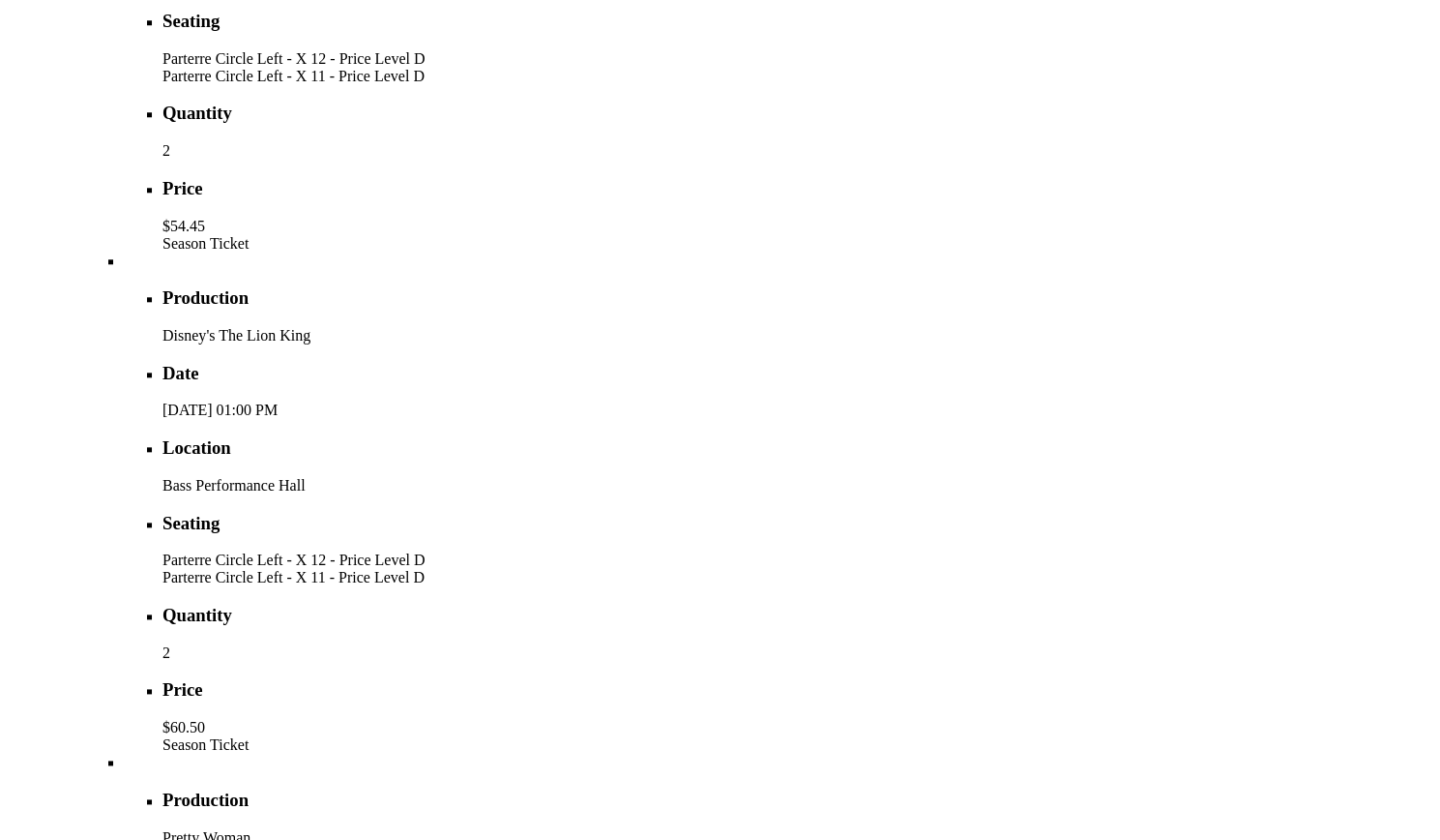
scroll to position [1161, 0]
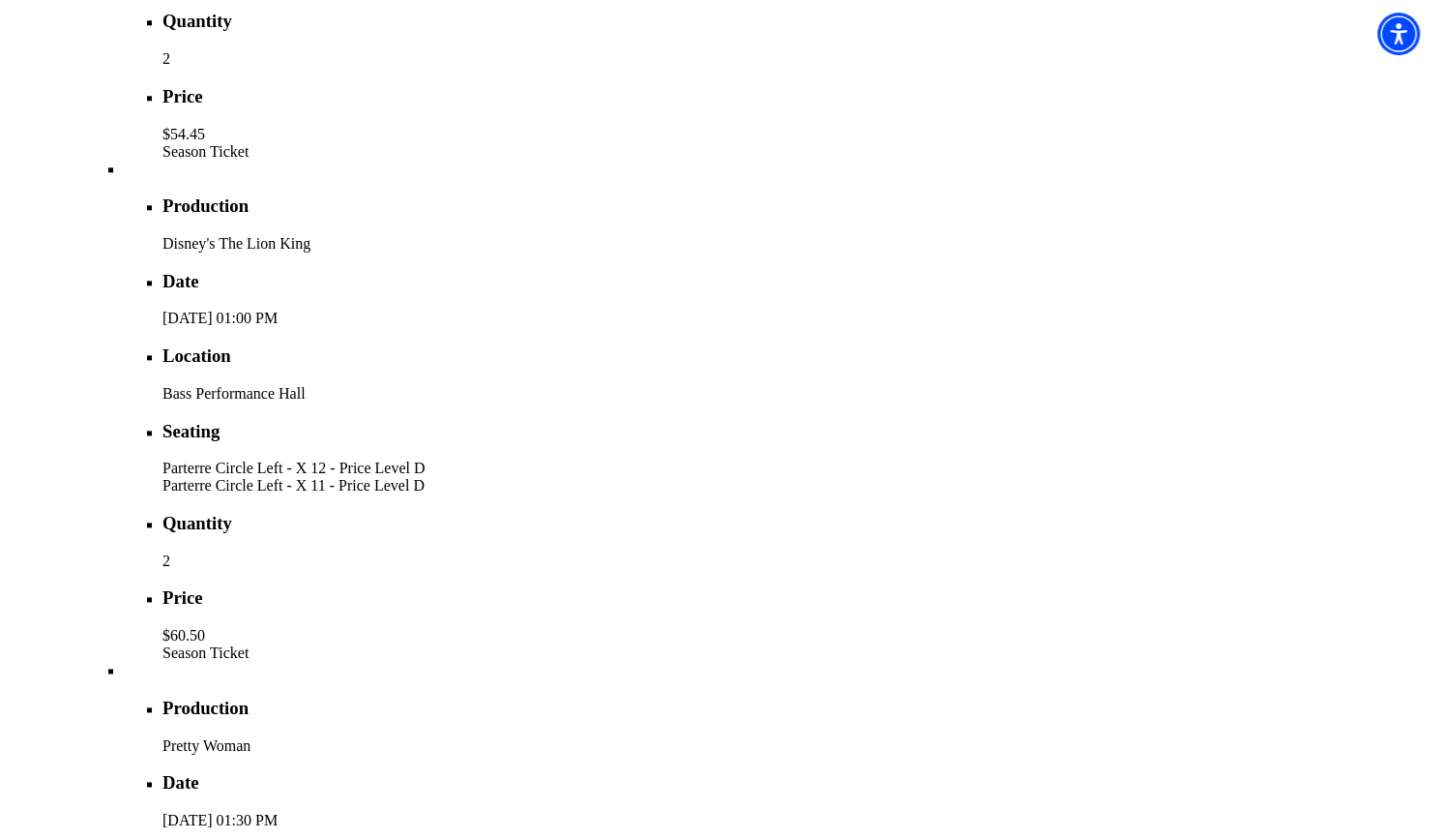
scroll to position [1161, 0]
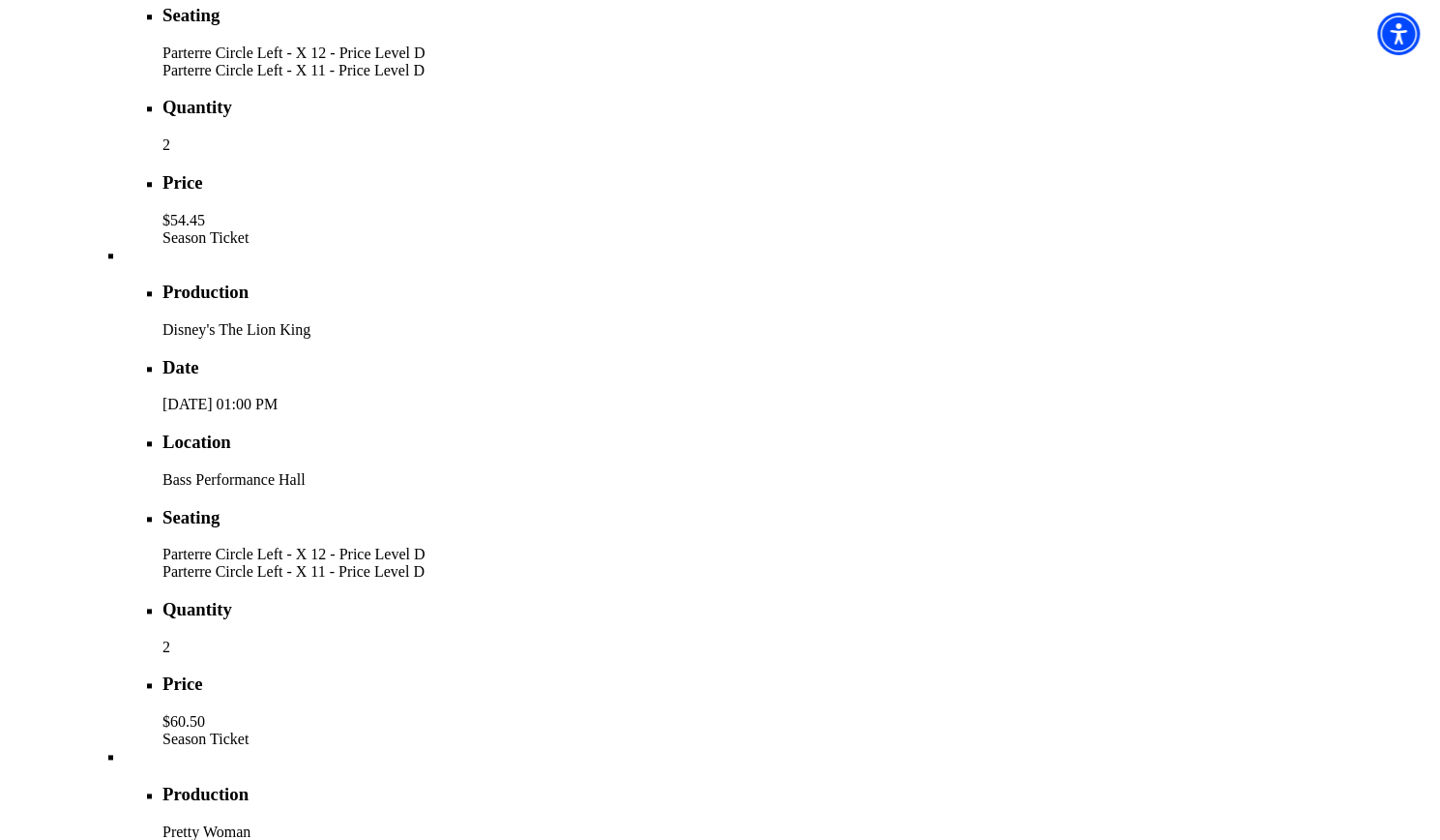
scroll to position [1117, 0]
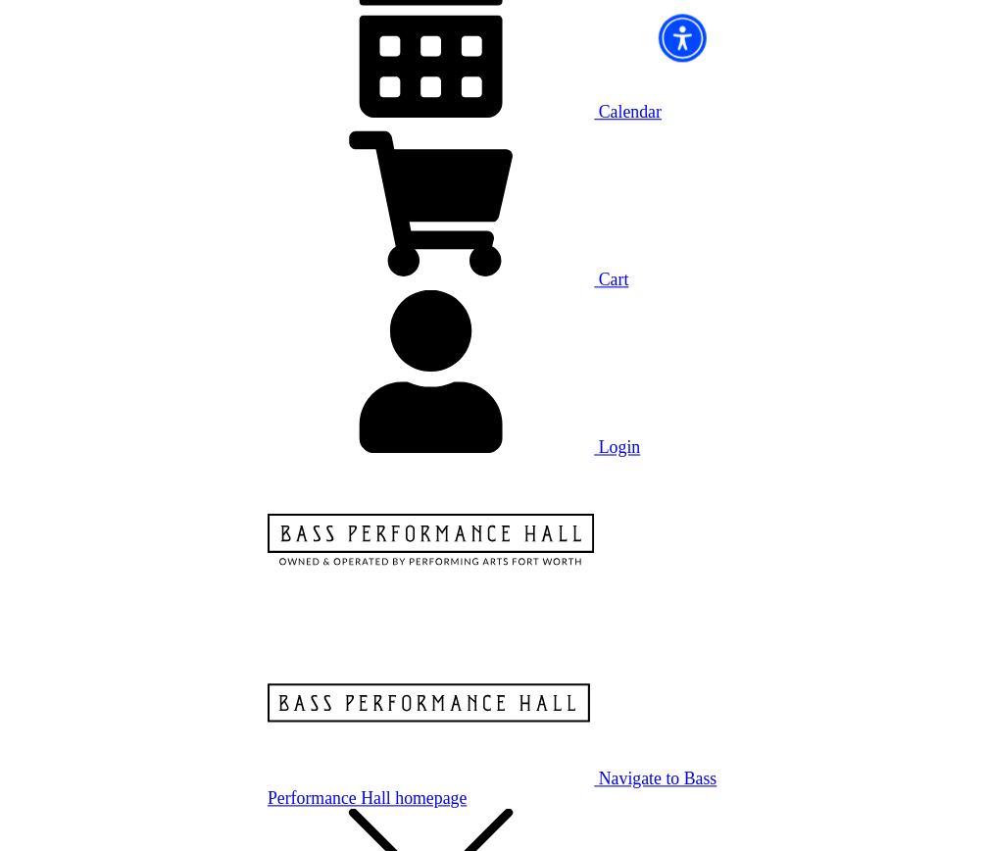
scroll to position [229, 0]
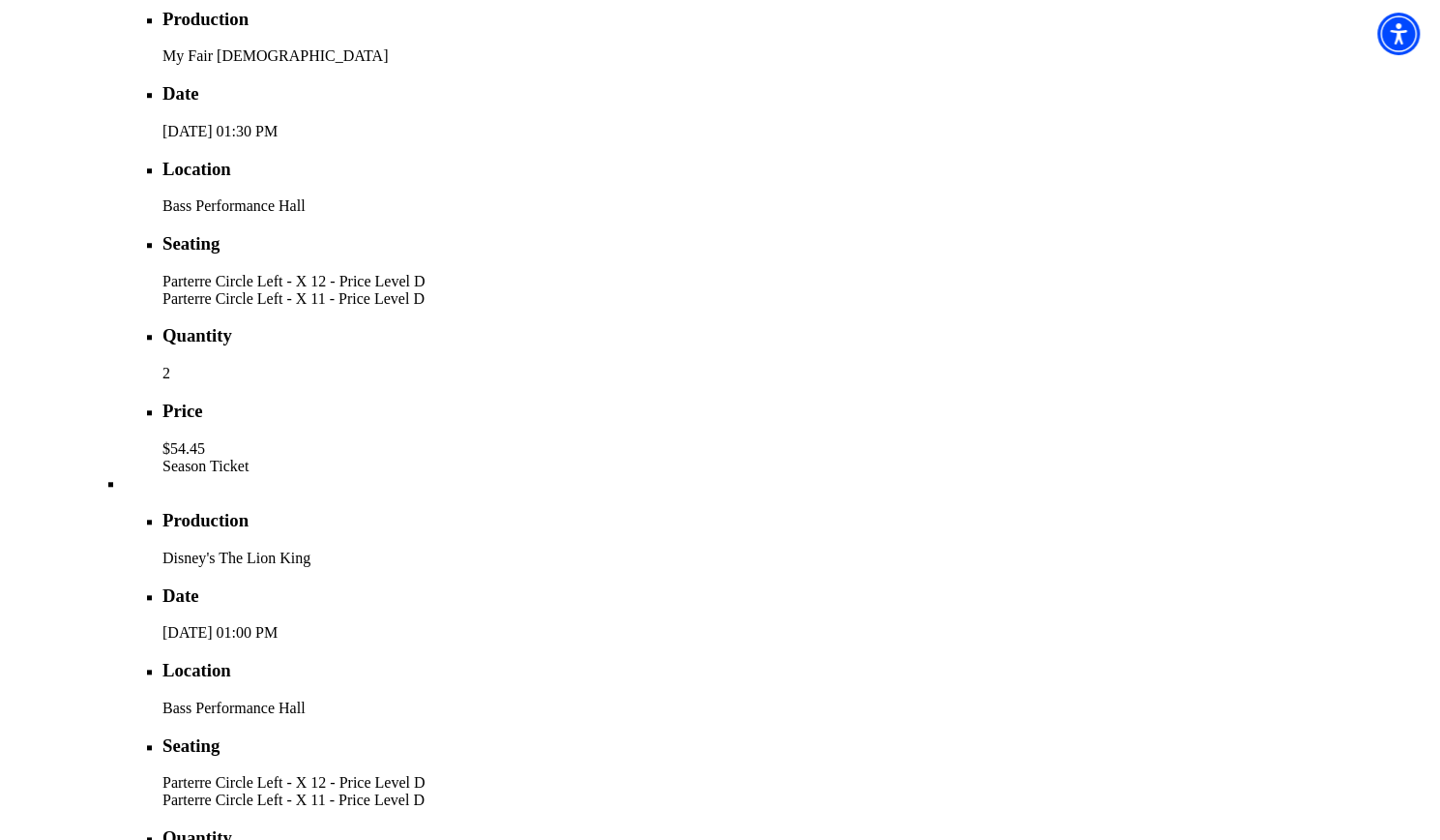
scroll to position [967, 0]
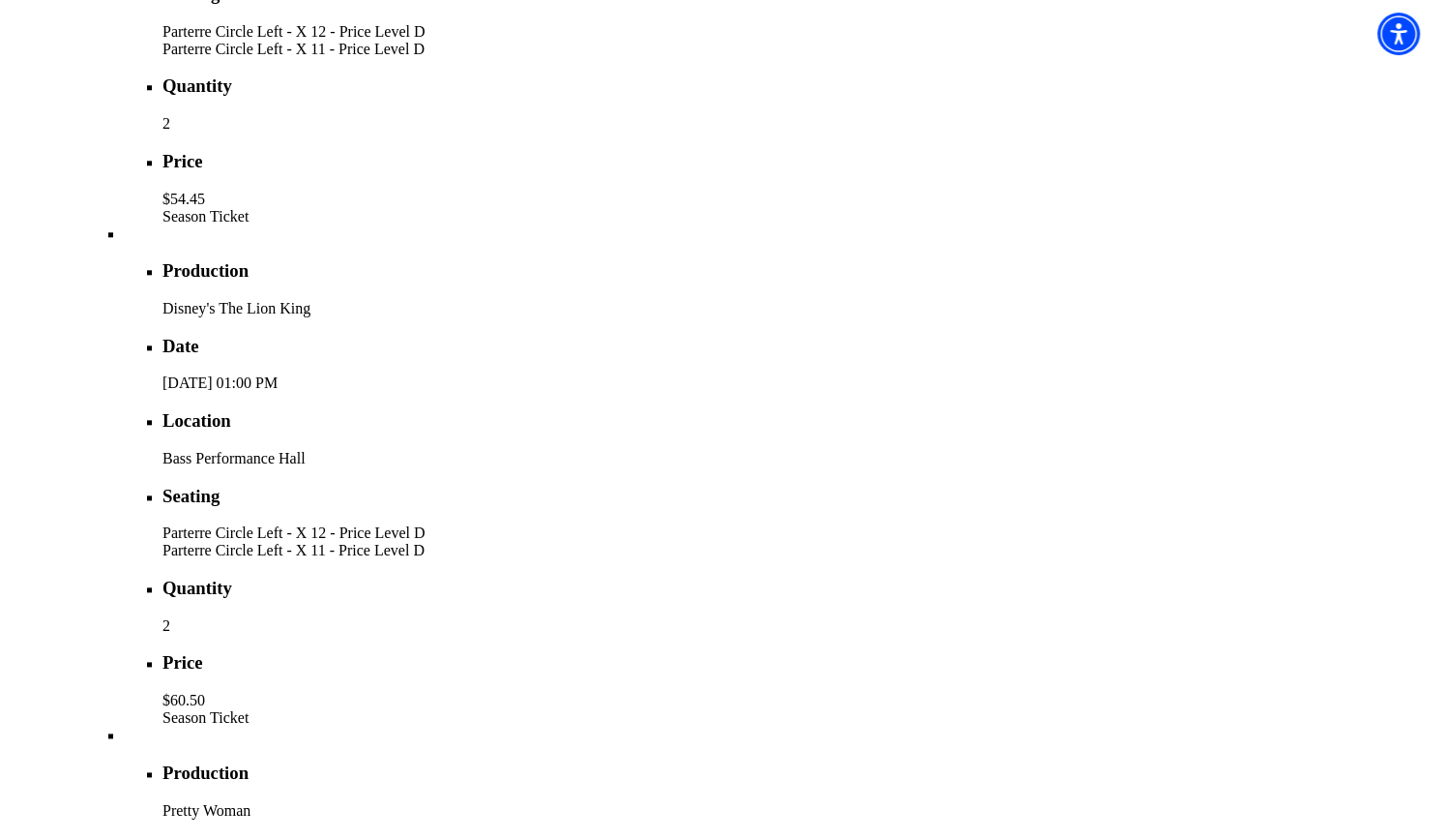
scroll to position [1161, 0]
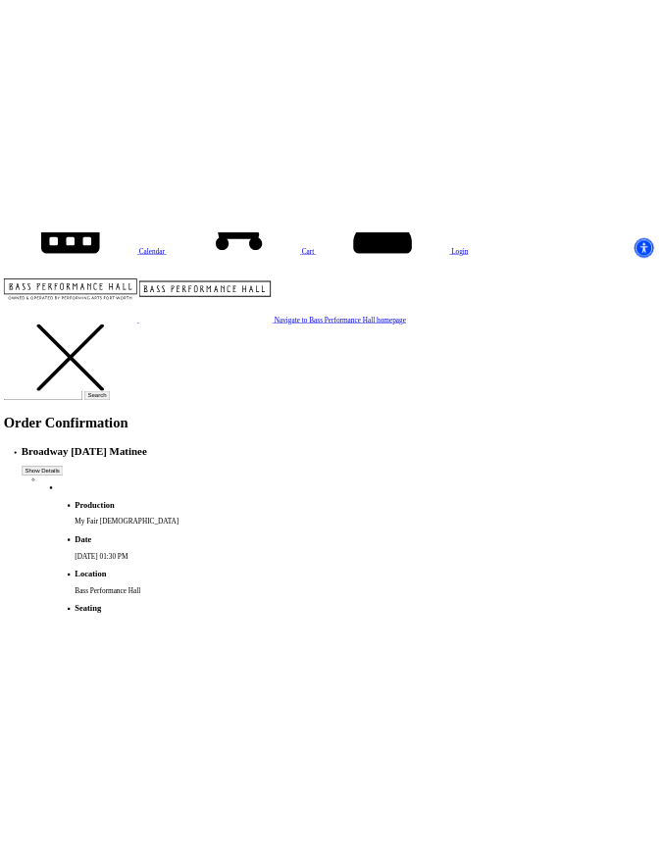
scroll to position [250, 0]
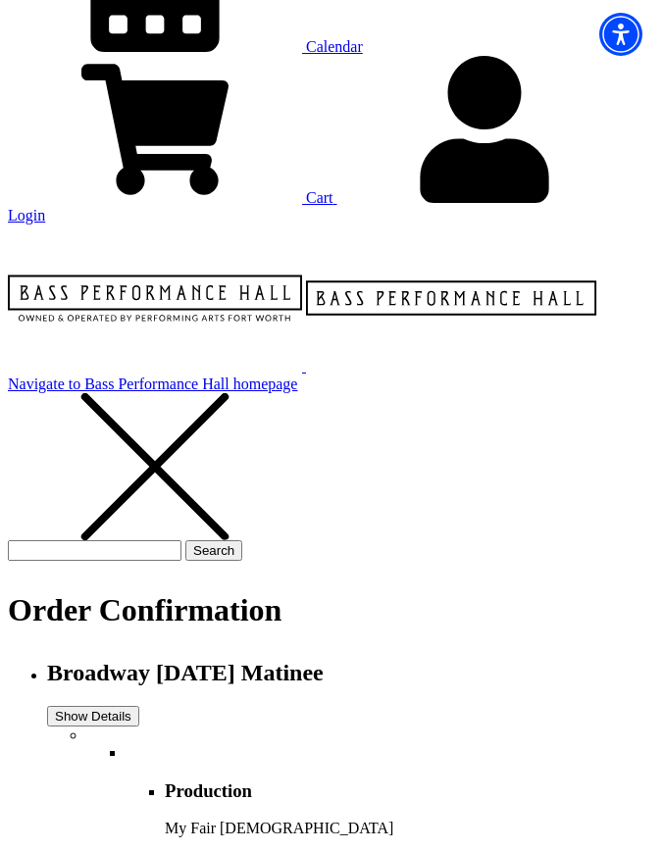
click at [517, 850] on h3 "Date" at bounding box center [410, 867] width 490 height 22
